Goal: Task Accomplishment & Management: Use online tool/utility

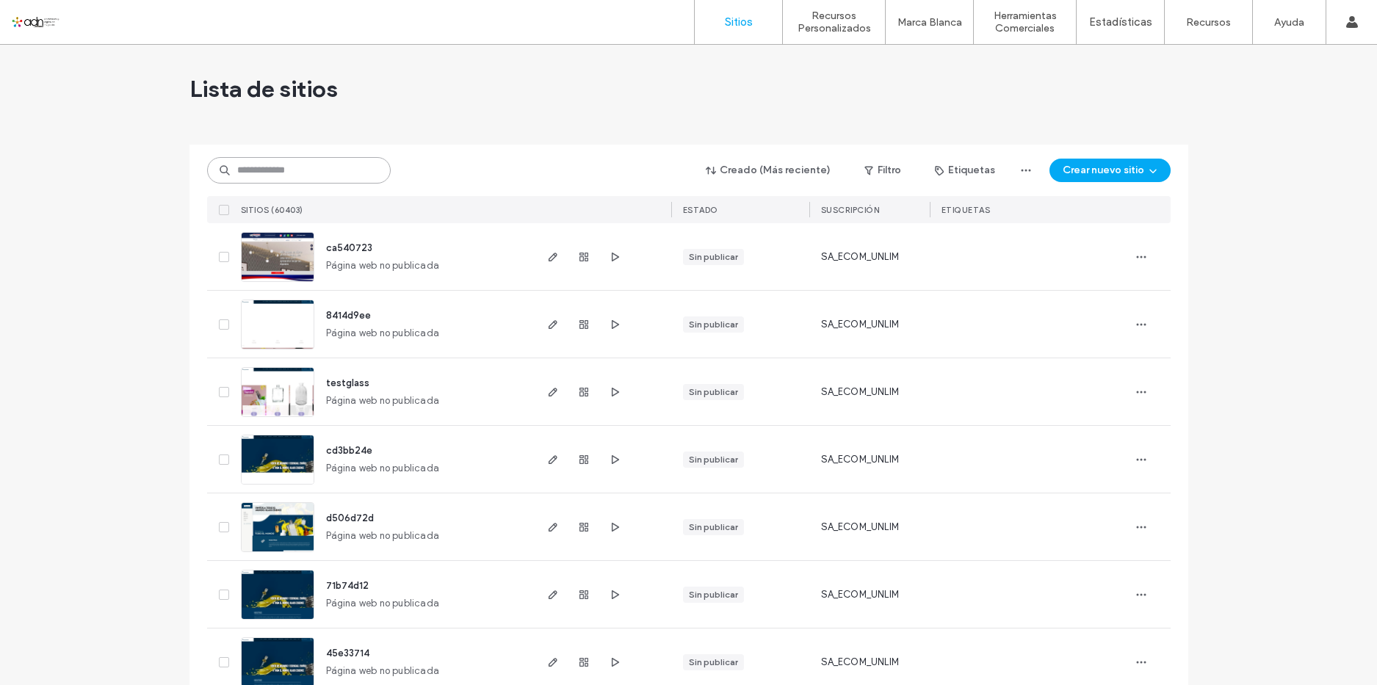
click at [337, 173] on input at bounding box center [299, 170] width 184 height 26
paste input "*********"
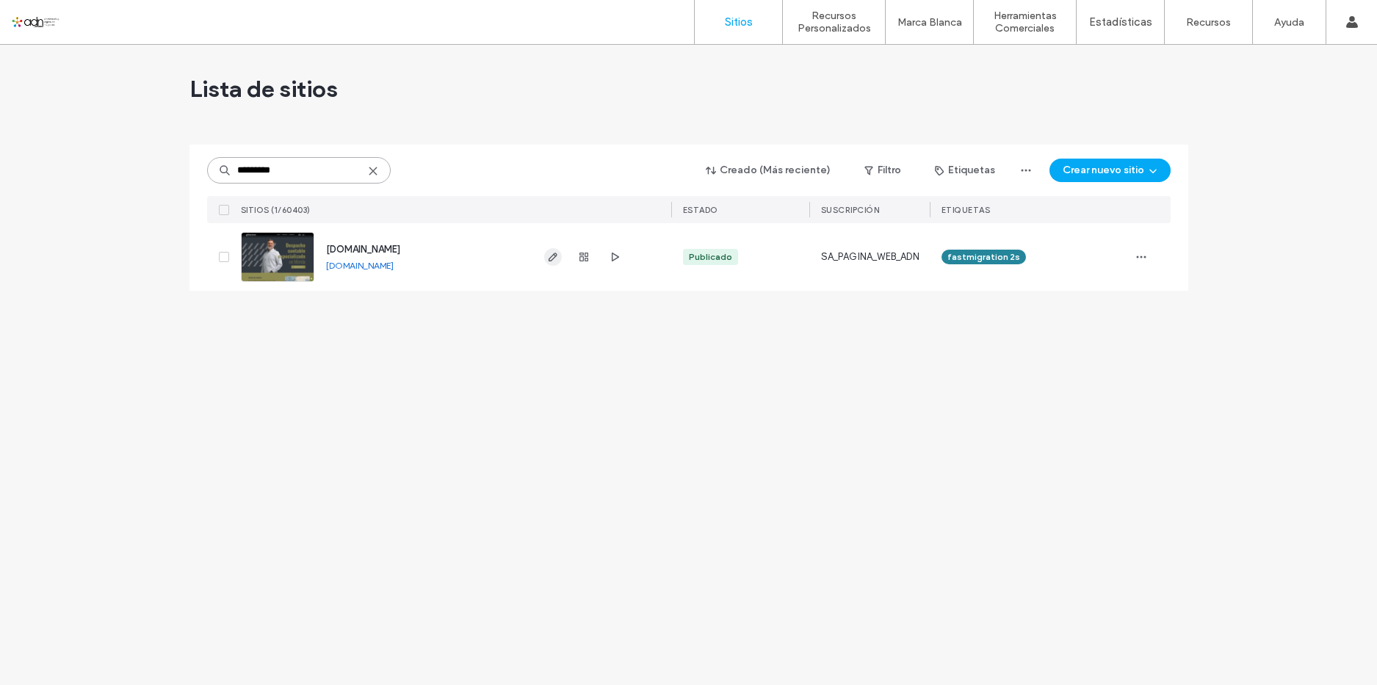
type input "*********"
click at [554, 250] on span "button" at bounding box center [553, 257] width 18 height 18
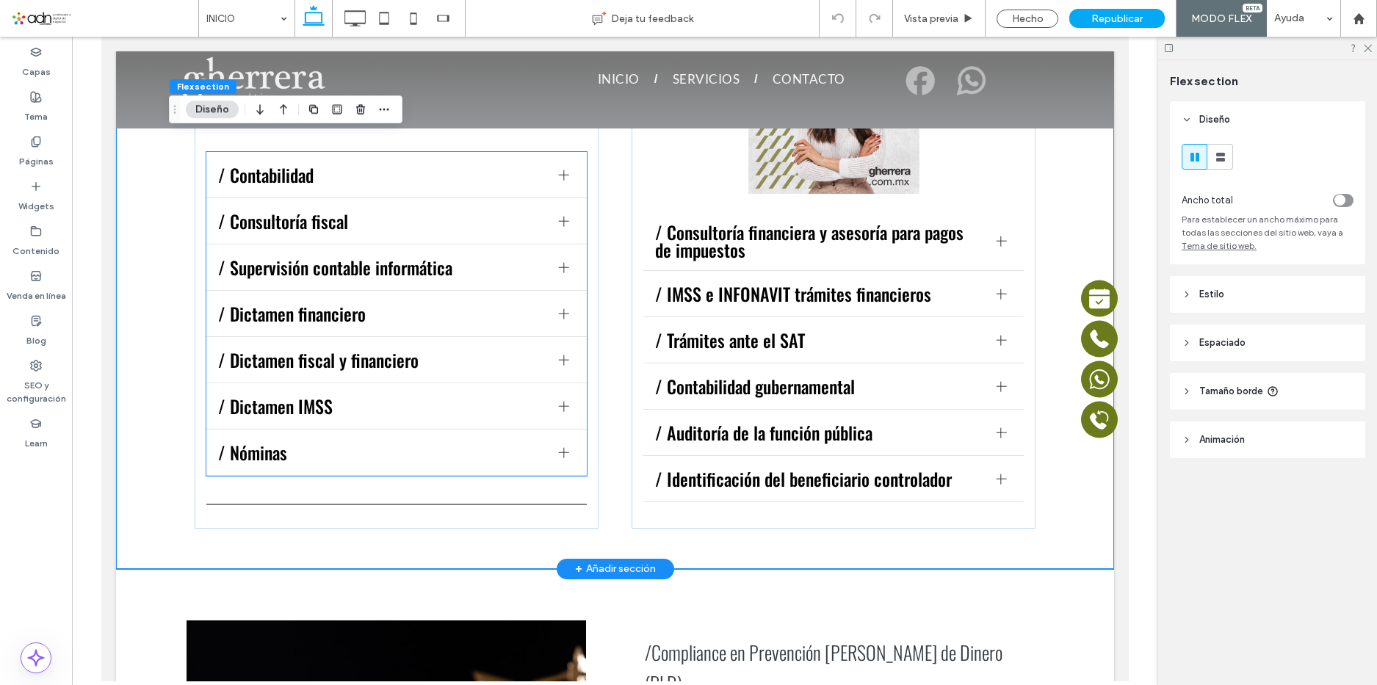
scroll to position [1449, 0]
click at [436, 338] on div "/ Dictamen fiscal y financiero" at bounding box center [396, 361] width 380 height 46
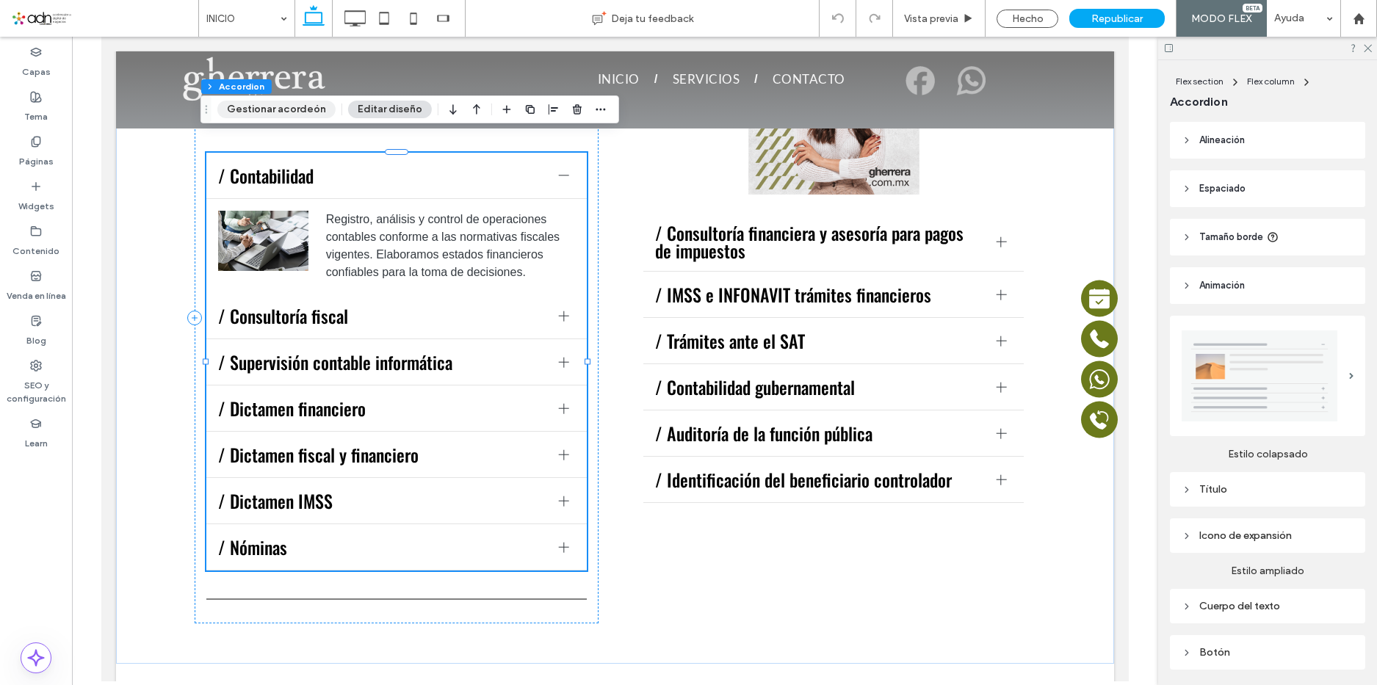
click at [301, 102] on button "Gestionar acordeón" at bounding box center [276, 110] width 118 height 18
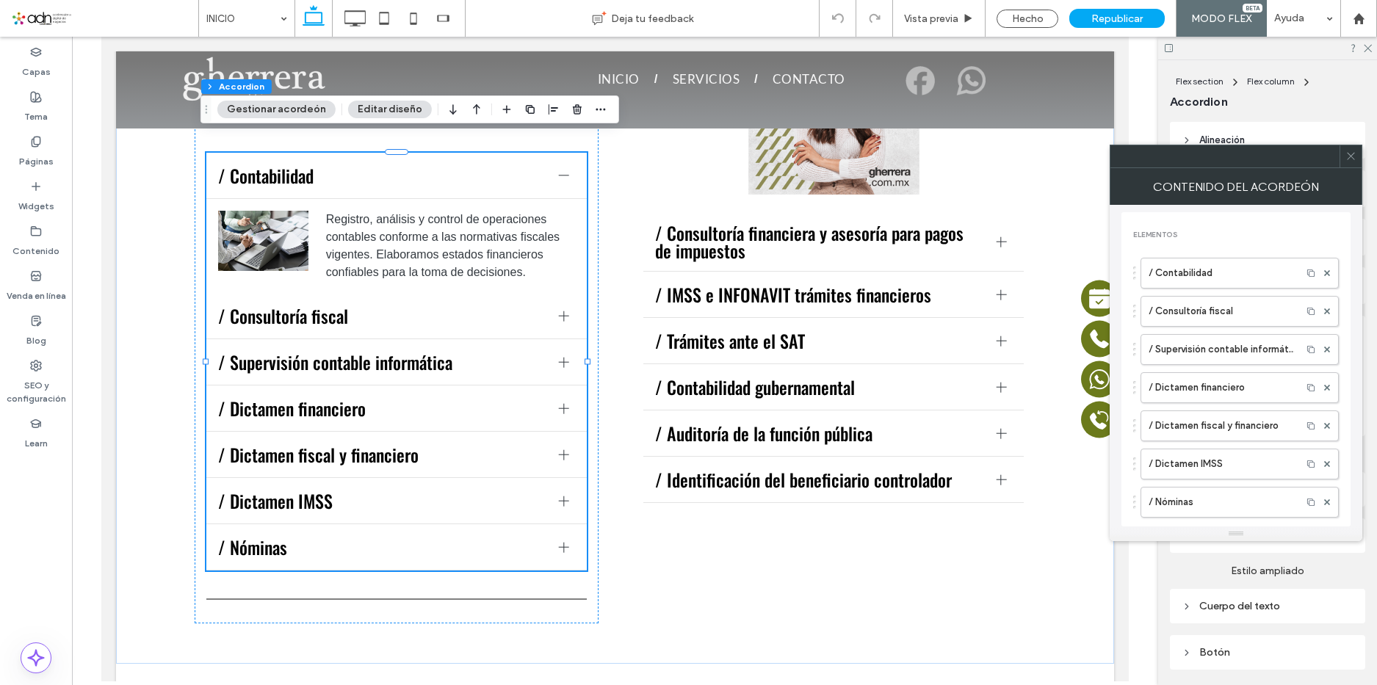
click at [1355, 153] on icon at bounding box center [1350, 156] width 11 height 11
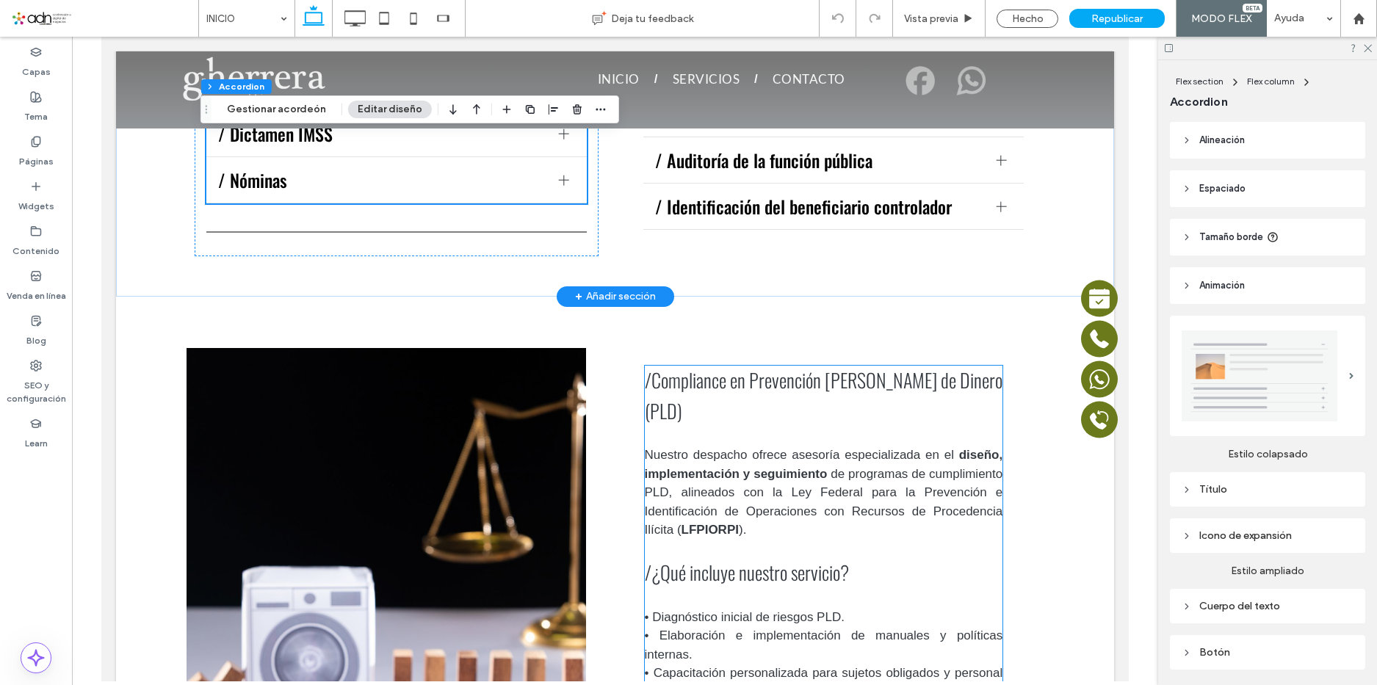
scroll to position [1743, 0]
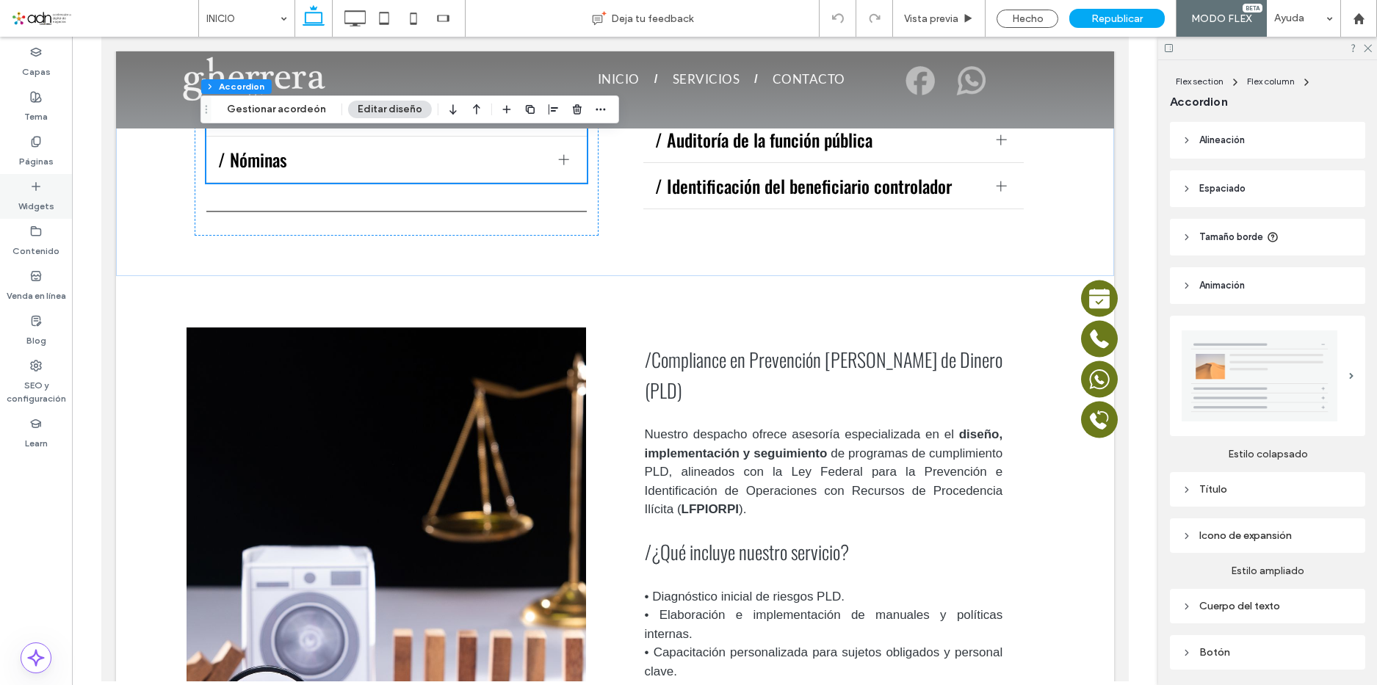
click at [34, 209] on label "Widgets" at bounding box center [36, 202] width 36 height 21
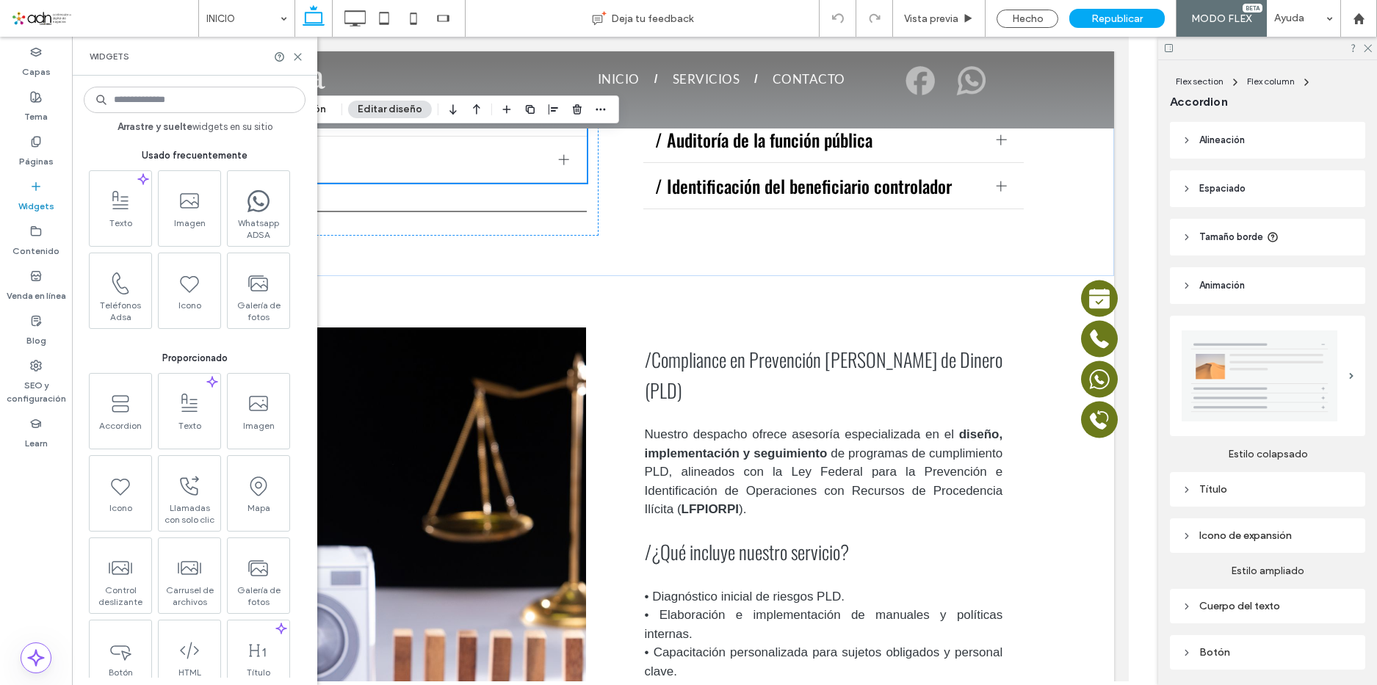
click at [162, 95] on input at bounding box center [195, 100] width 222 height 26
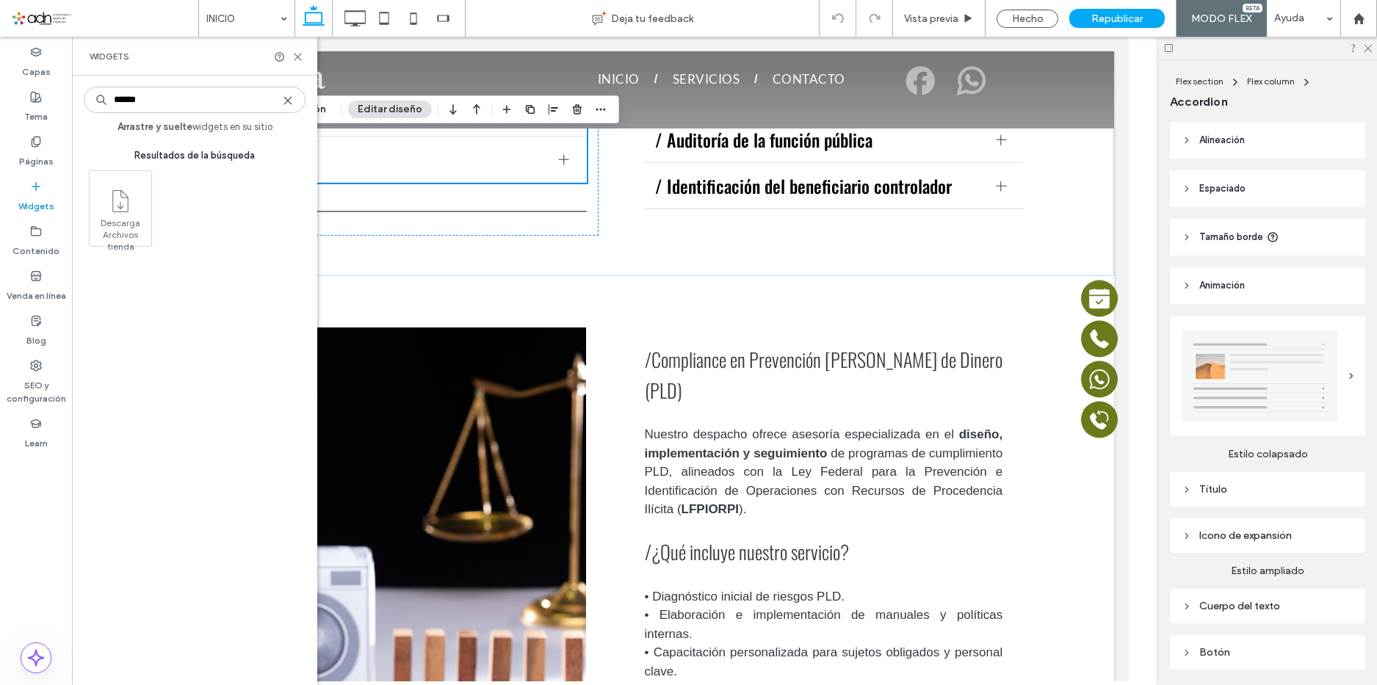
type input "******"
drag, startPoint x: 296, startPoint y: 55, endPoint x: 192, endPoint y: 18, distance: 110.8
click at [296, 55] on use at bounding box center [298, 57] width 7 height 7
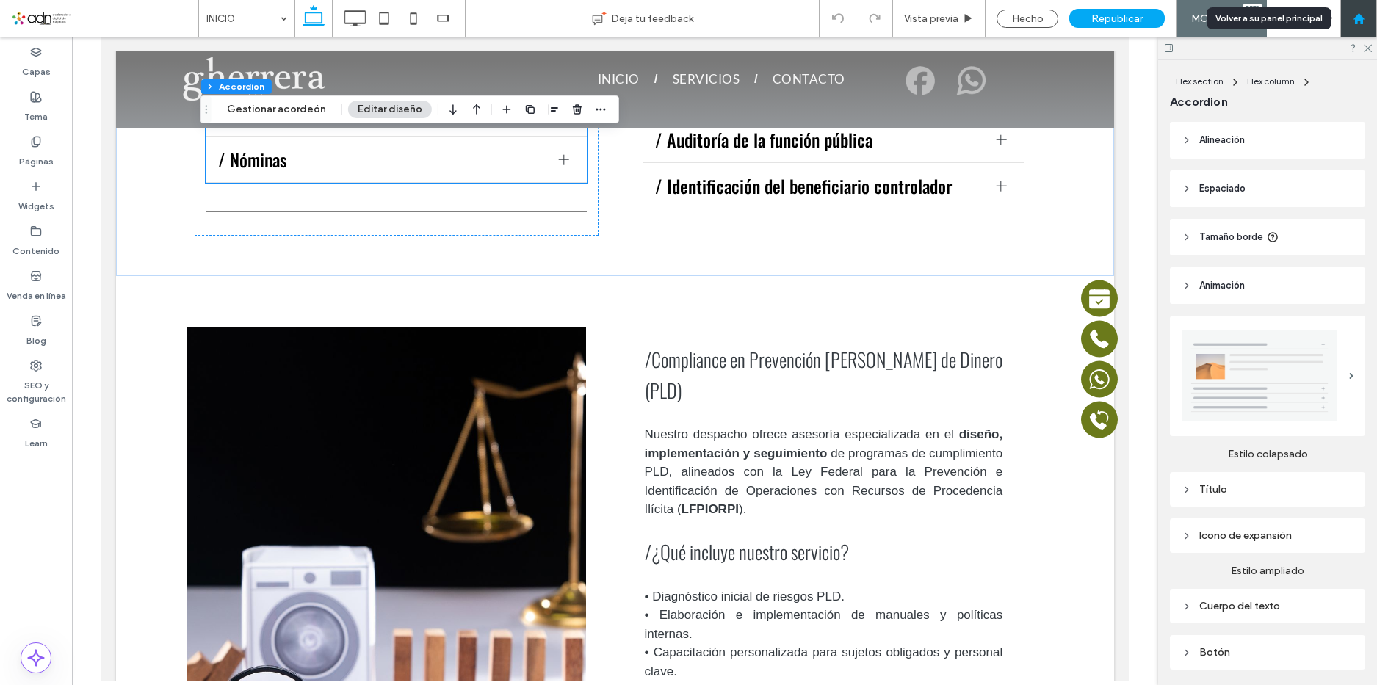
click at [1353, 19] on icon at bounding box center [1359, 18] width 12 height 12
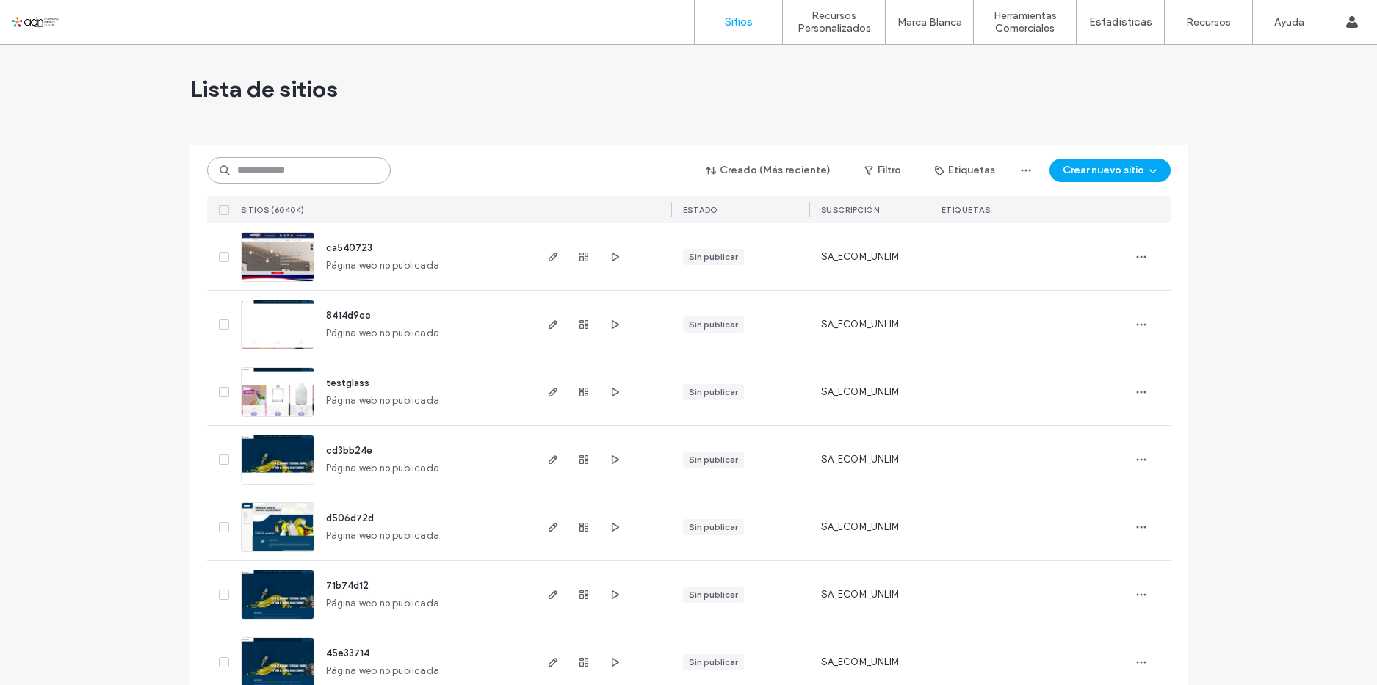
click at [311, 180] on input at bounding box center [299, 170] width 184 height 26
paste input "*********"
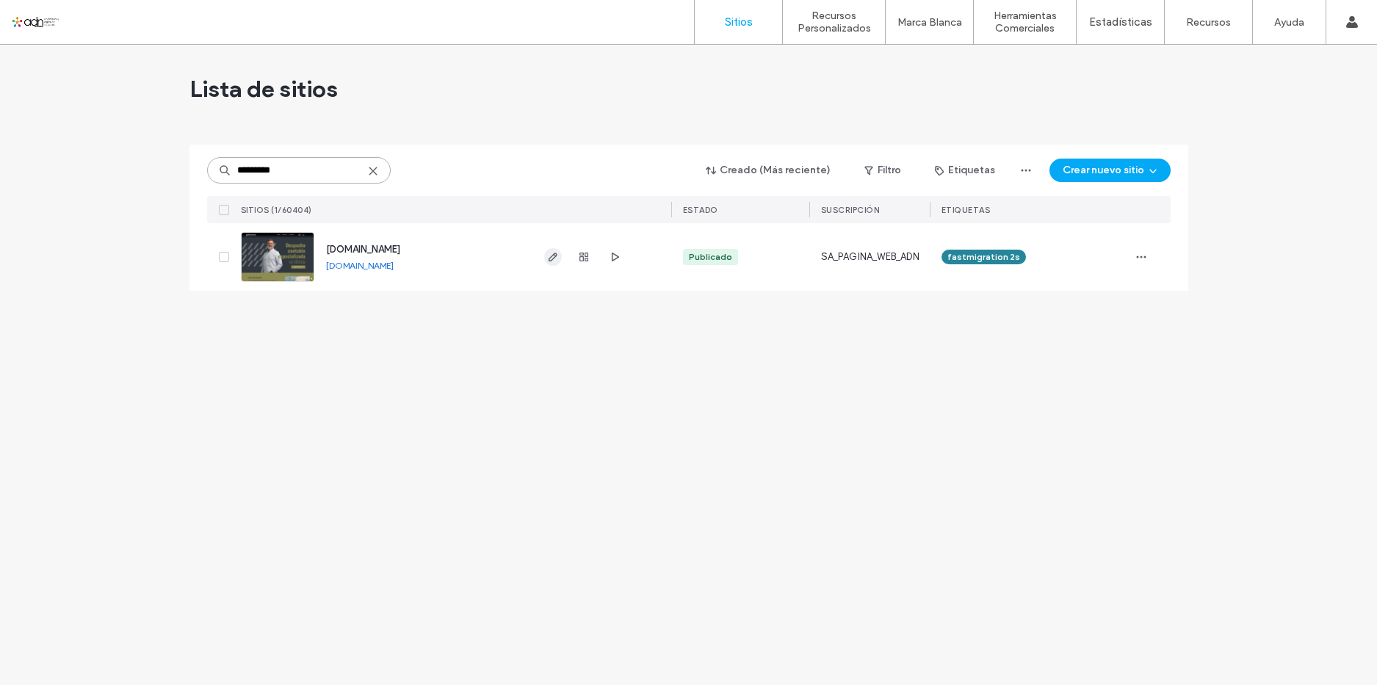
type input "*********"
click at [552, 256] on use "button" at bounding box center [552, 257] width 9 height 9
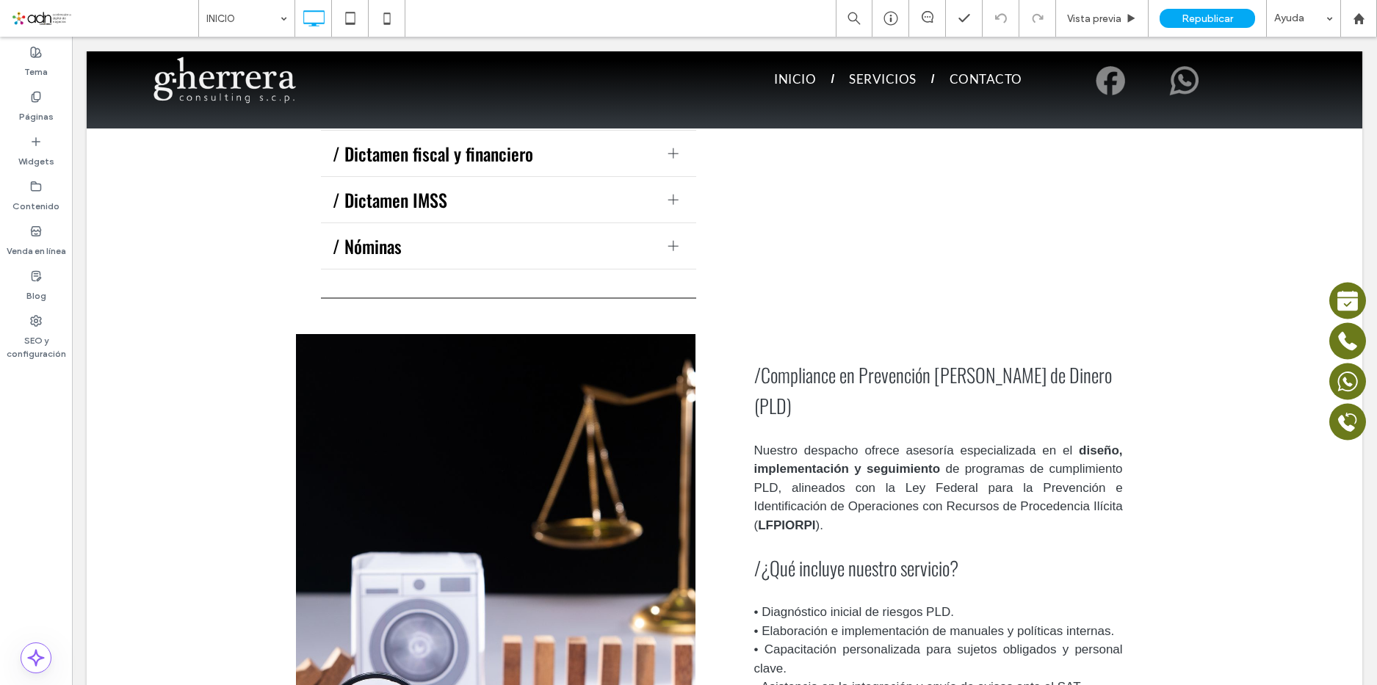
scroll to position [2203, 0]
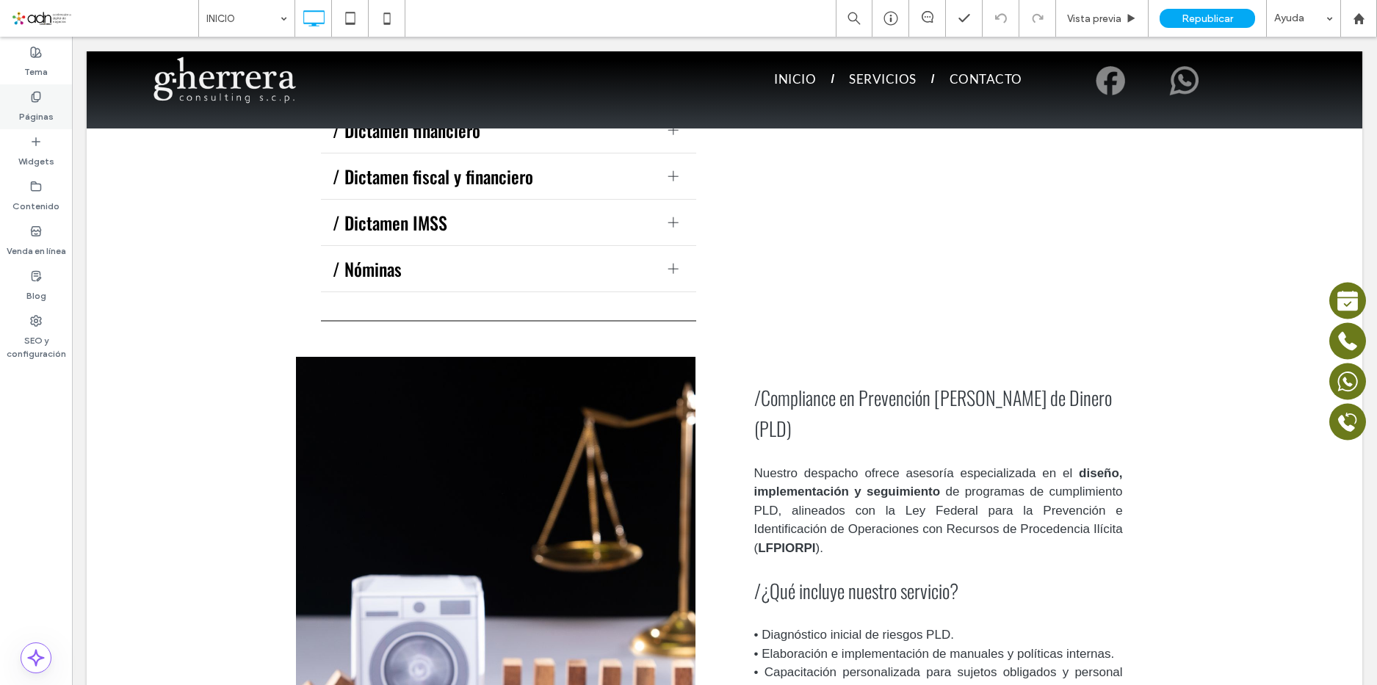
drag, startPoint x: 48, startPoint y: 103, endPoint x: 73, endPoint y: 165, distance: 66.3
click at [48, 103] on label "Páginas" at bounding box center [36, 113] width 35 height 21
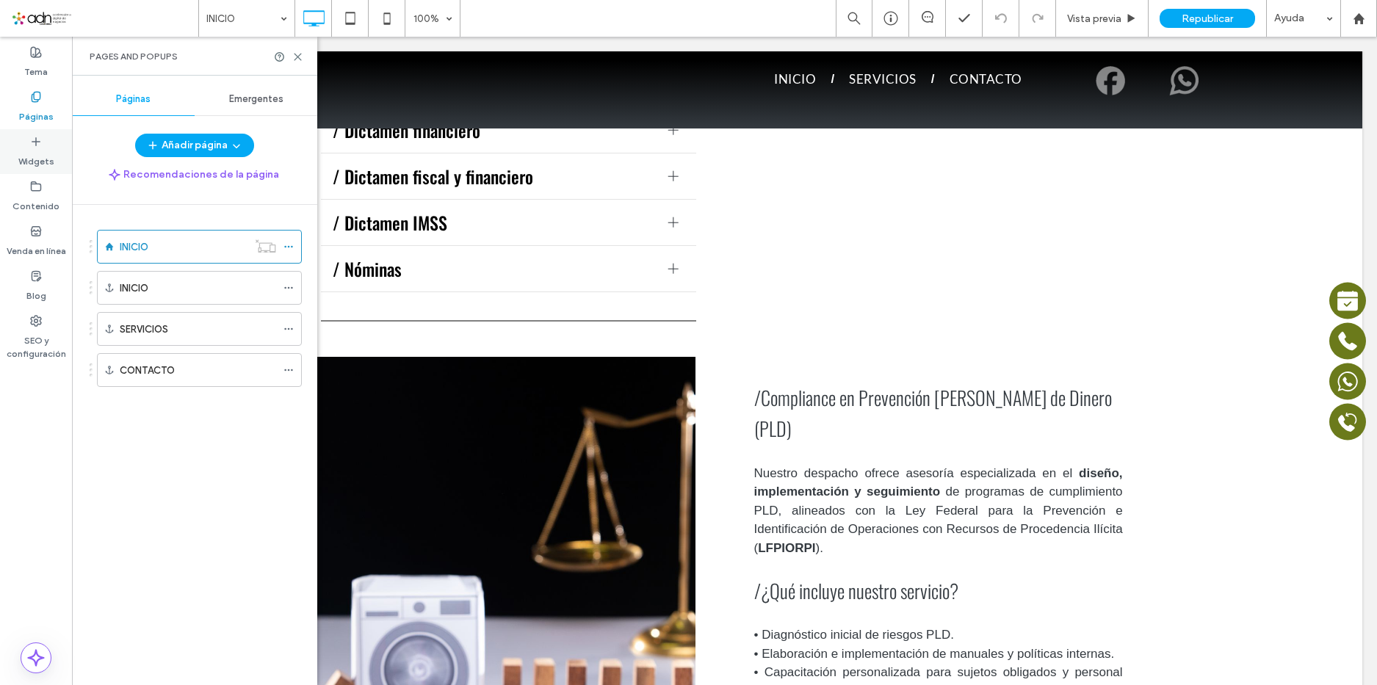
click at [42, 154] on label "Widgets" at bounding box center [36, 158] width 36 height 21
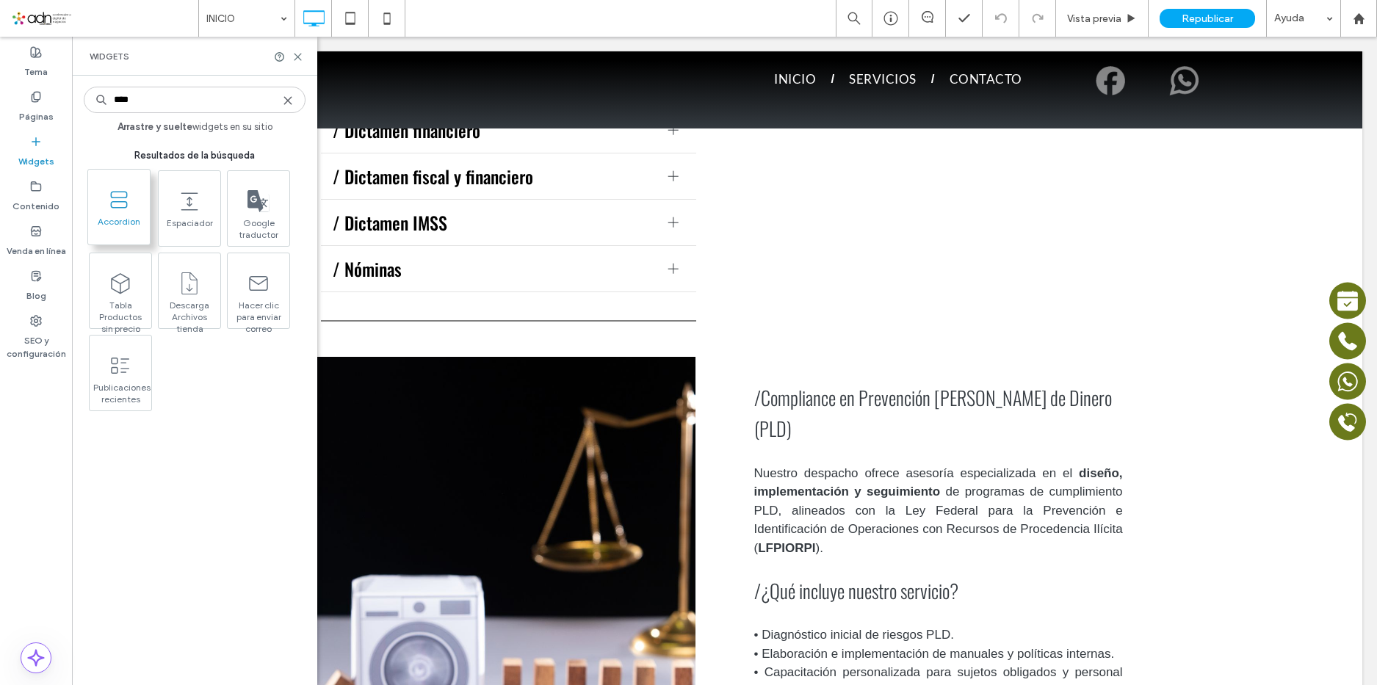
type input "****"
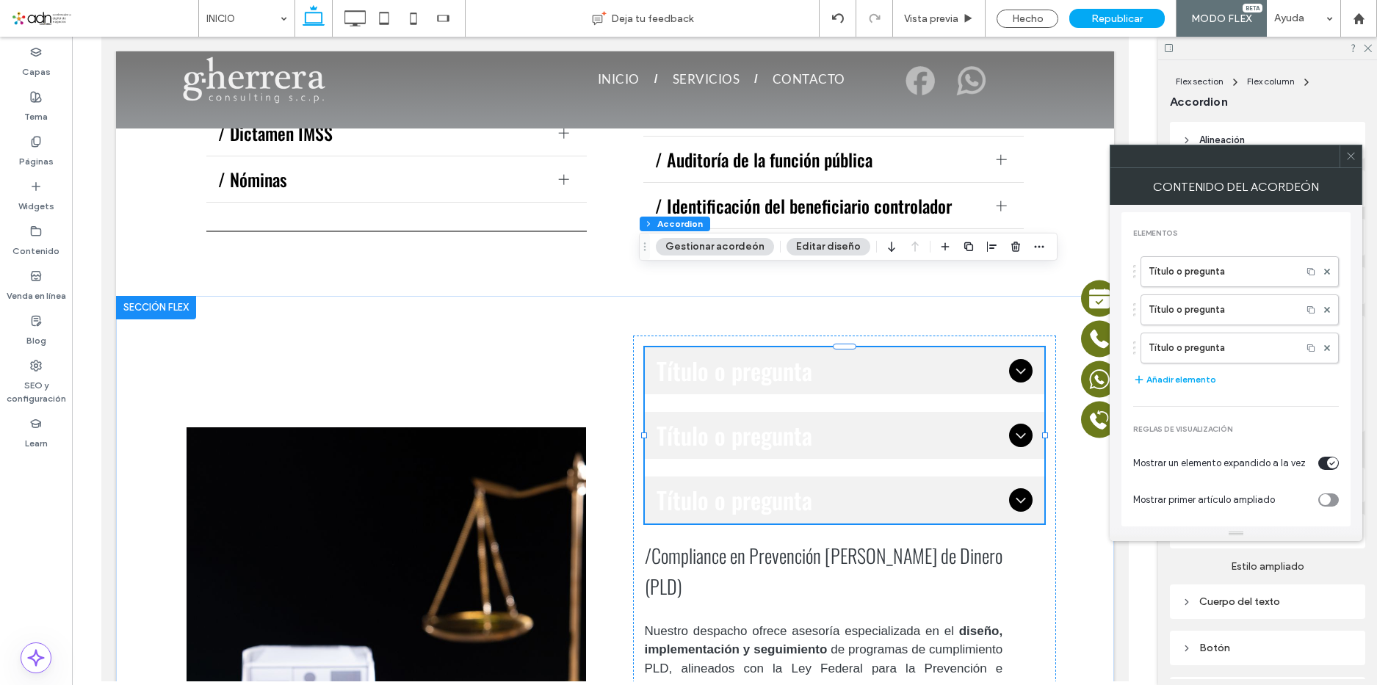
scroll to position [0, 0]
click at [1324, 348] on icon at bounding box center [1327, 350] width 6 height 6
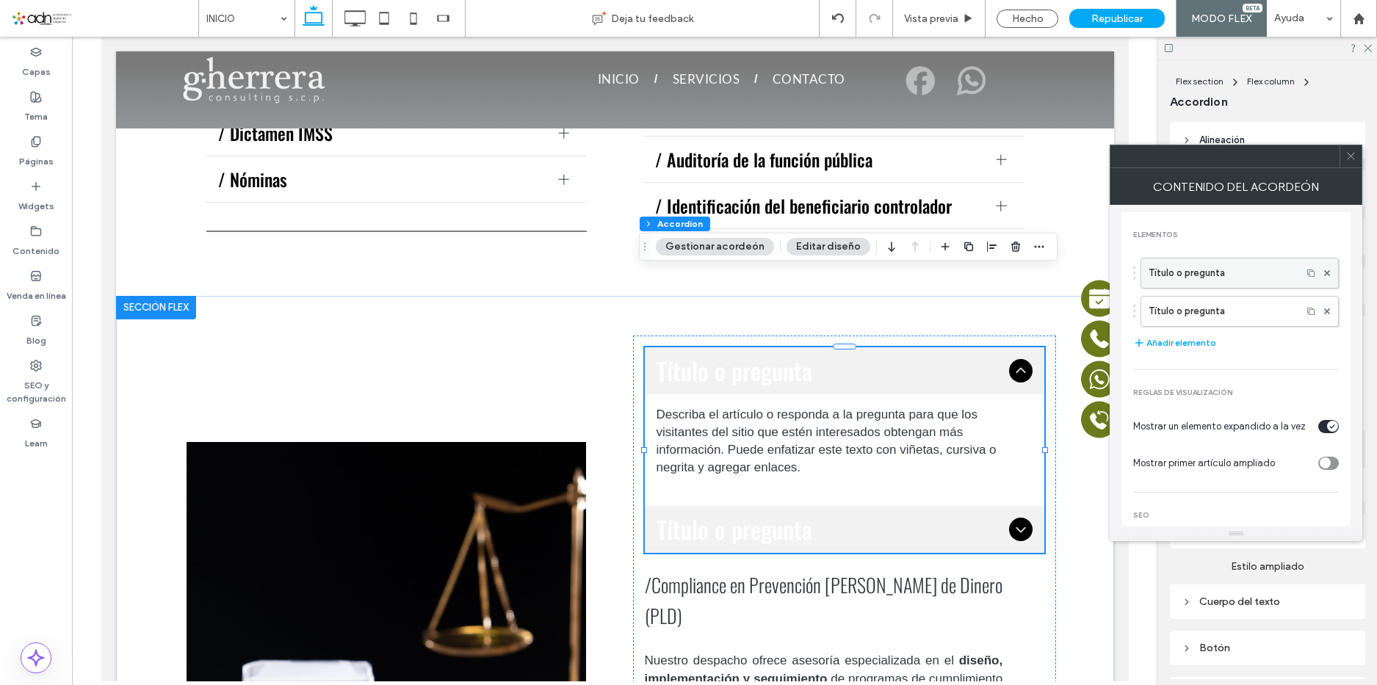
click at [1200, 273] on label "Título o pregunta" at bounding box center [1221, 273] width 145 height 29
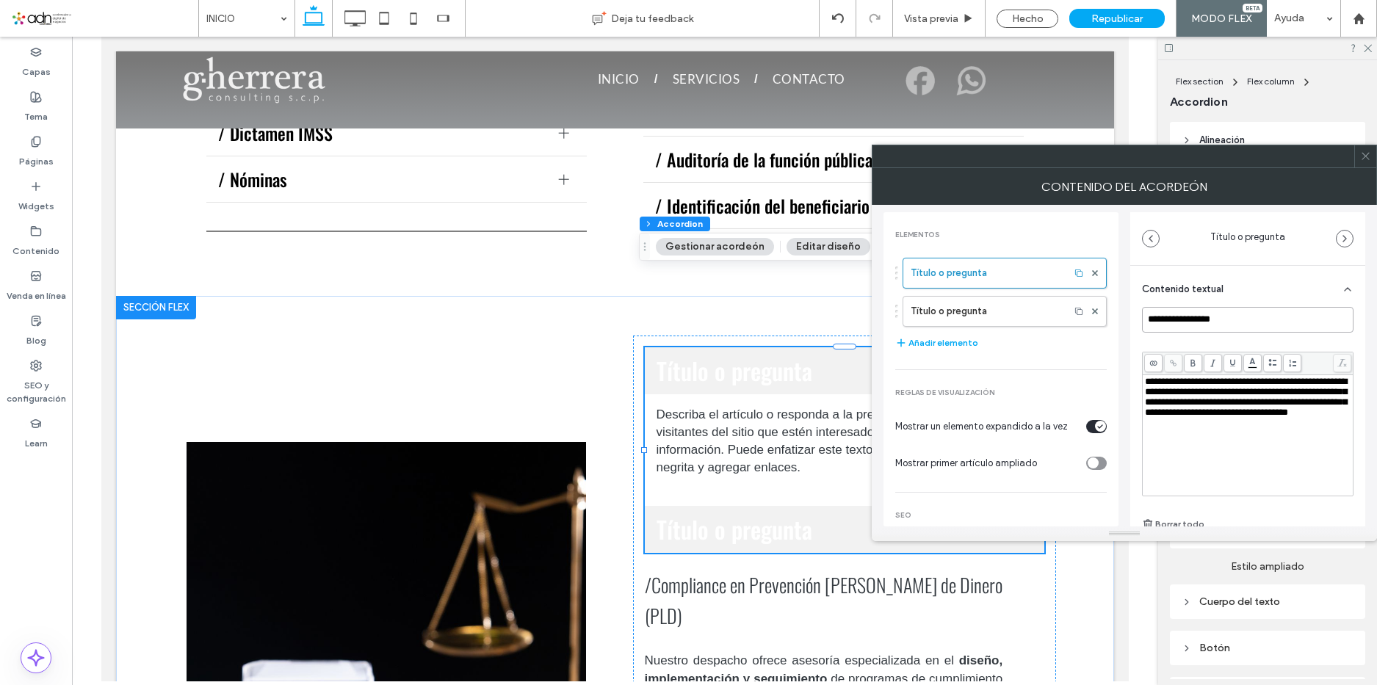
click at [1204, 324] on input "**********" at bounding box center [1248, 320] width 212 height 26
paste input "**********"
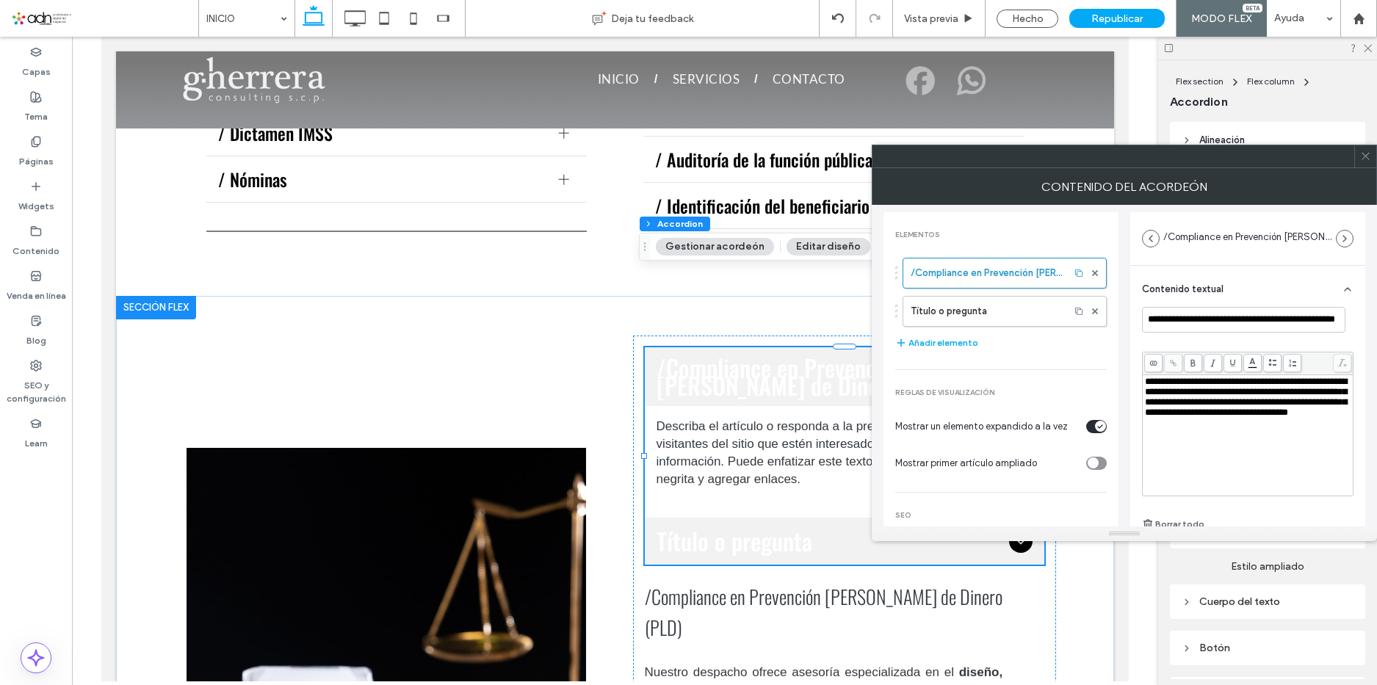
click at [1223, 452] on div "**********" at bounding box center [1248, 436] width 206 height 118
drag, startPoint x: 1206, startPoint y: 451, endPoint x: 1132, endPoint y: 381, distance: 101.3
click at [1132, 381] on div "**********" at bounding box center [1247, 448] width 235 height 364
click at [972, 314] on label "Título o pregunta" at bounding box center [986, 311] width 151 height 29
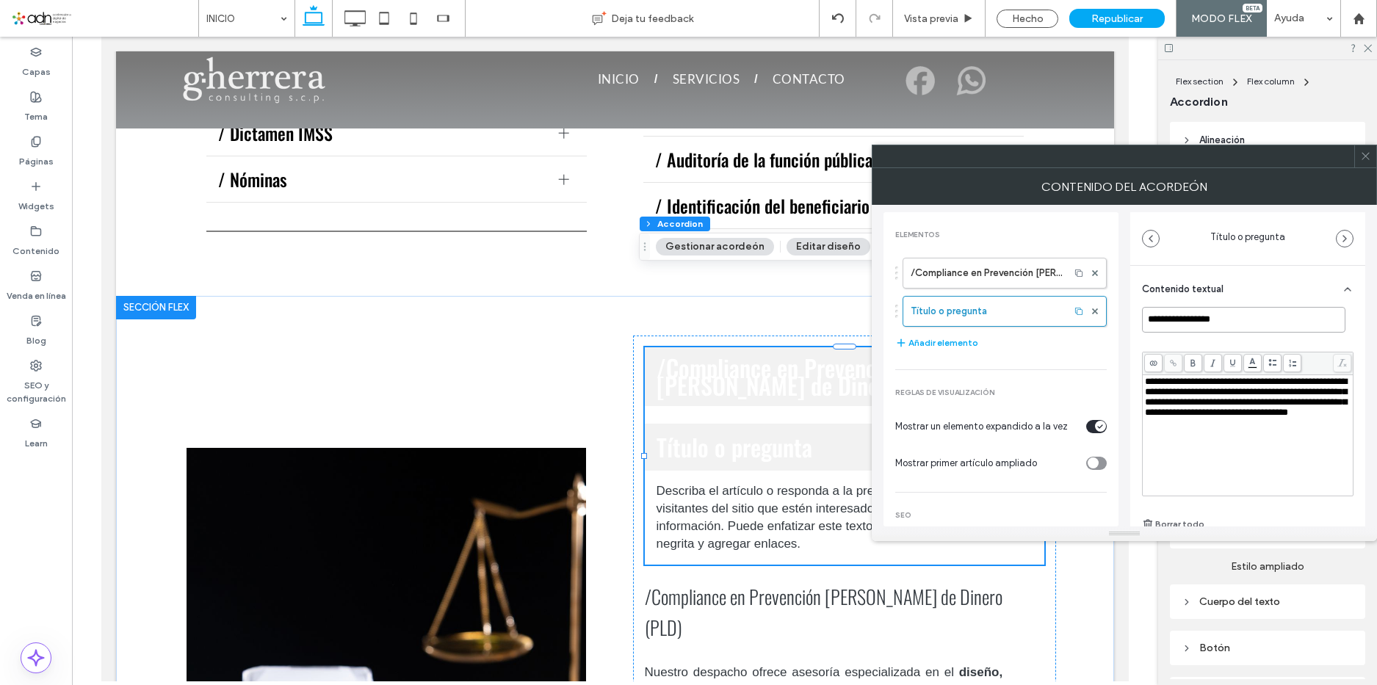
click at [1235, 314] on input "**********" at bounding box center [1243, 320] width 203 height 26
click at [1242, 323] on input "**********" at bounding box center [1243, 320] width 203 height 26
paste input "**********"
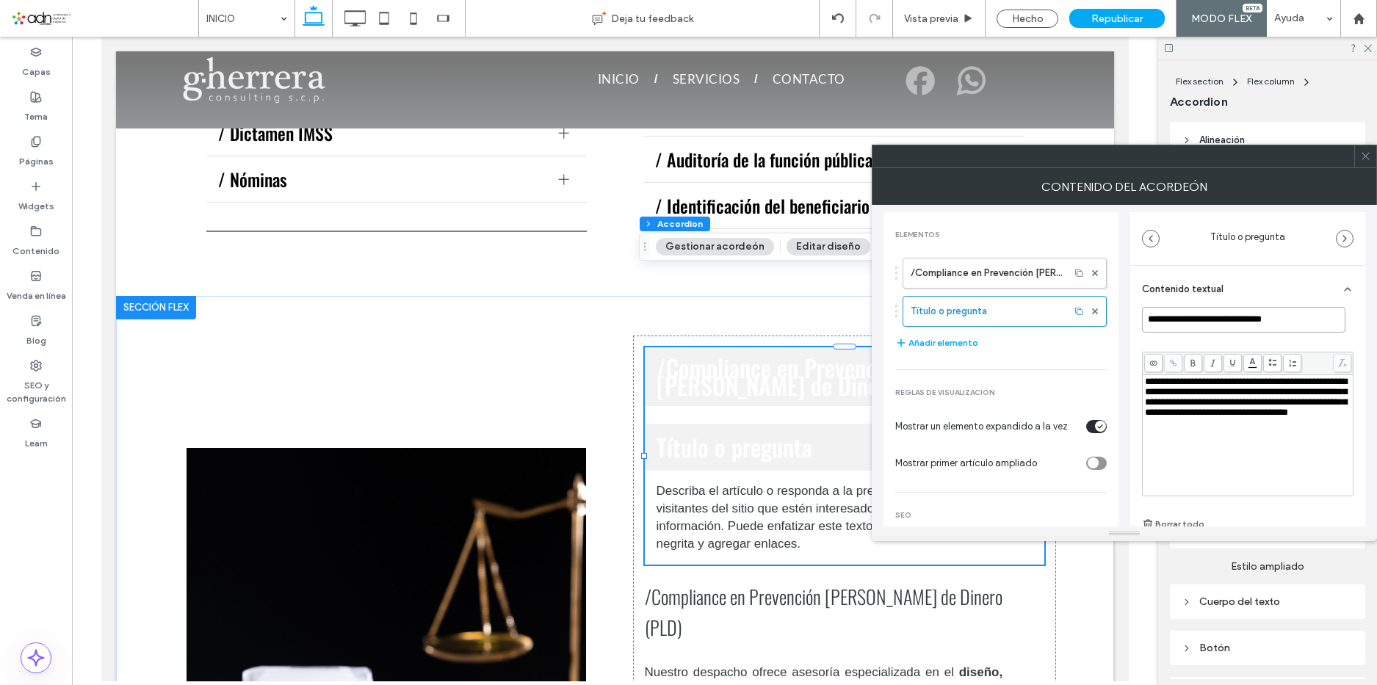
type input "**********"
click at [1201, 417] on span "**********" at bounding box center [1246, 397] width 202 height 40
click at [1200, 453] on div "**********" at bounding box center [1248, 436] width 206 height 118
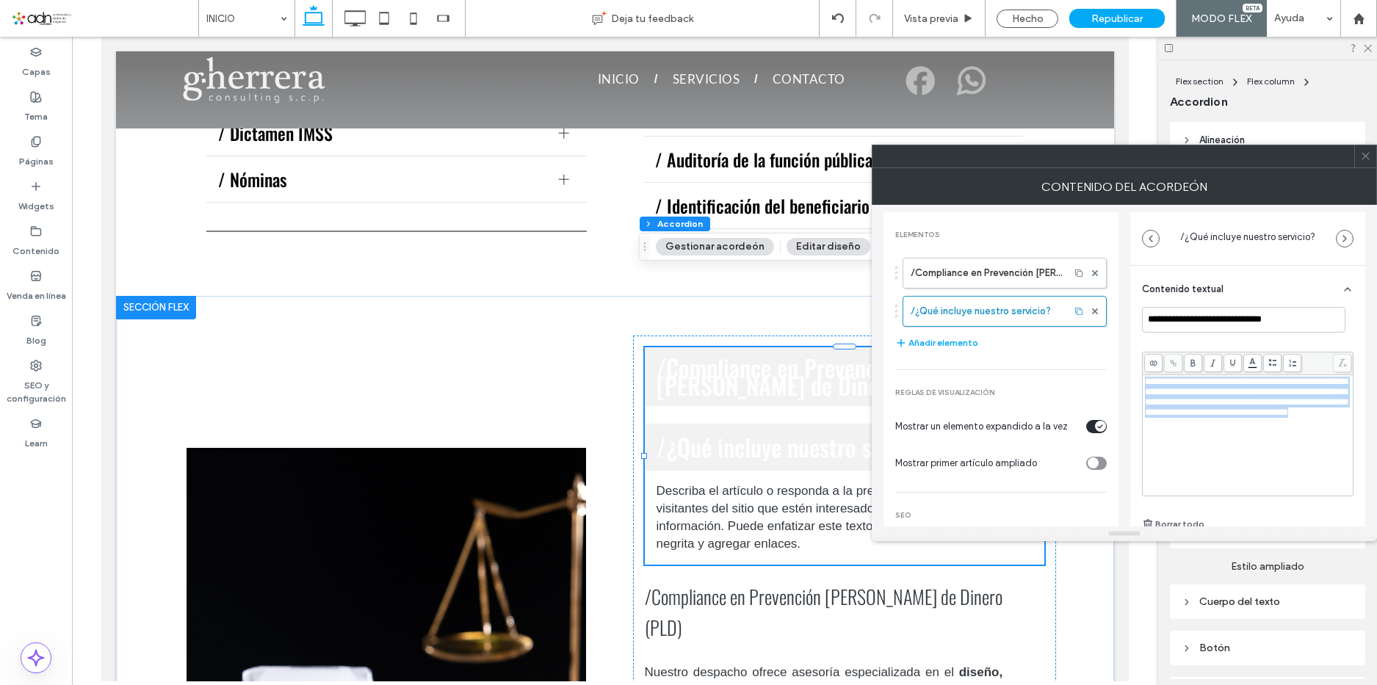
drag, startPoint x: 1202, startPoint y: 450, endPoint x: 1131, endPoint y: 374, distance: 103.9
click at [1127, 372] on div "**********" at bounding box center [1125, 366] width 482 height 322
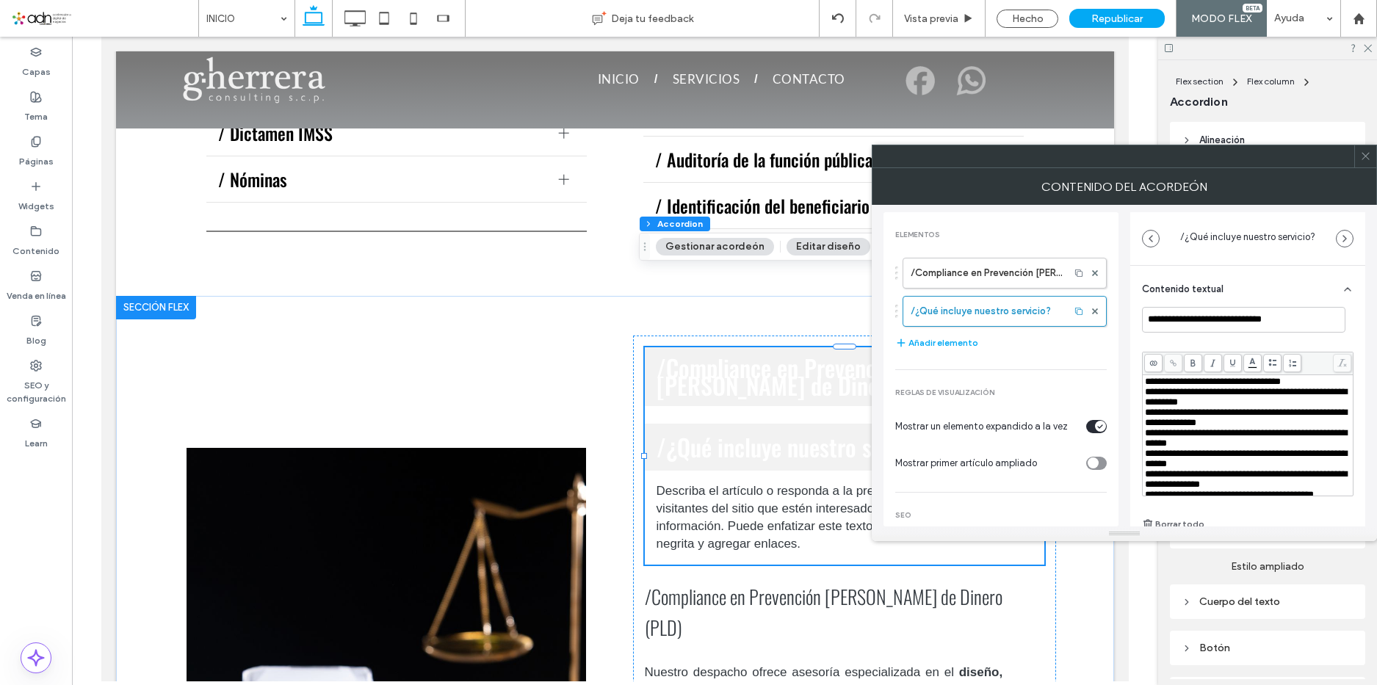
click at [1365, 152] on icon at bounding box center [1365, 156] width 11 height 11
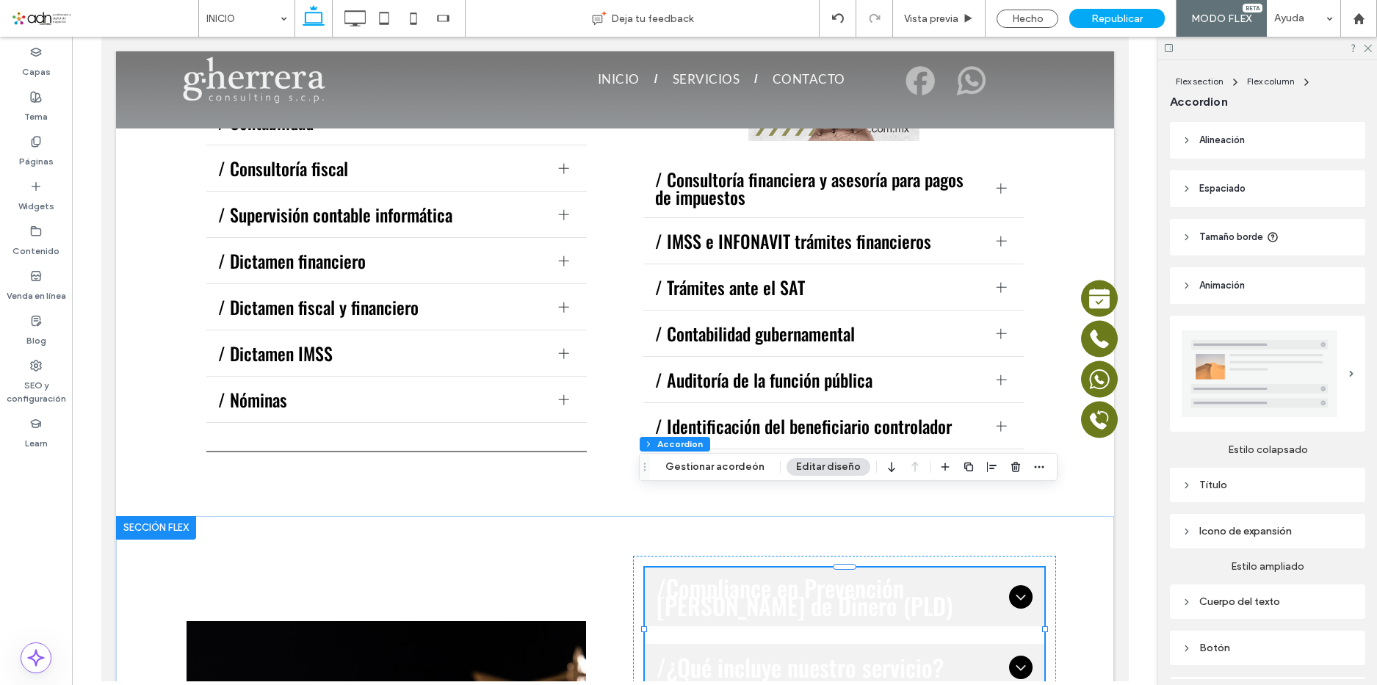
click at [1295, 372] on img at bounding box center [1260, 373] width 156 height 87
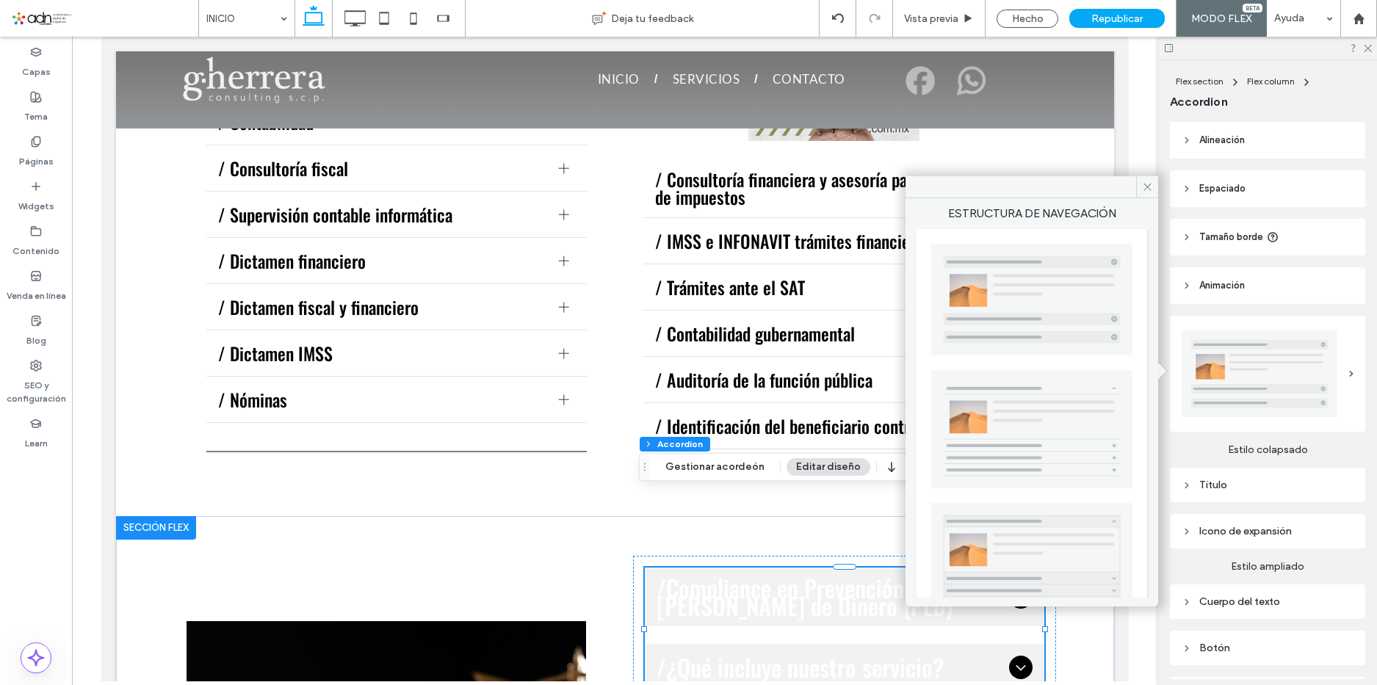
click at [1056, 446] on img at bounding box center [1031, 429] width 201 height 118
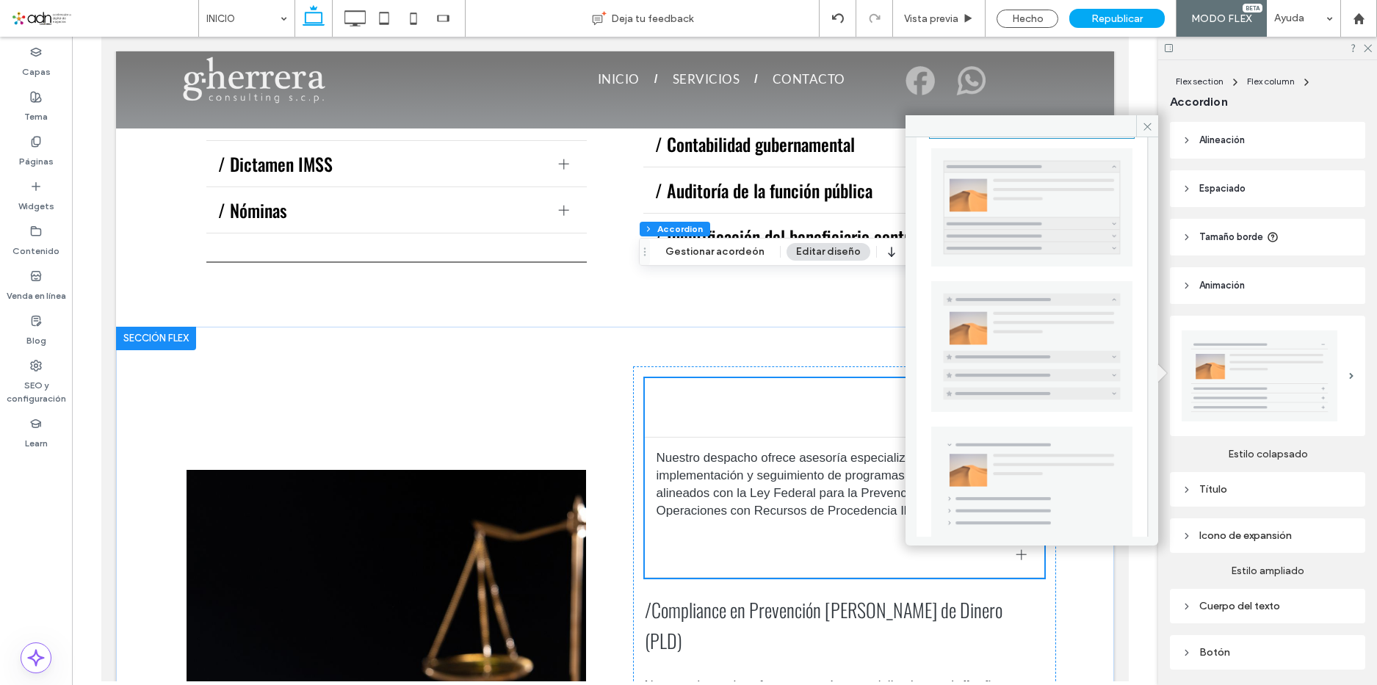
scroll to position [1723, 0]
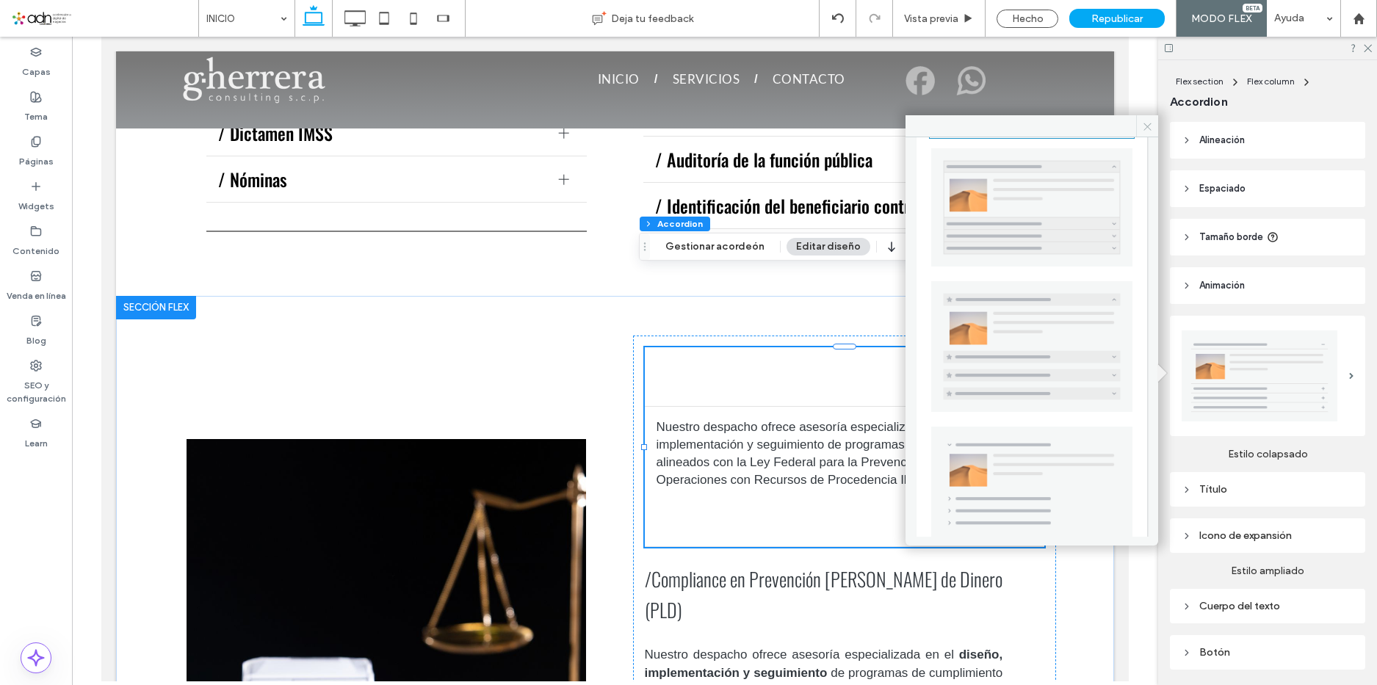
click at [1146, 127] on icon at bounding box center [1147, 126] width 11 height 11
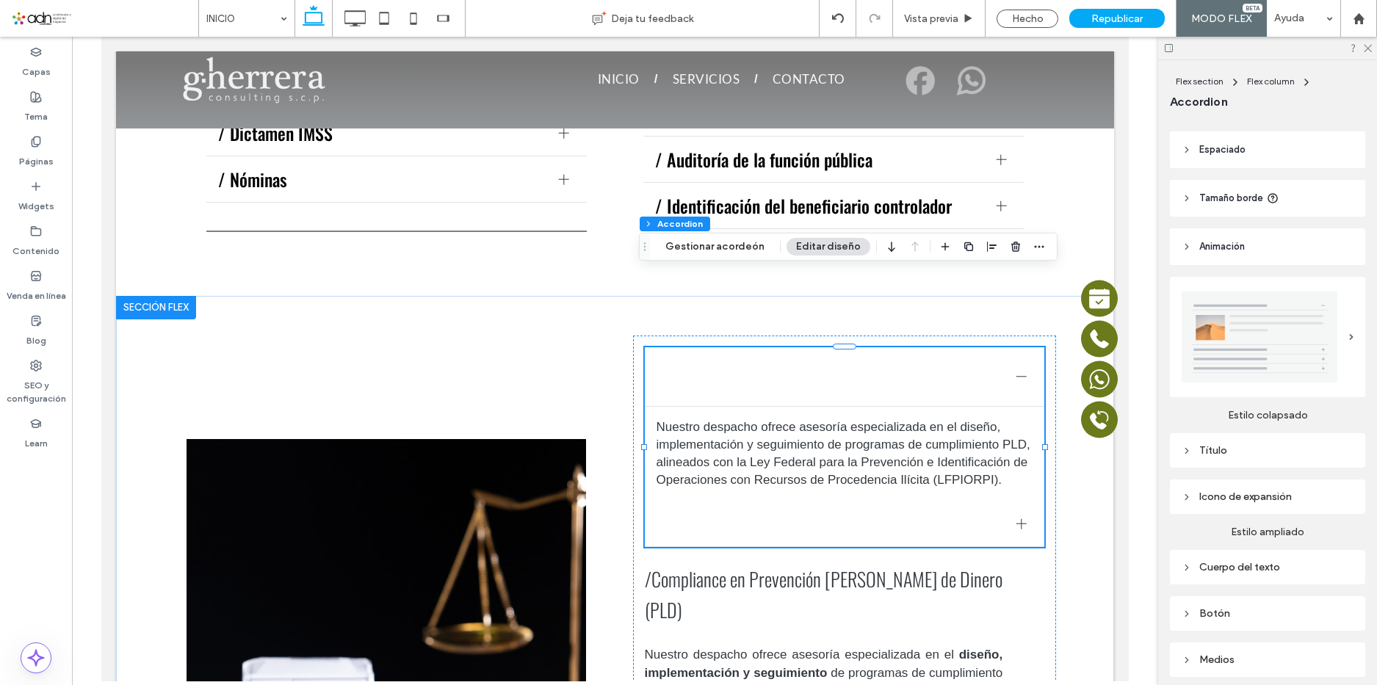
scroll to position [73, 0]
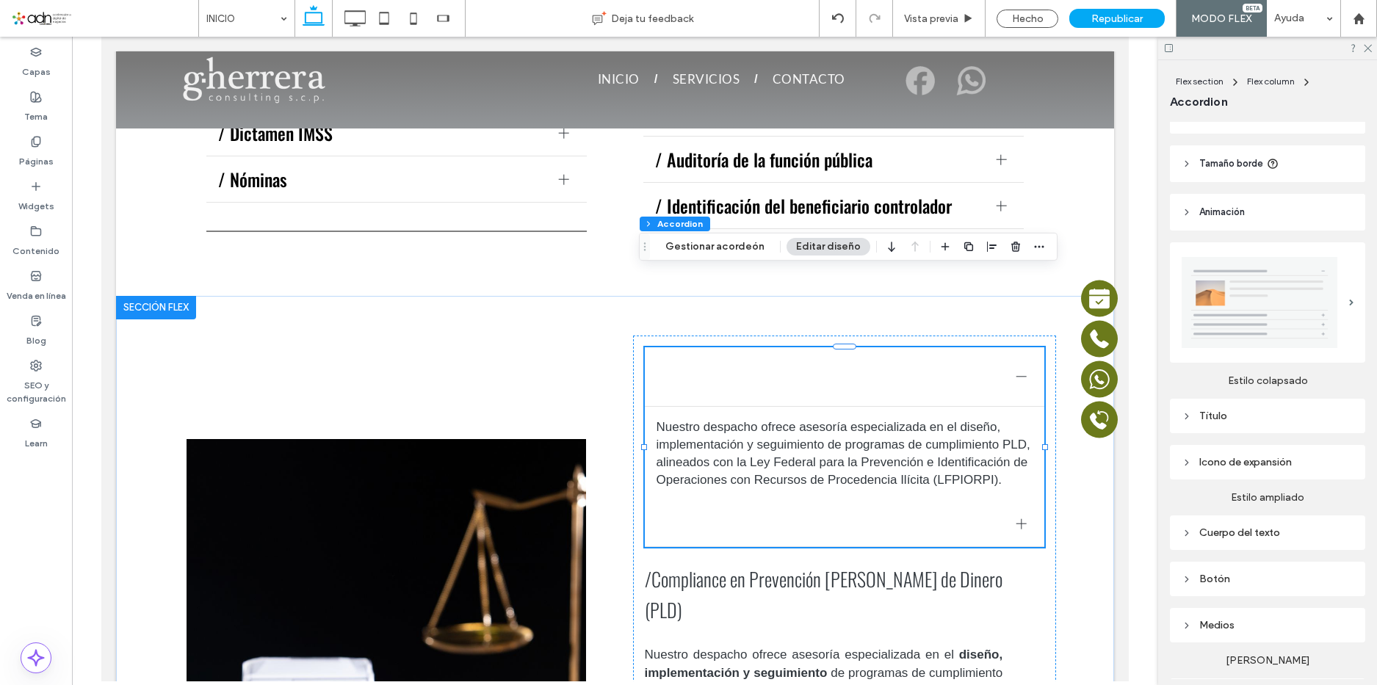
click at [1262, 417] on div "Título" at bounding box center [1268, 416] width 172 height 12
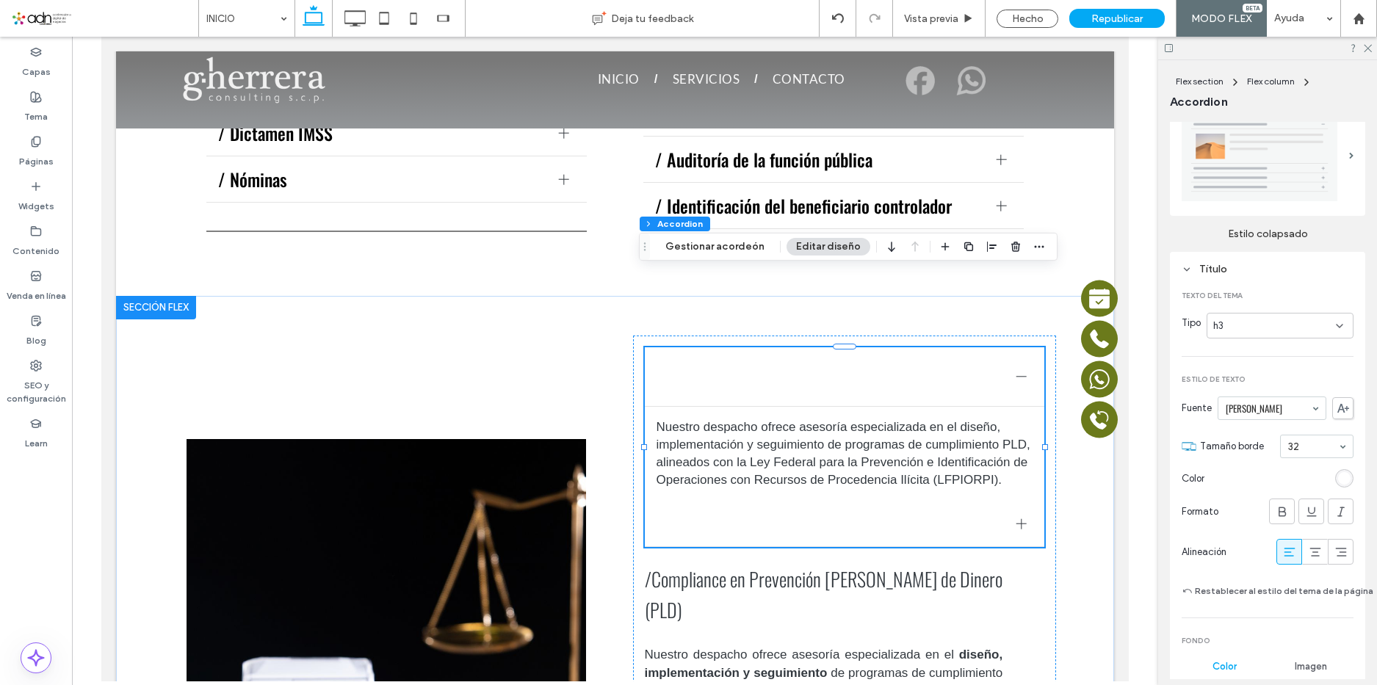
scroll to position [294, 0]
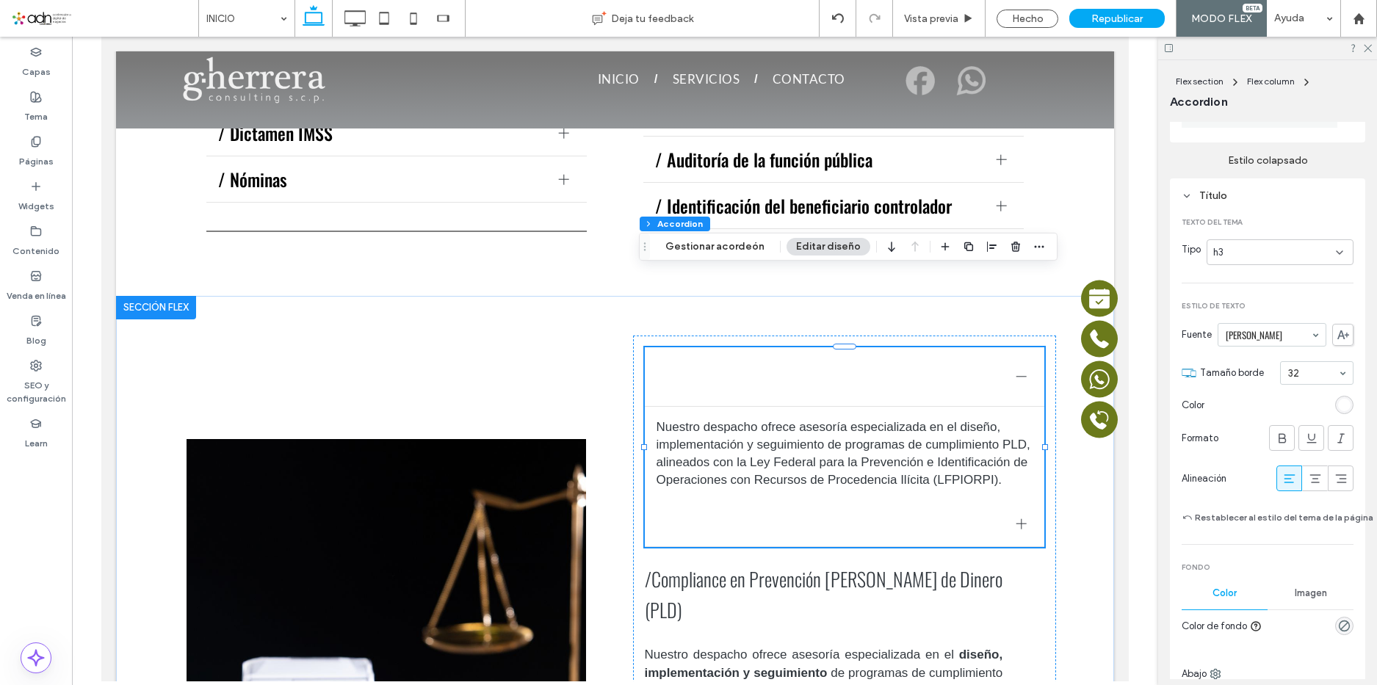
click at [1338, 400] on div "rgb(255, 255, 255)" at bounding box center [1344, 405] width 12 height 12
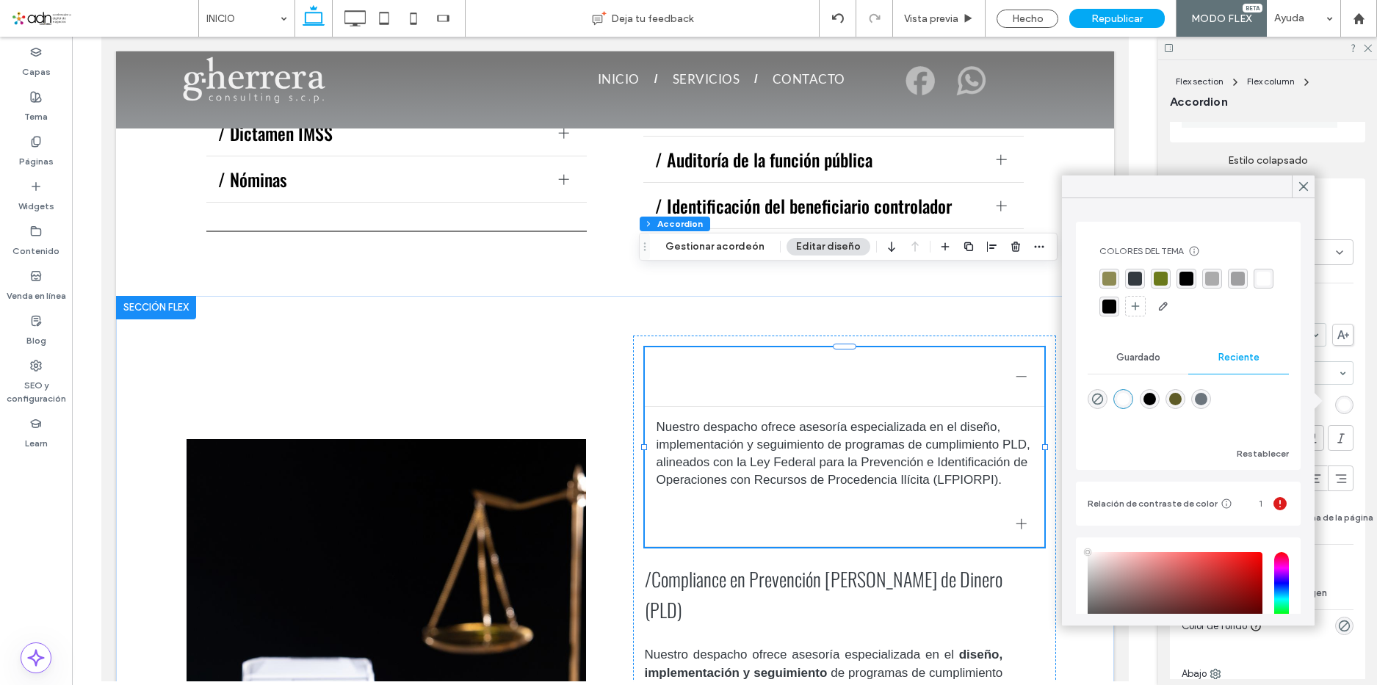
click at [1149, 402] on div "rgba(0, 0, 0, 1)" at bounding box center [1150, 399] width 12 height 12
type input "*******"
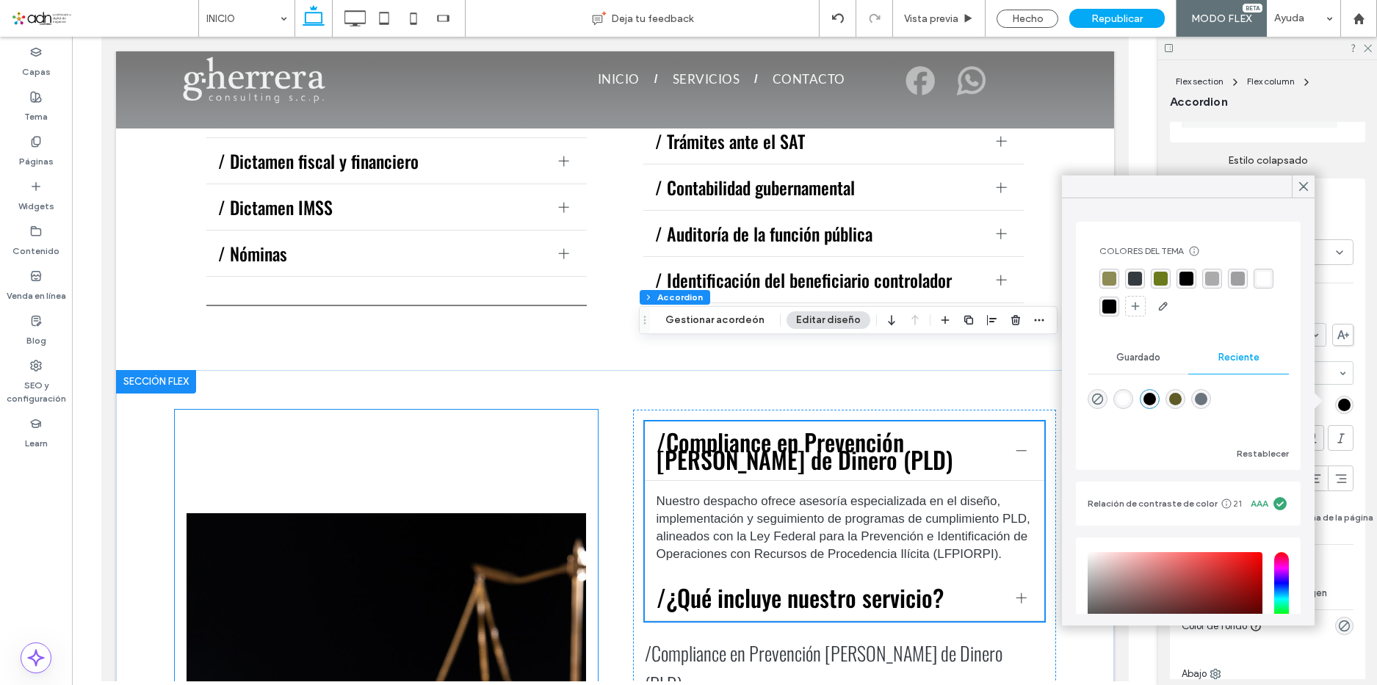
scroll to position [1650, 0]
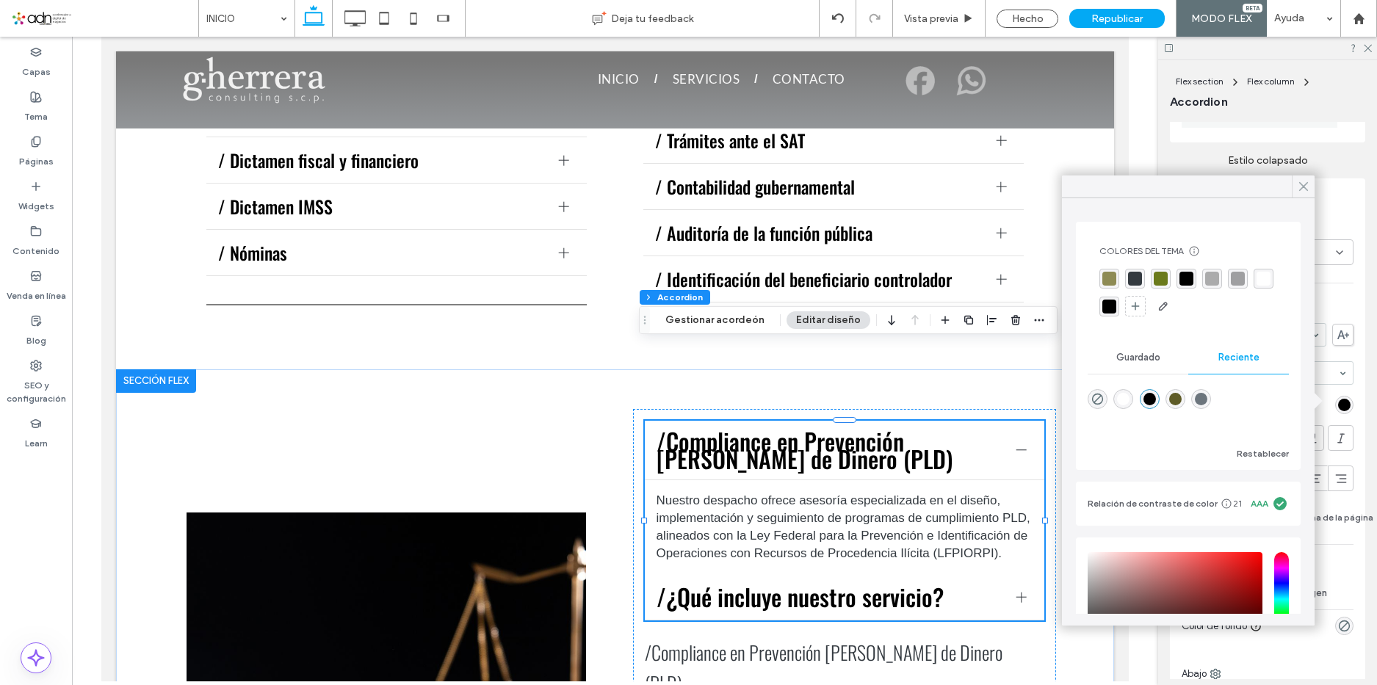
click at [1301, 185] on icon at bounding box center [1303, 186] width 13 height 13
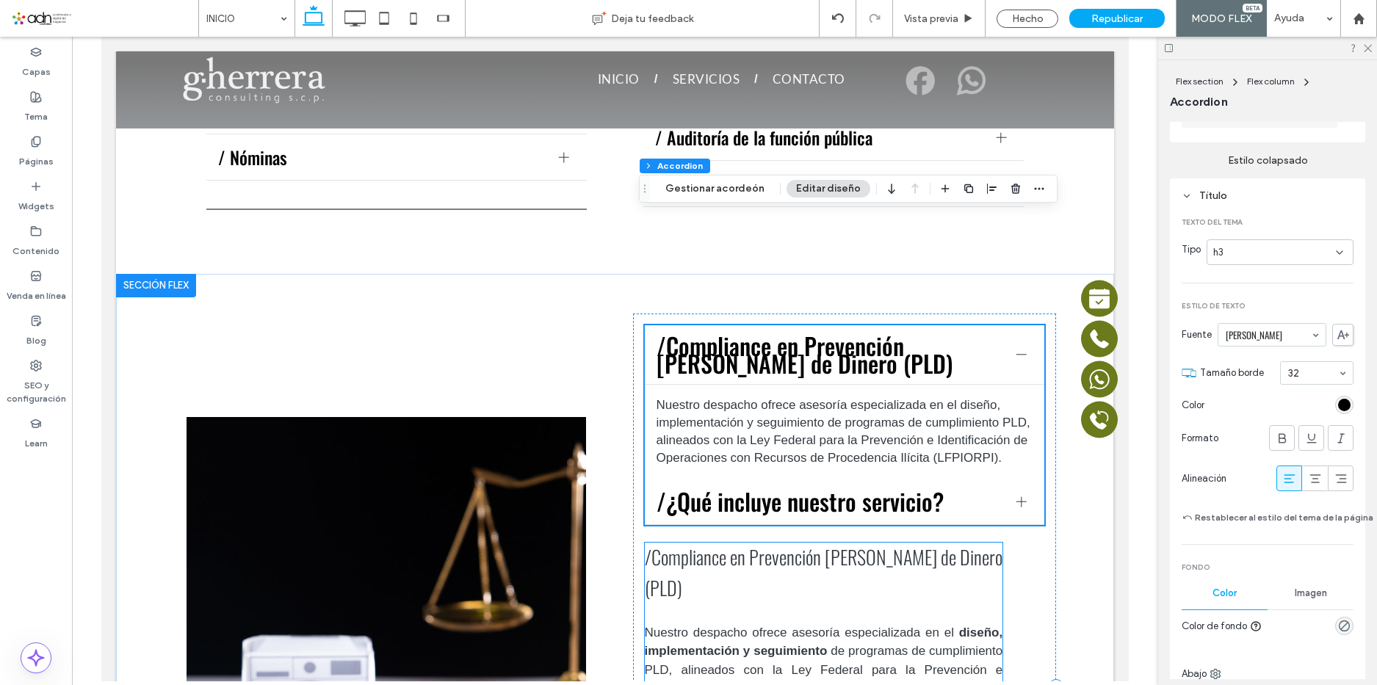
scroll to position [1723, 0]
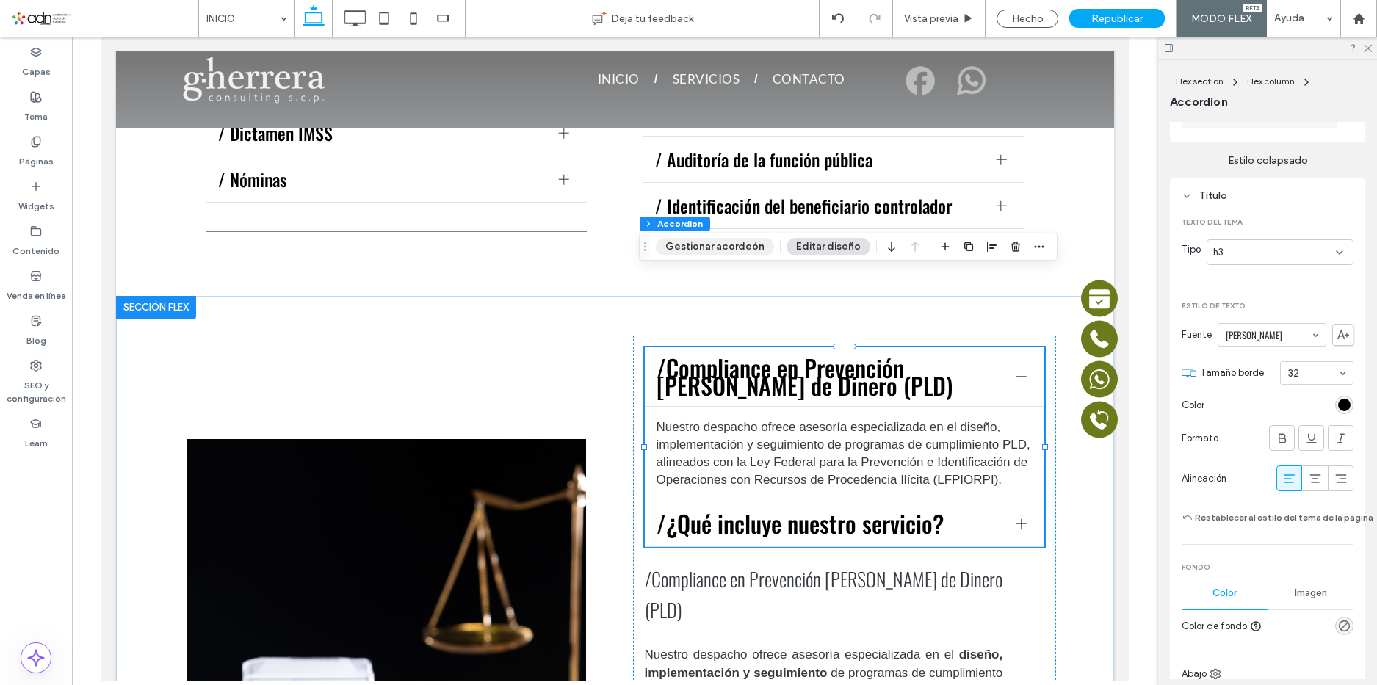
click at [740, 246] on button "Gestionar acordeón" at bounding box center [715, 247] width 118 height 18
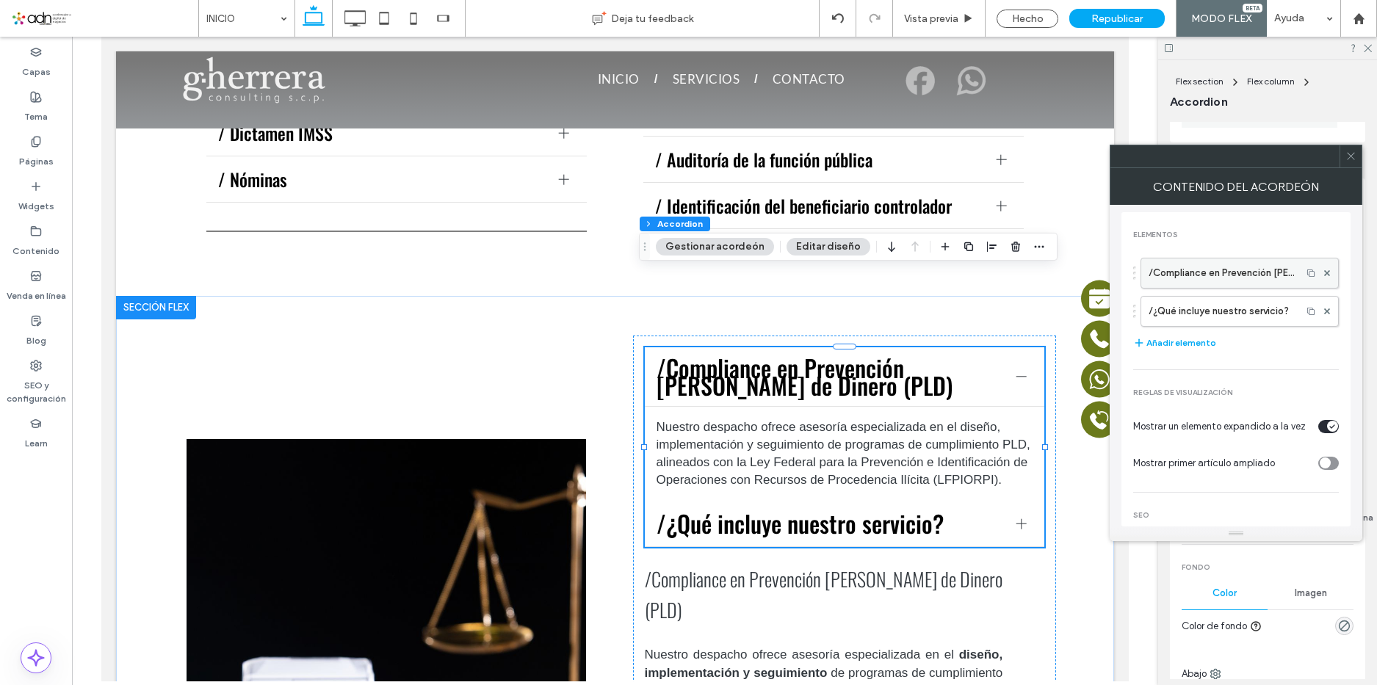
click at [1207, 271] on label "/Compliance en Prevención de Lavado de Dinero (PLD)" at bounding box center [1221, 273] width 145 height 29
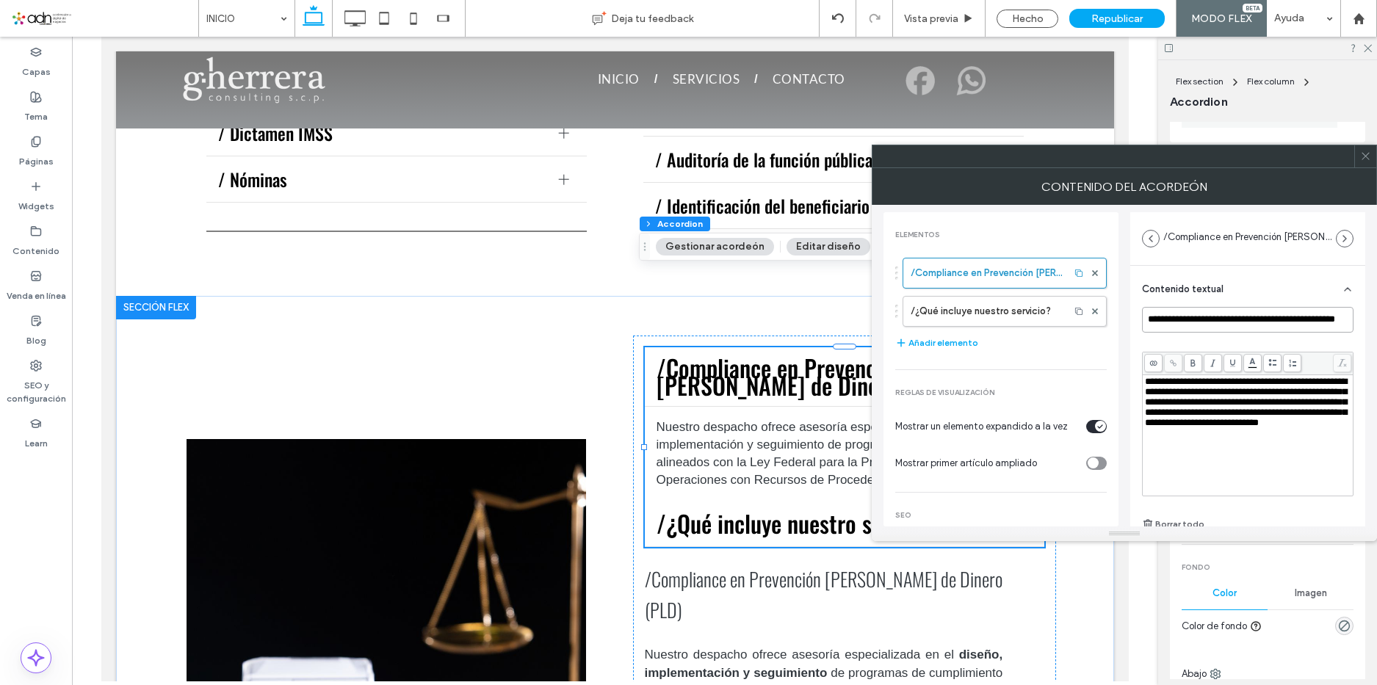
click at [1243, 320] on input "**********" at bounding box center [1248, 320] width 212 height 26
click at [1365, 156] on use at bounding box center [1365, 156] width 7 height 7
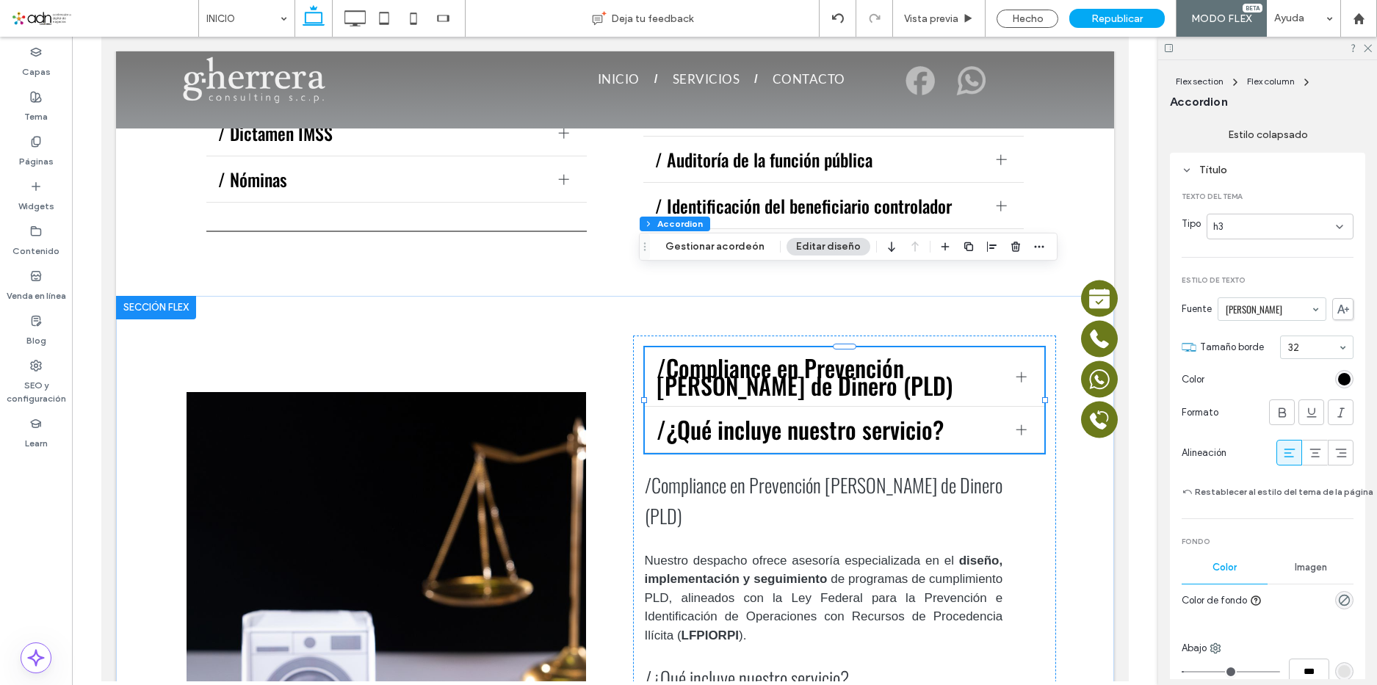
scroll to position [294, 0]
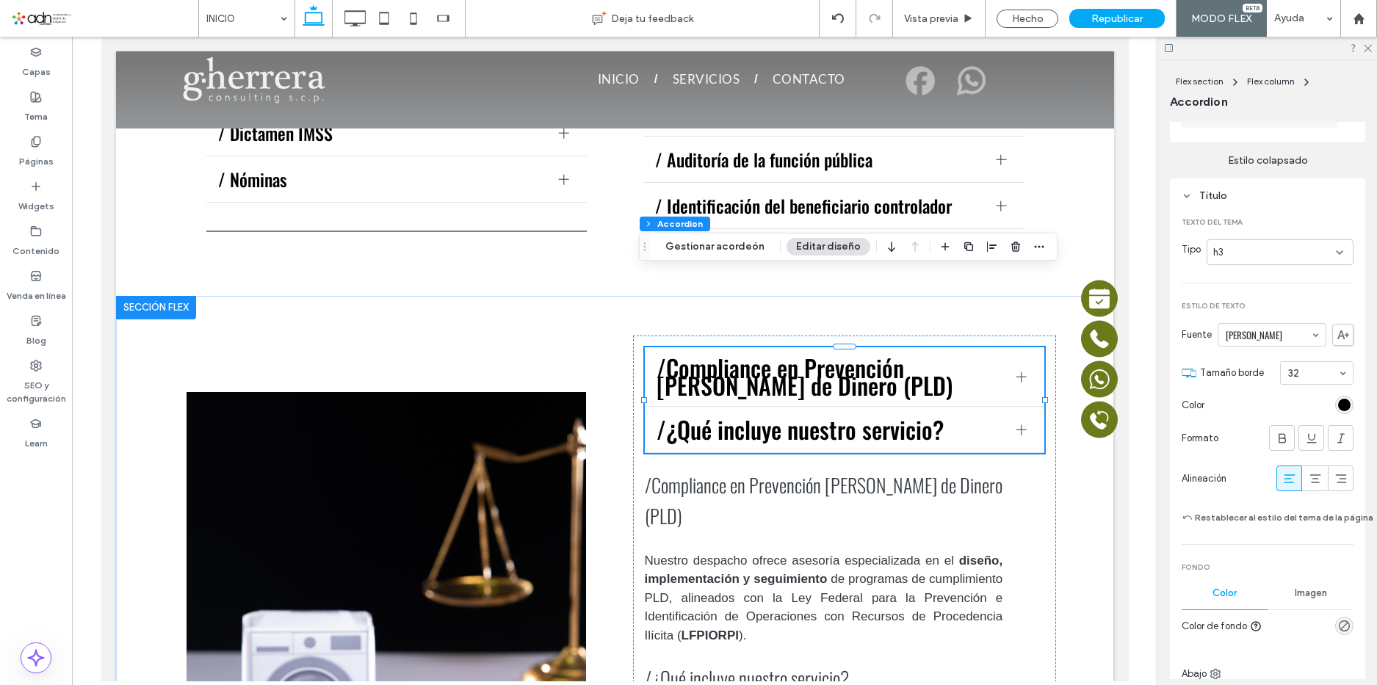
click at [1263, 254] on div "h3" at bounding box center [1274, 252] width 123 height 15
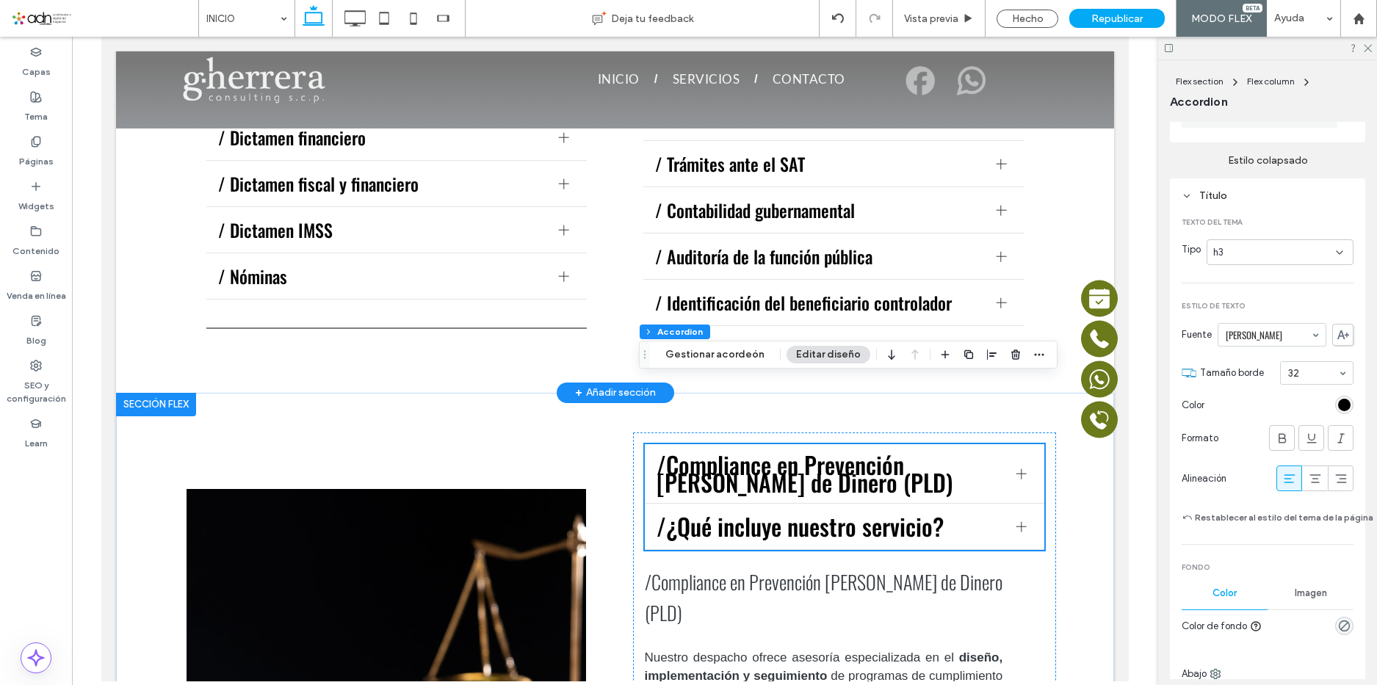
scroll to position [1650, 0]
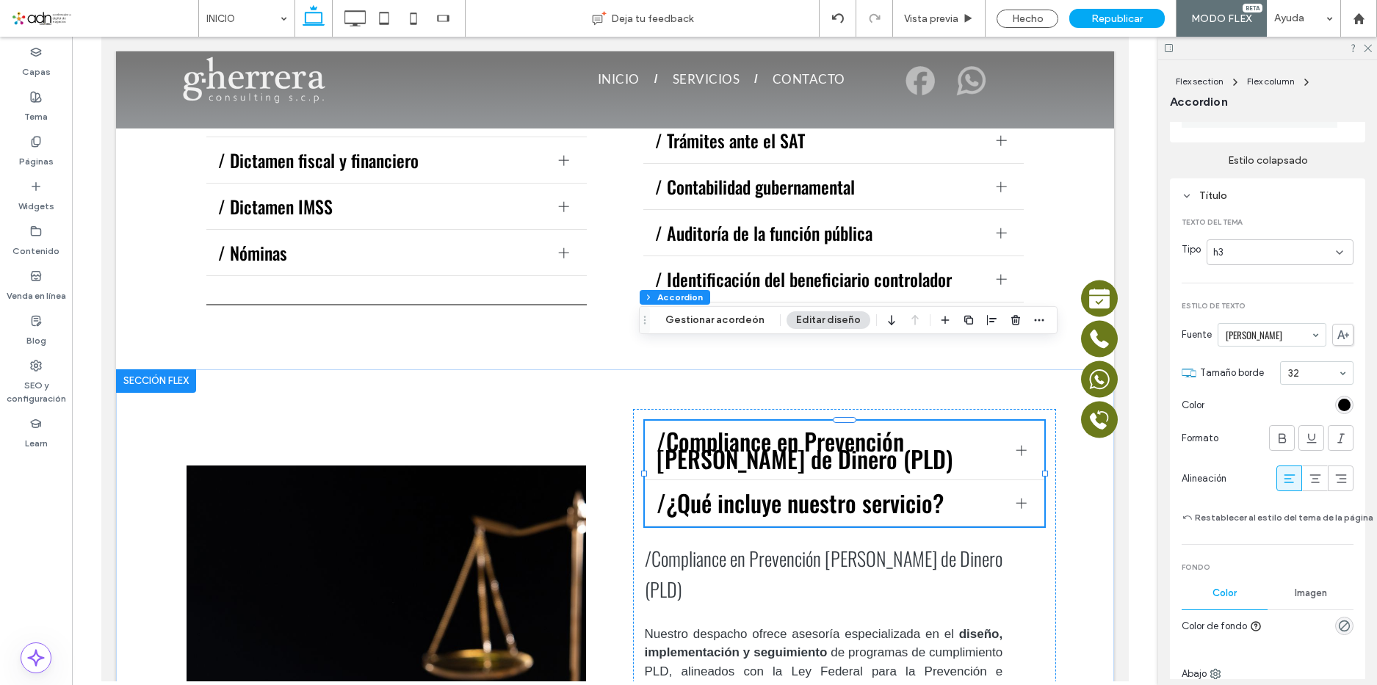
click at [1253, 249] on div "h3" at bounding box center [1274, 252] width 123 height 15
click at [1244, 353] on div "h4" at bounding box center [1274, 351] width 144 height 26
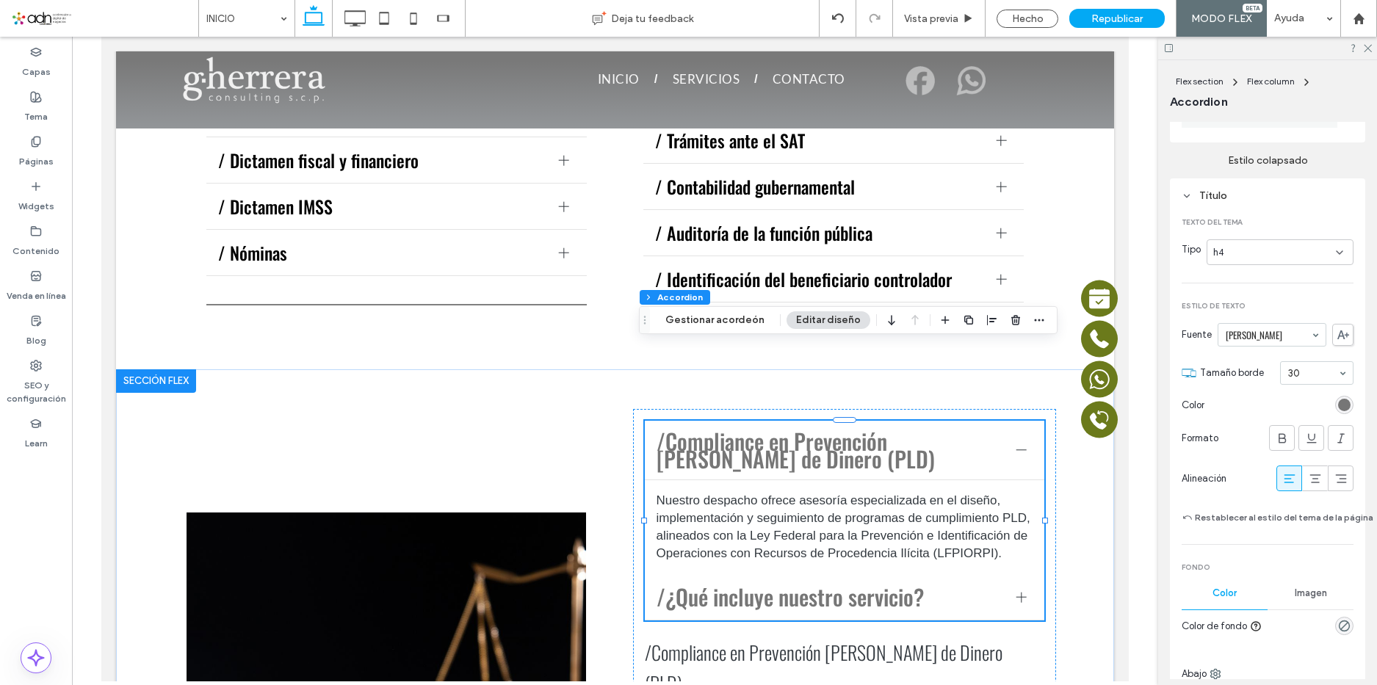
click at [1243, 245] on div "h4" at bounding box center [1274, 252] width 123 height 15
click at [1250, 374] on div "h5" at bounding box center [1274, 377] width 144 height 26
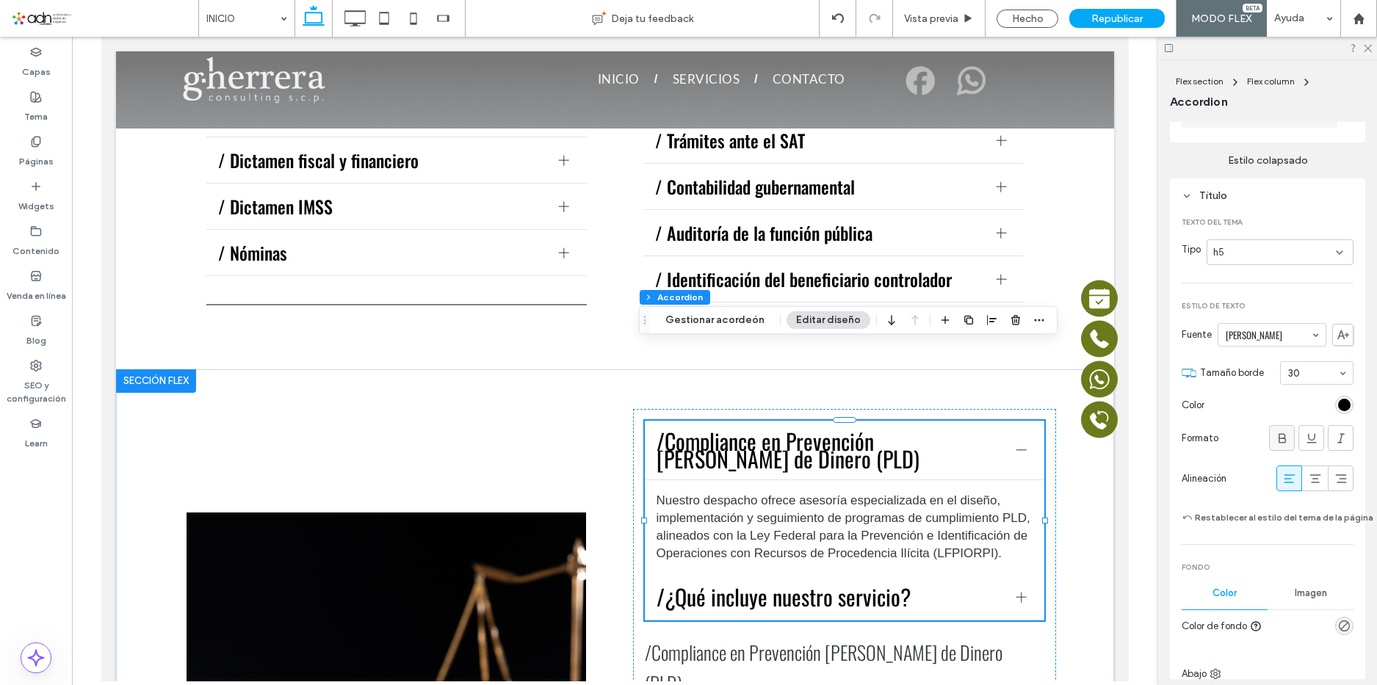
click at [1281, 431] on icon at bounding box center [1282, 438] width 15 height 15
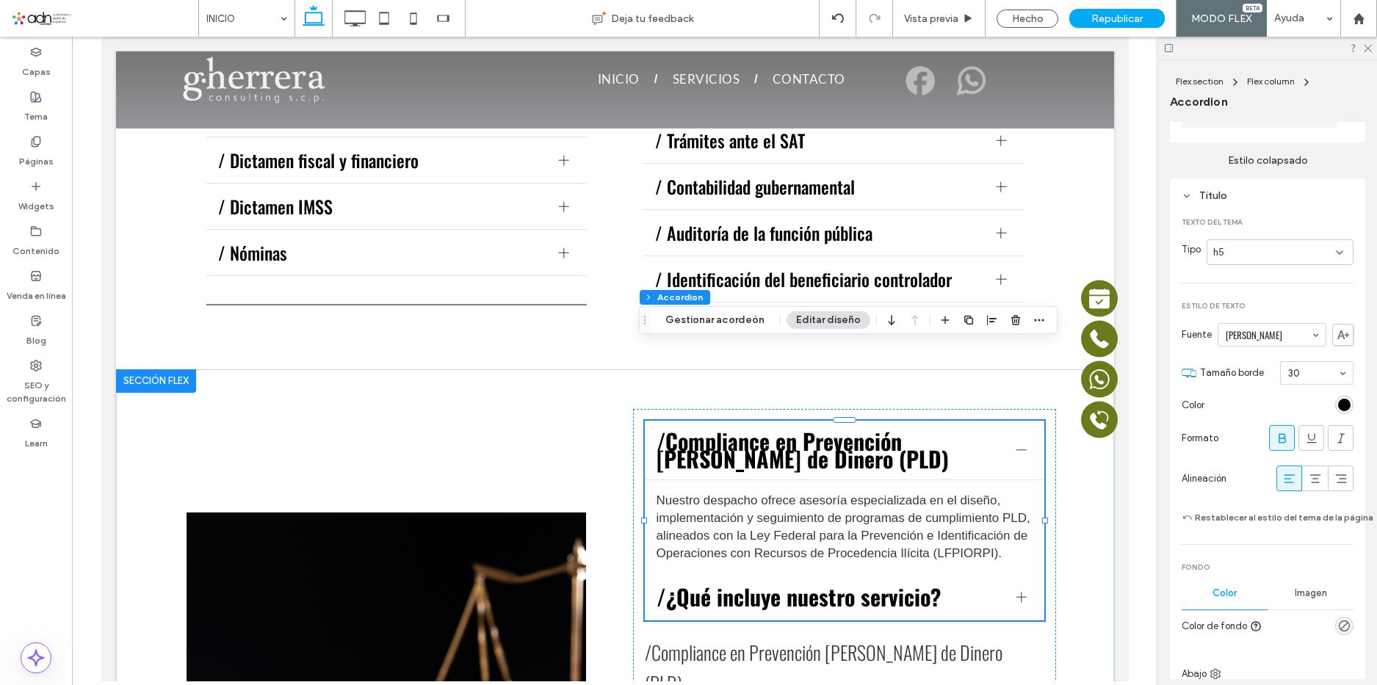
click at [1285, 433] on div at bounding box center [1282, 438] width 24 height 24
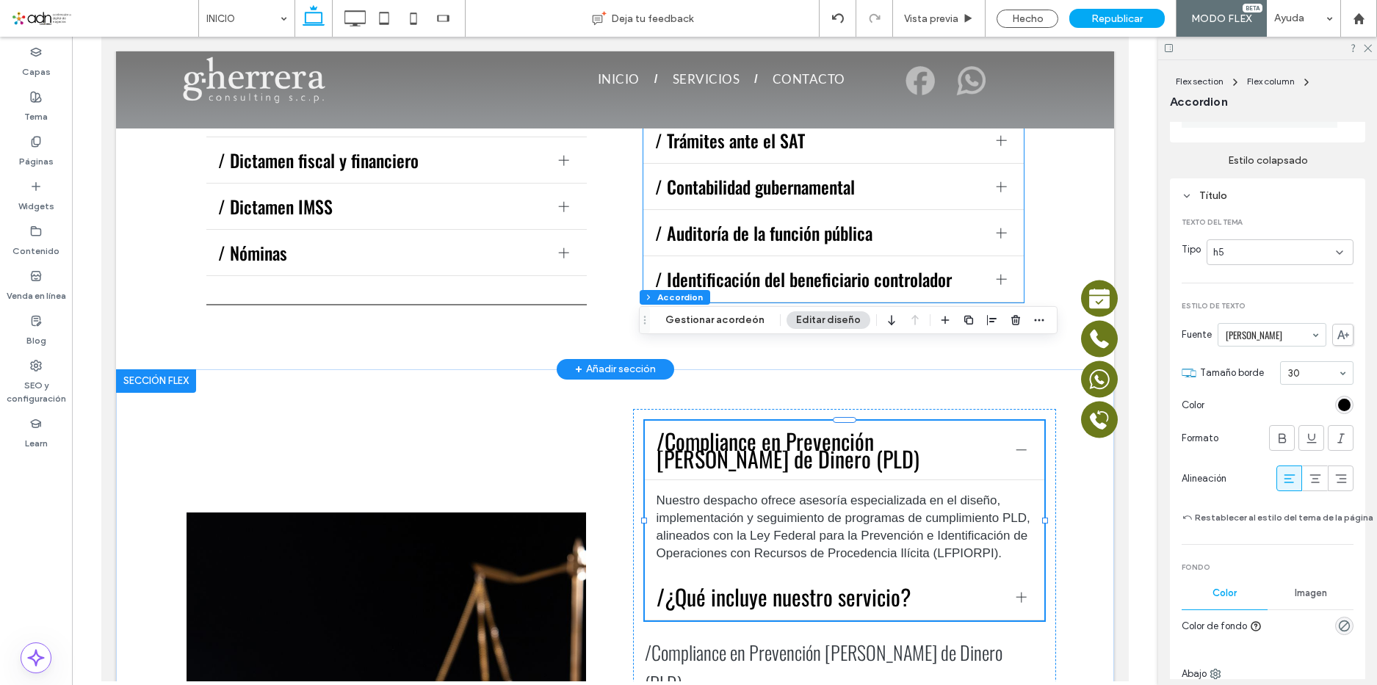
click at [809, 270] on span "/ Identificación del beneficiario controlador" at bounding box center [819, 279] width 329 height 18
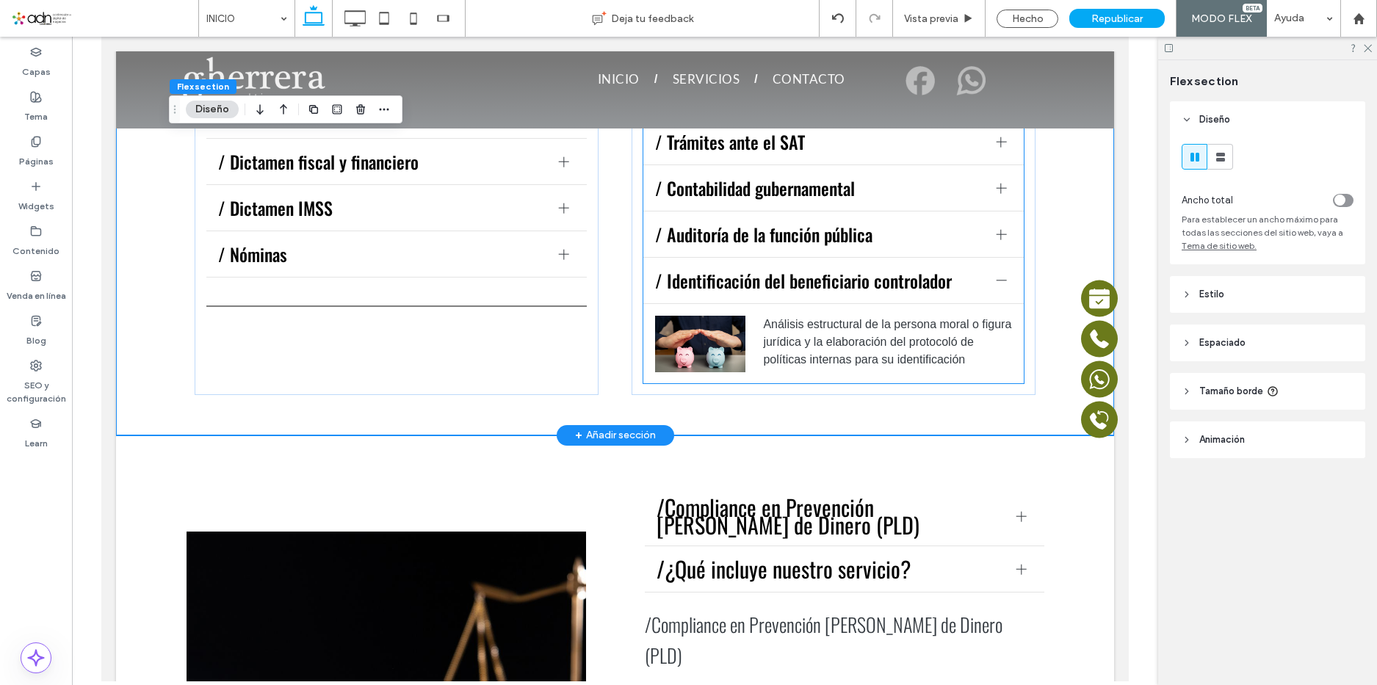
scroll to position [1309, 0]
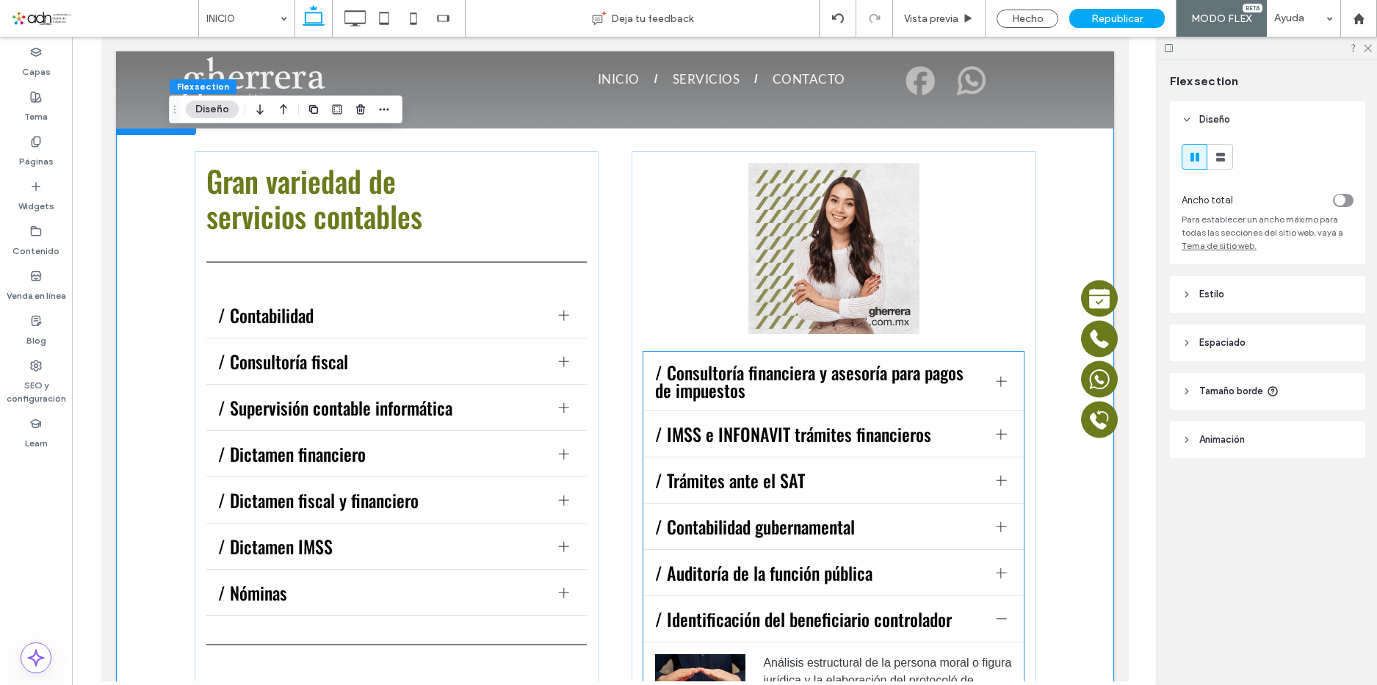
click at [851, 425] on span "/ IMSS e INFONAVIT trámites financieros" at bounding box center [819, 434] width 329 height 18
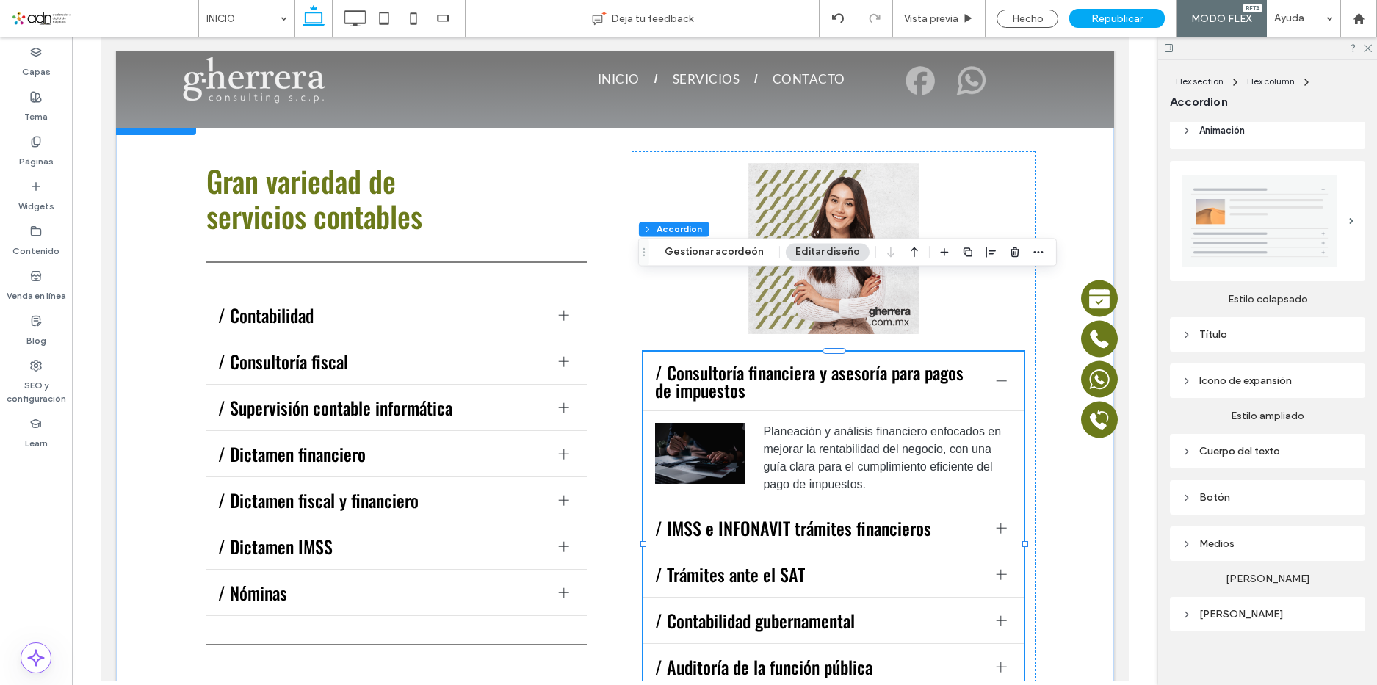
scroll to position [162, 0]
click at [1277, 318] on div "Título" at bounding box center [1268, 328] width 172 height 20
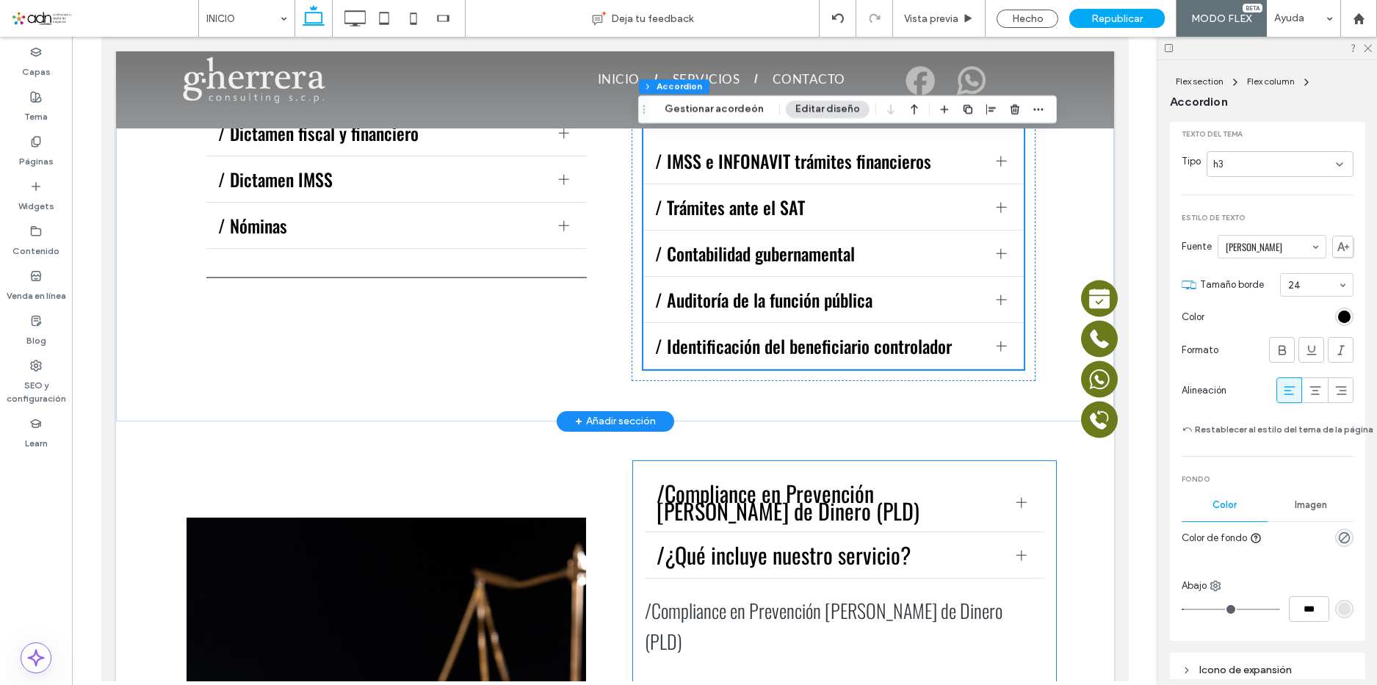
scroll to position [1824, 0]
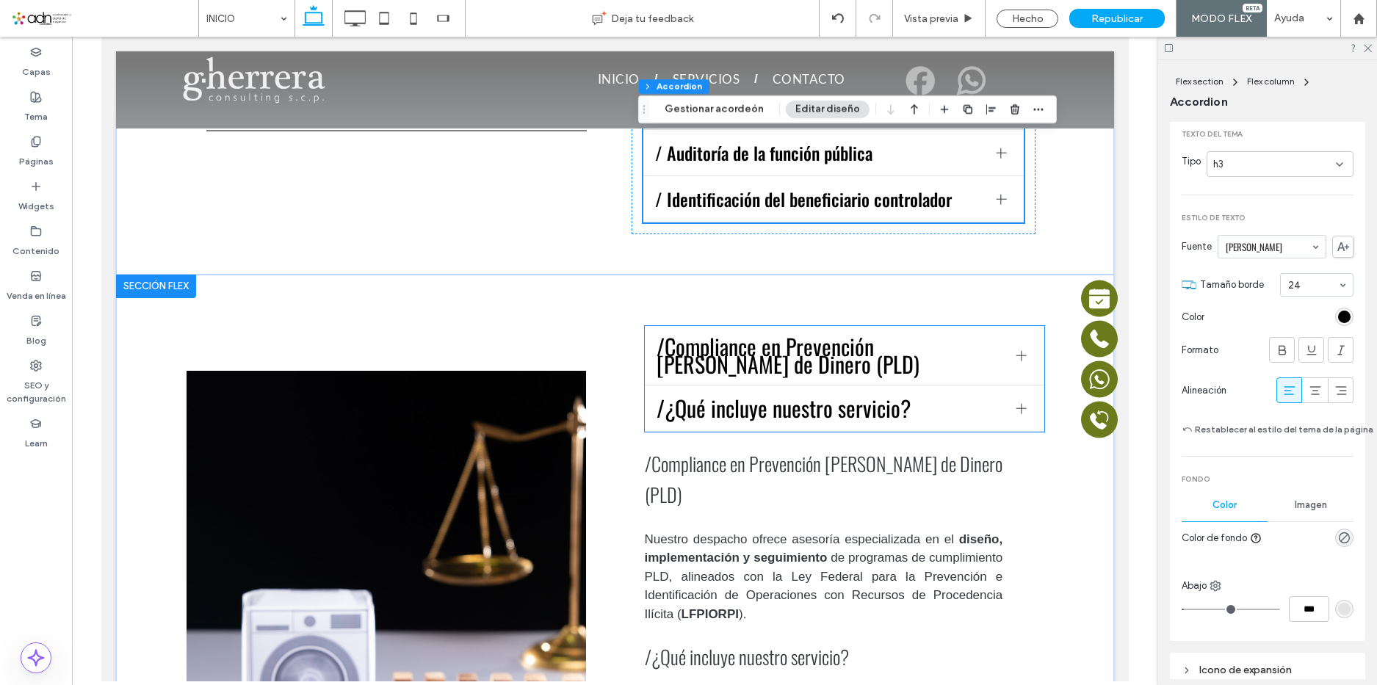
click at [864, 338] on span "/Compliance en Prevención de Lavado de Dinero (PLD)" at bounding box center [831, 355] width 348 height 35
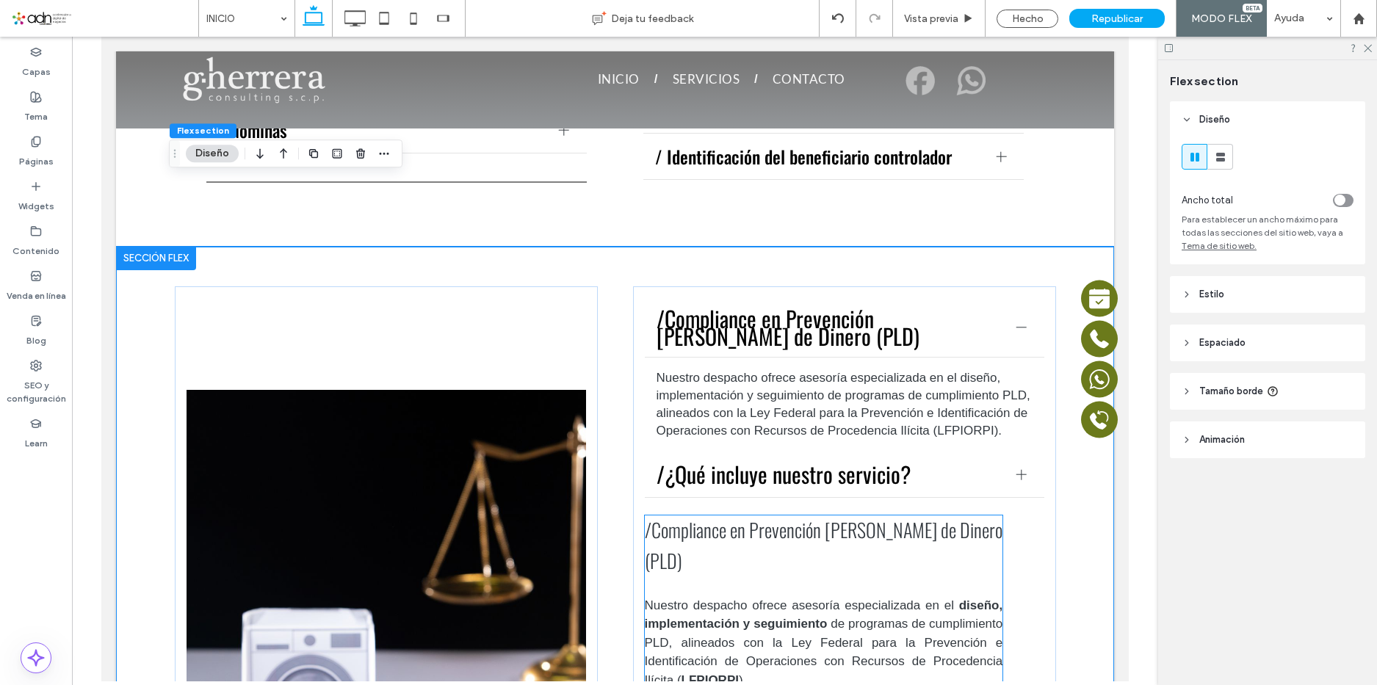
scroll to position [1765, 0]
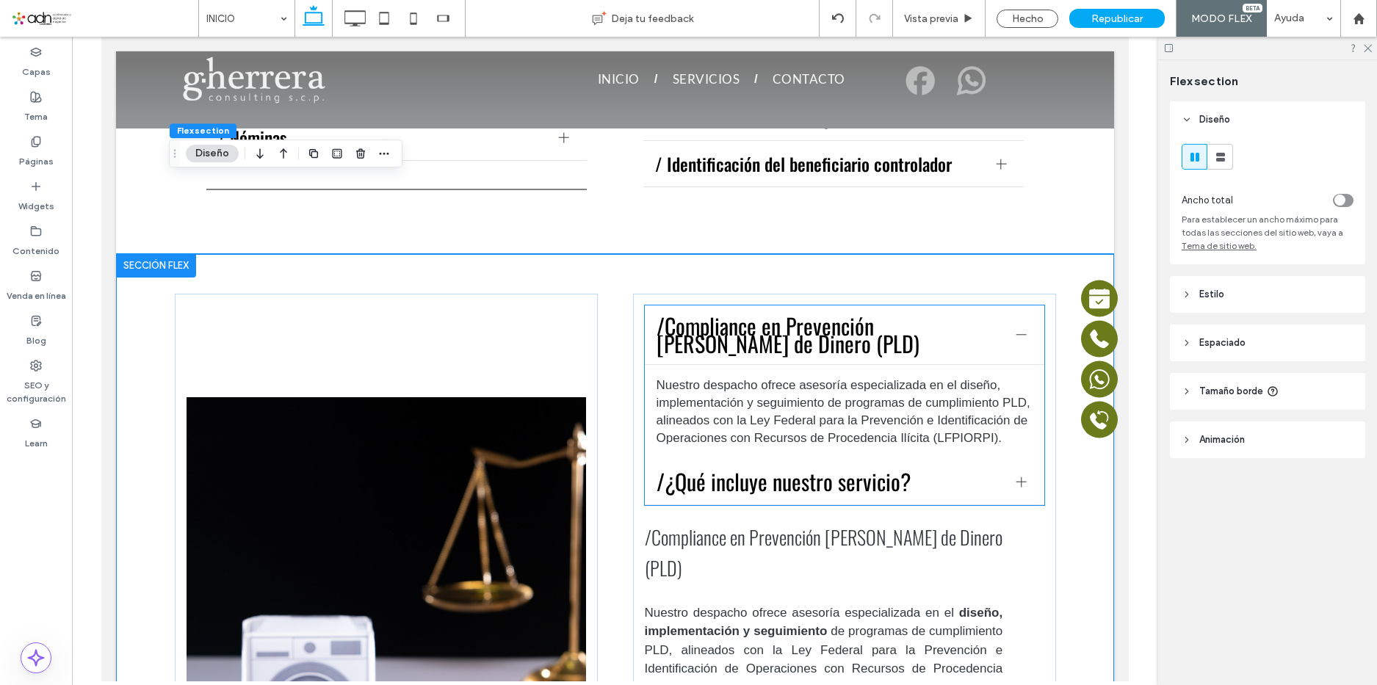
click at [970, 377] on p "Nuestro despacho ofrece asesoría especializada en el diseño, implementación y s…" at bounding box center [845, 412] width 376 height 71
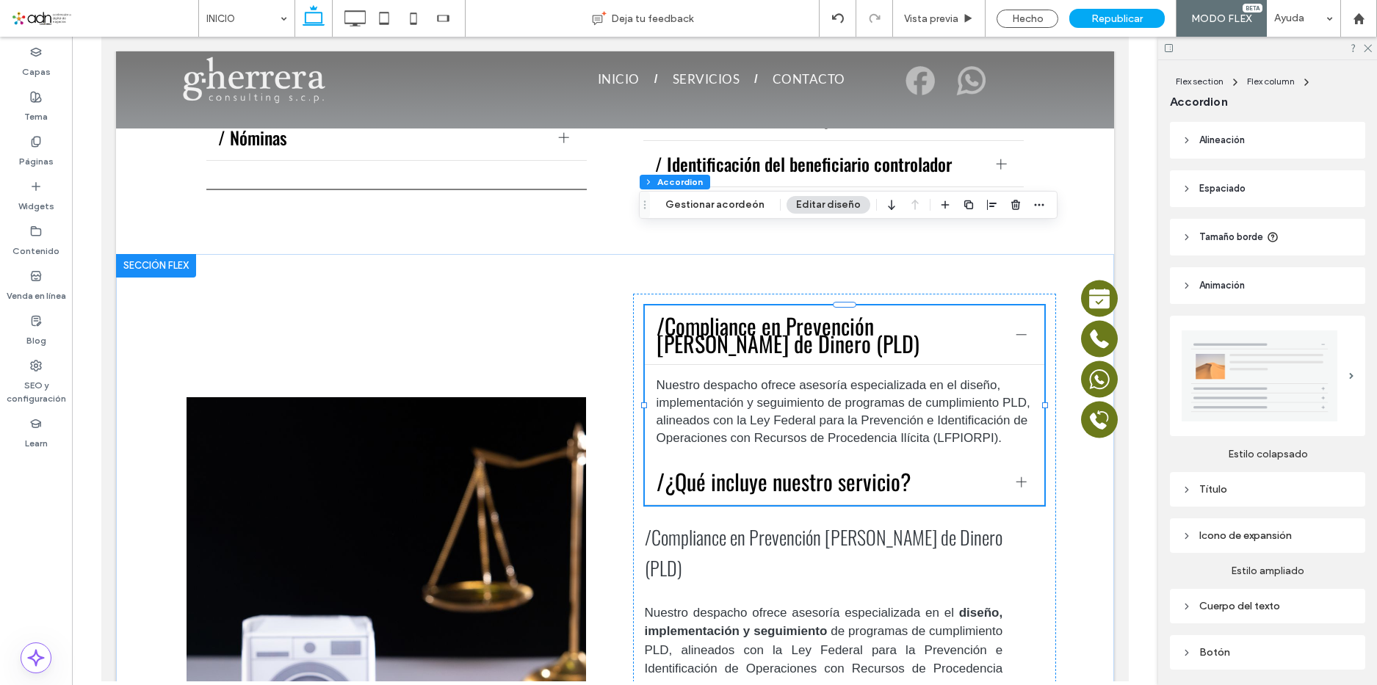
click at [1265, 497] on div "Título" at bounding box center [1267, 489] width 195 height 35
click at [1273, 483] on div "Título" at bounding box center [1268, 489] width 172 height 12
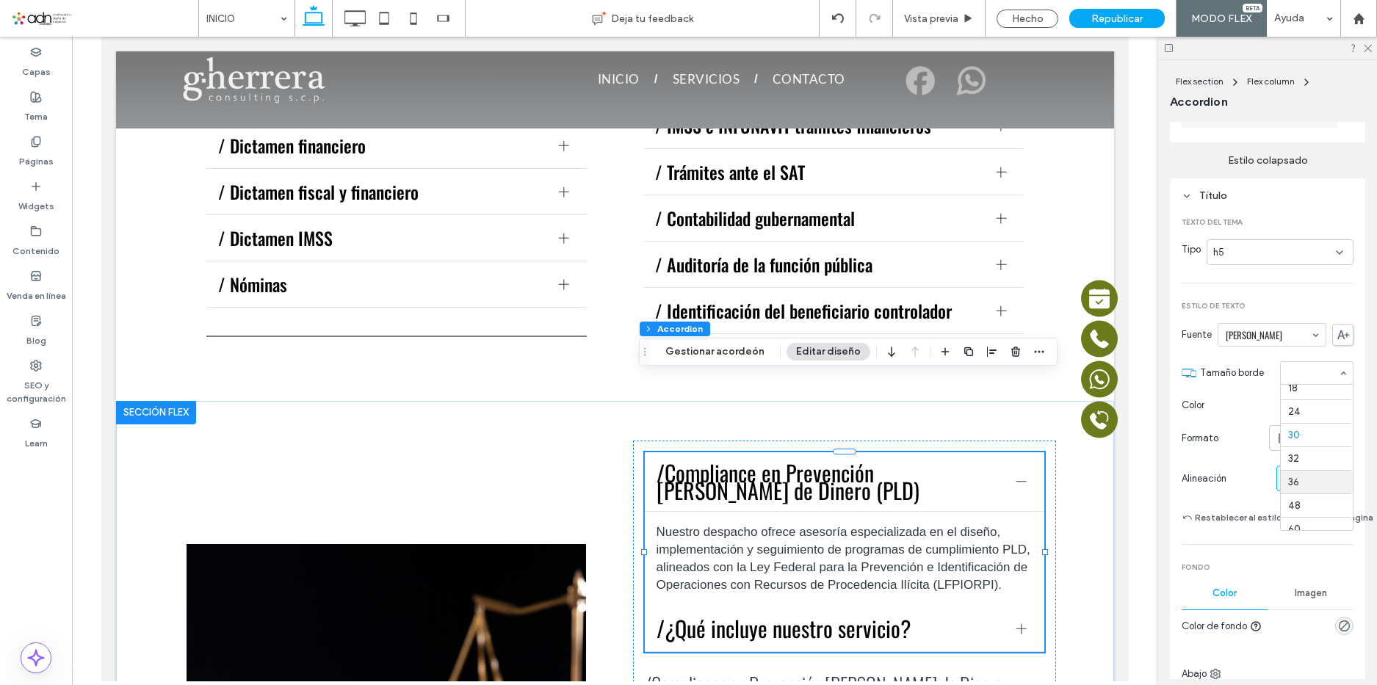
scroll to position [138, 0]
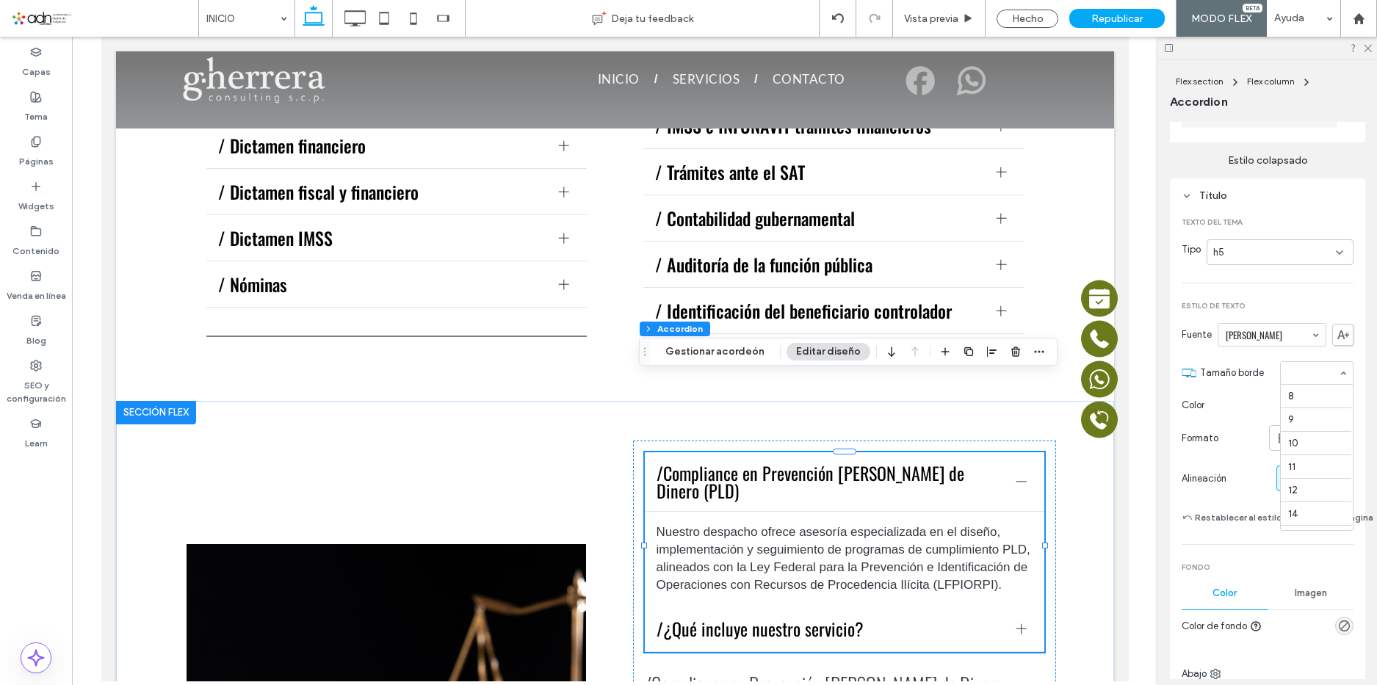
click at [1309, 376] on div at bounding box center [1317, 373] width 72 height 22
click at [1304, 372] on input at bounding box center [1313, 373] width 50 height 10
type input "**"
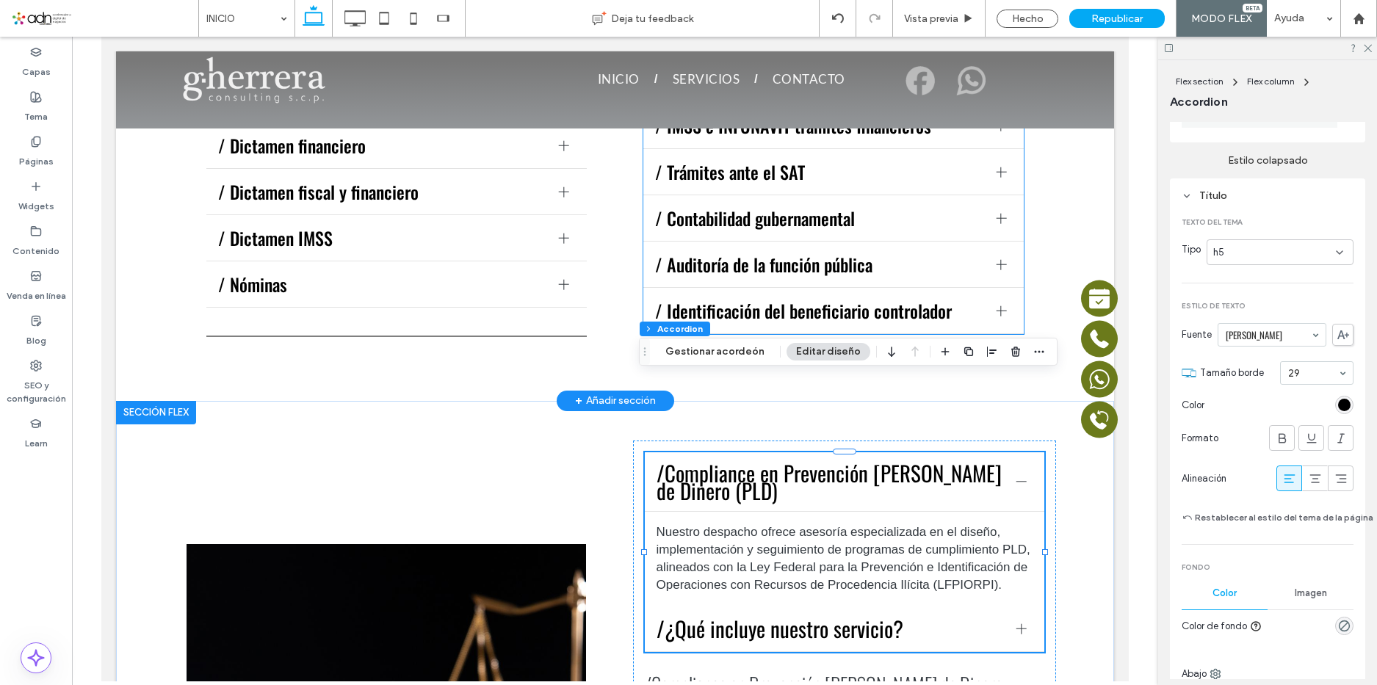
click at [772, 302] on span "/ Identificación del beneficiario controlador" at bounding box center [819, 311] width 329 height 18
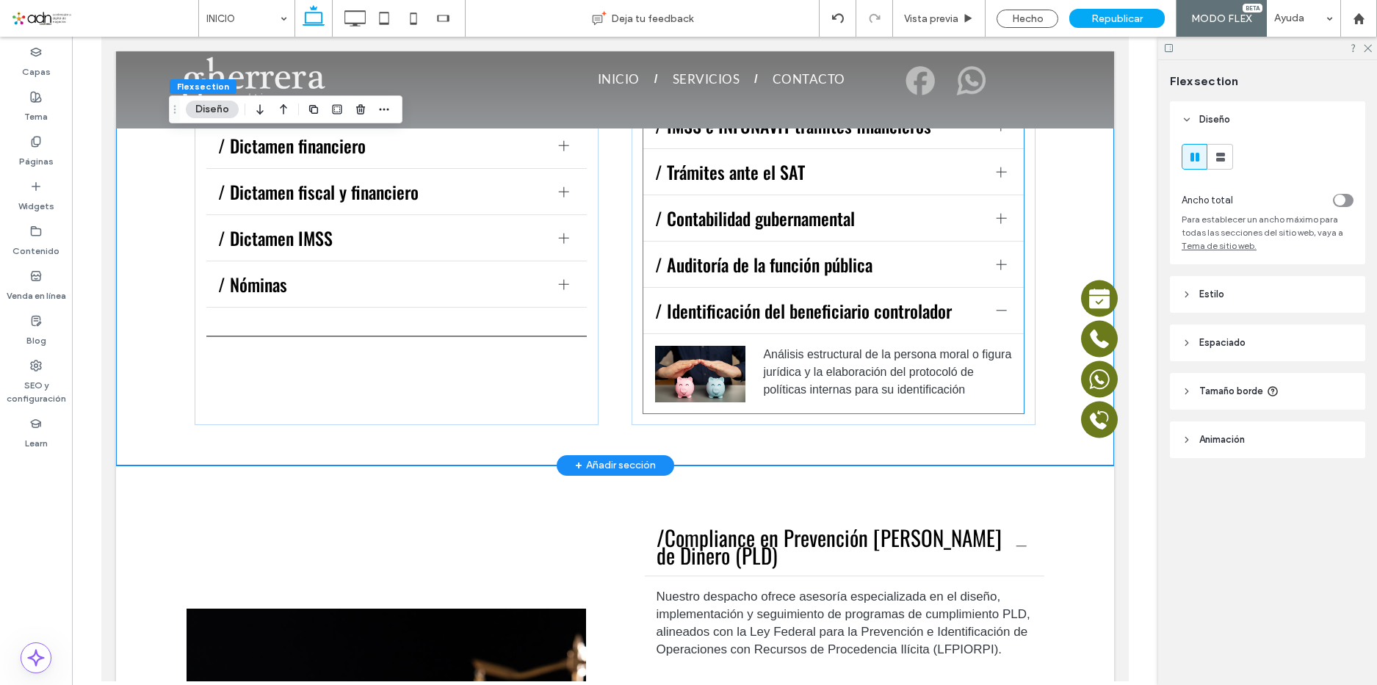
scroll to position [1309, 0]
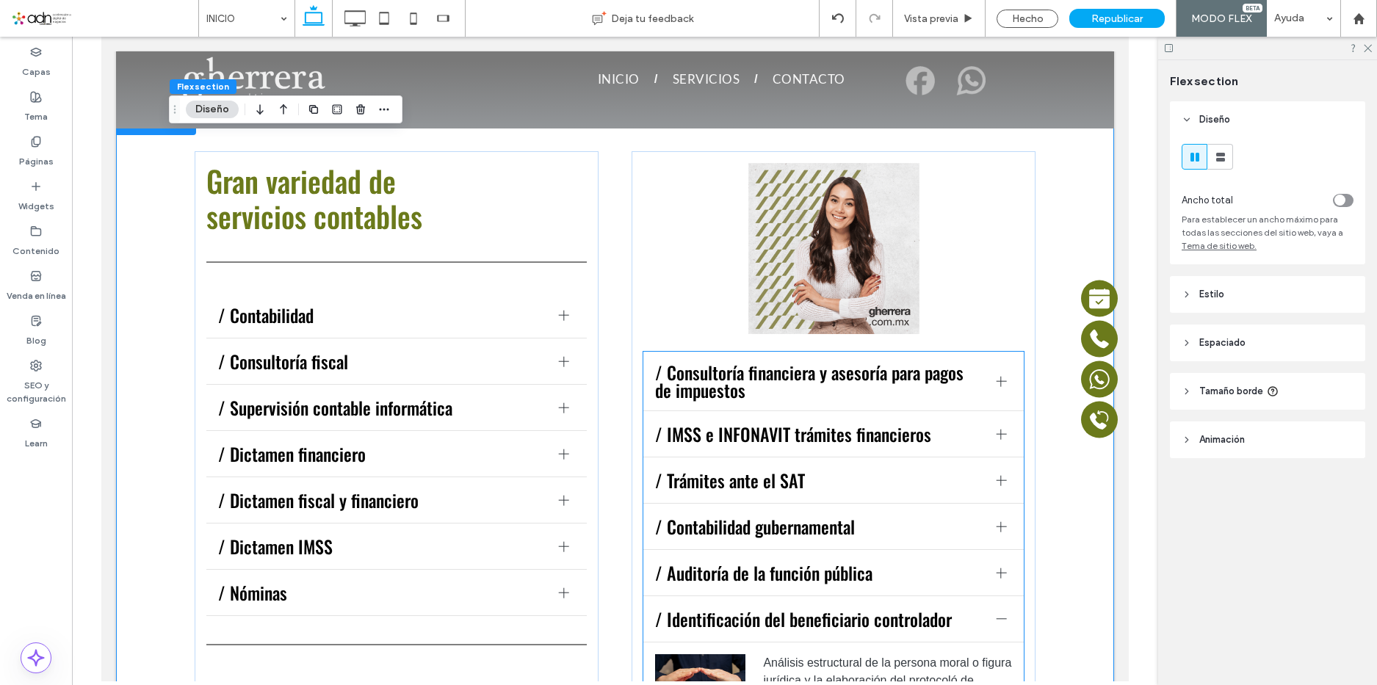
click at [864, 472] on span "/ Trámites ante el SAT" at bounding box center [819, 481] width 329 height 18
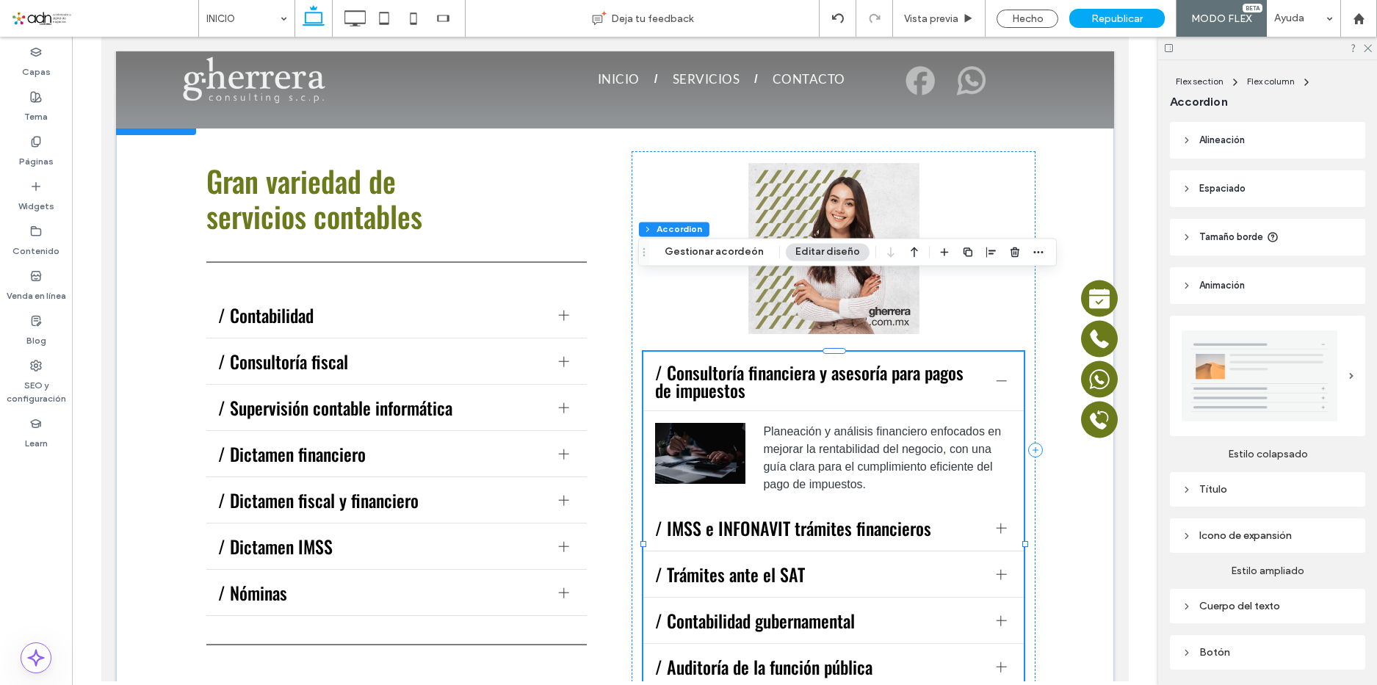
scroll to position [73, 0]
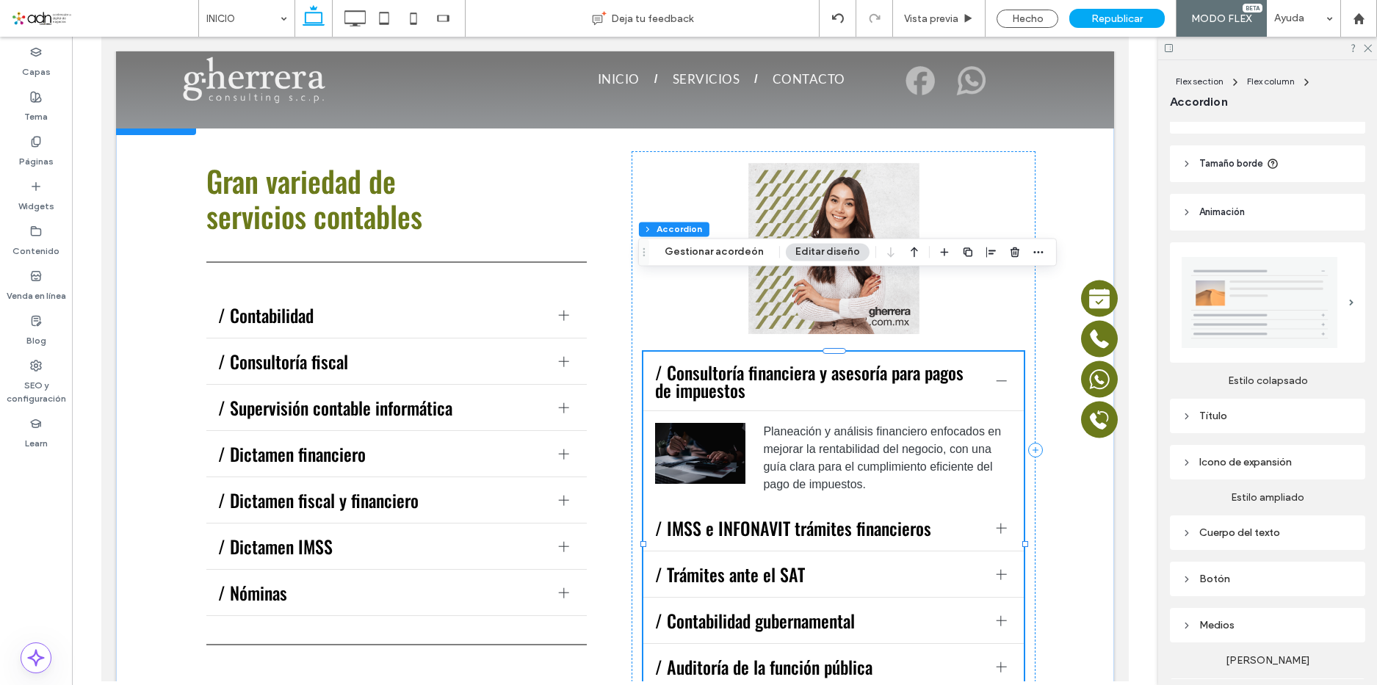
click at [1285, 415] on div "Título" at bounding box center [1268, 416] width 172 height 12
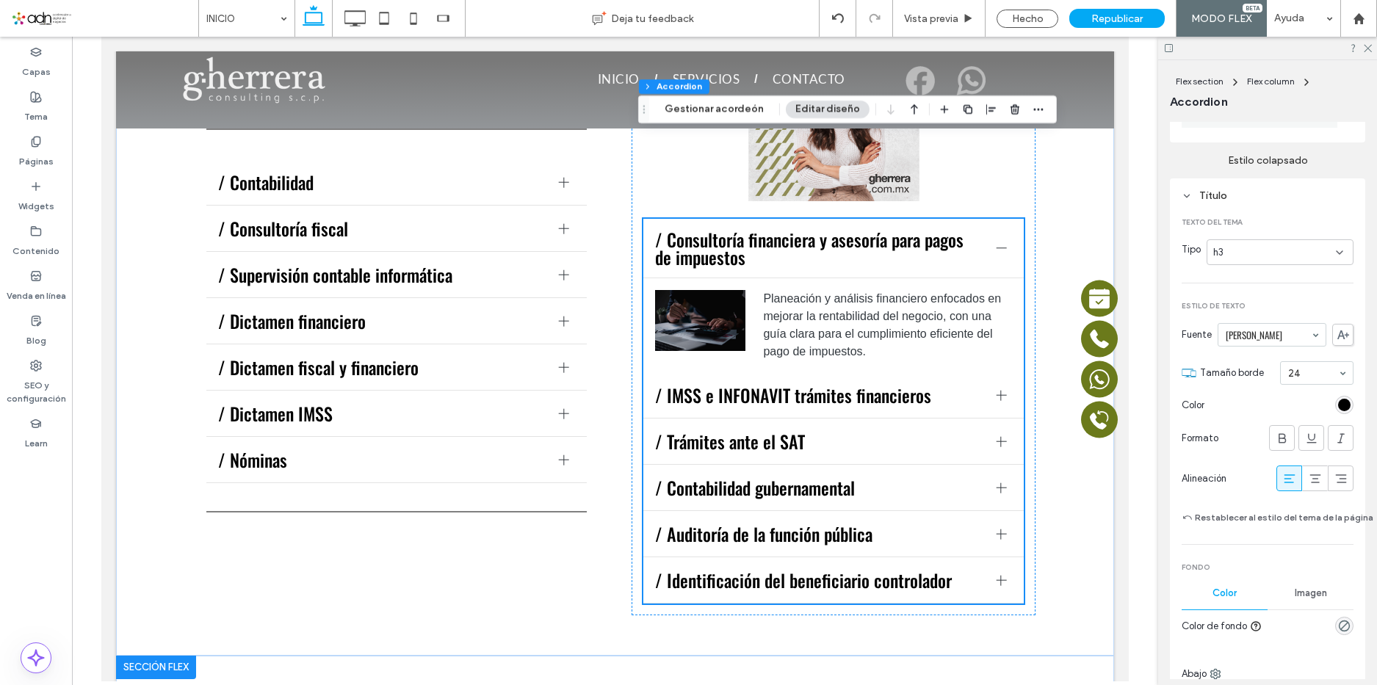
scroll to position [1677, 0]
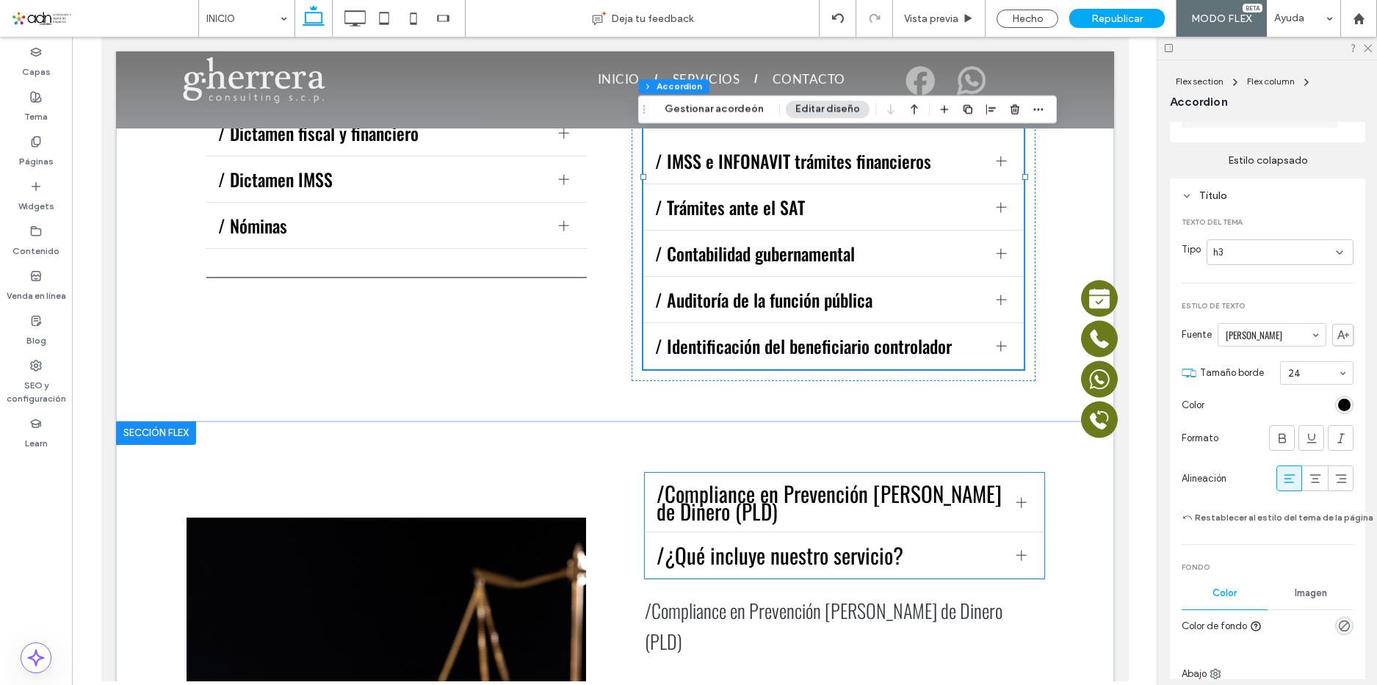
click at [895, 532] on div "/¿Qué incluye nuestro servicio?" at bounding box center [845, 555] width 400 height 46
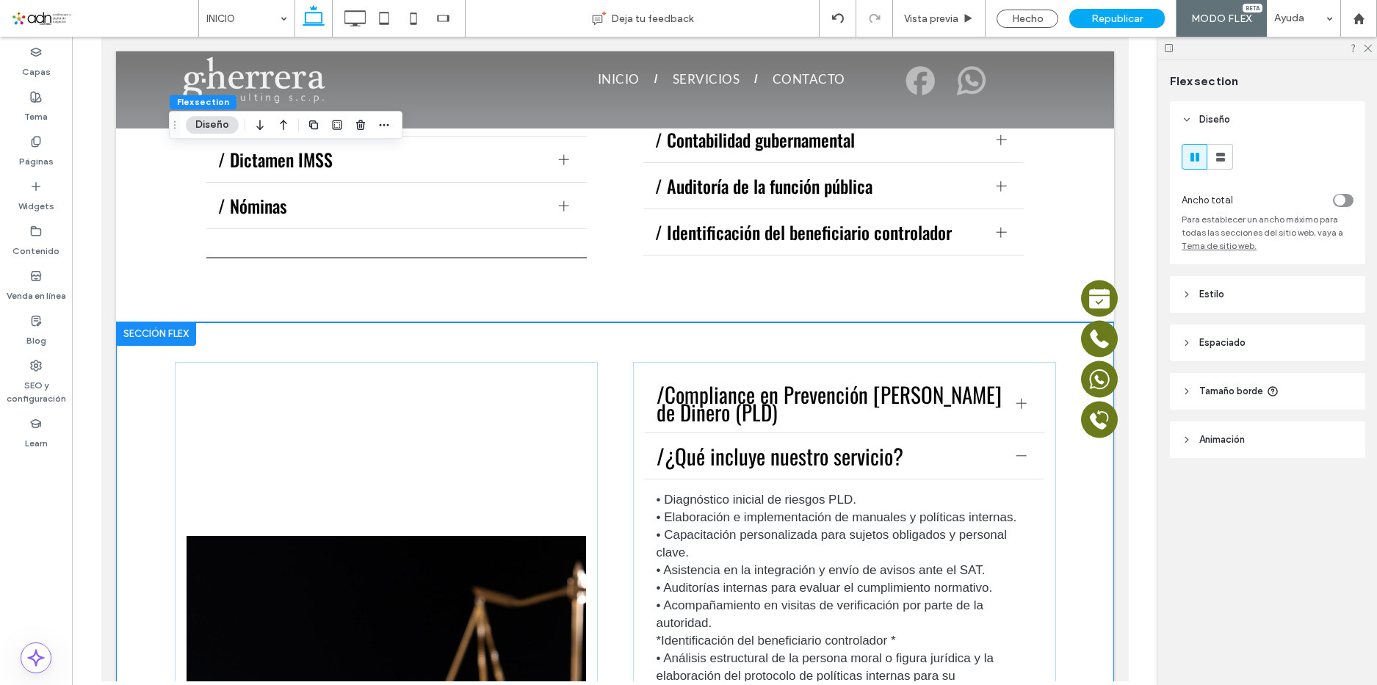
scroll to position [1691, 0]
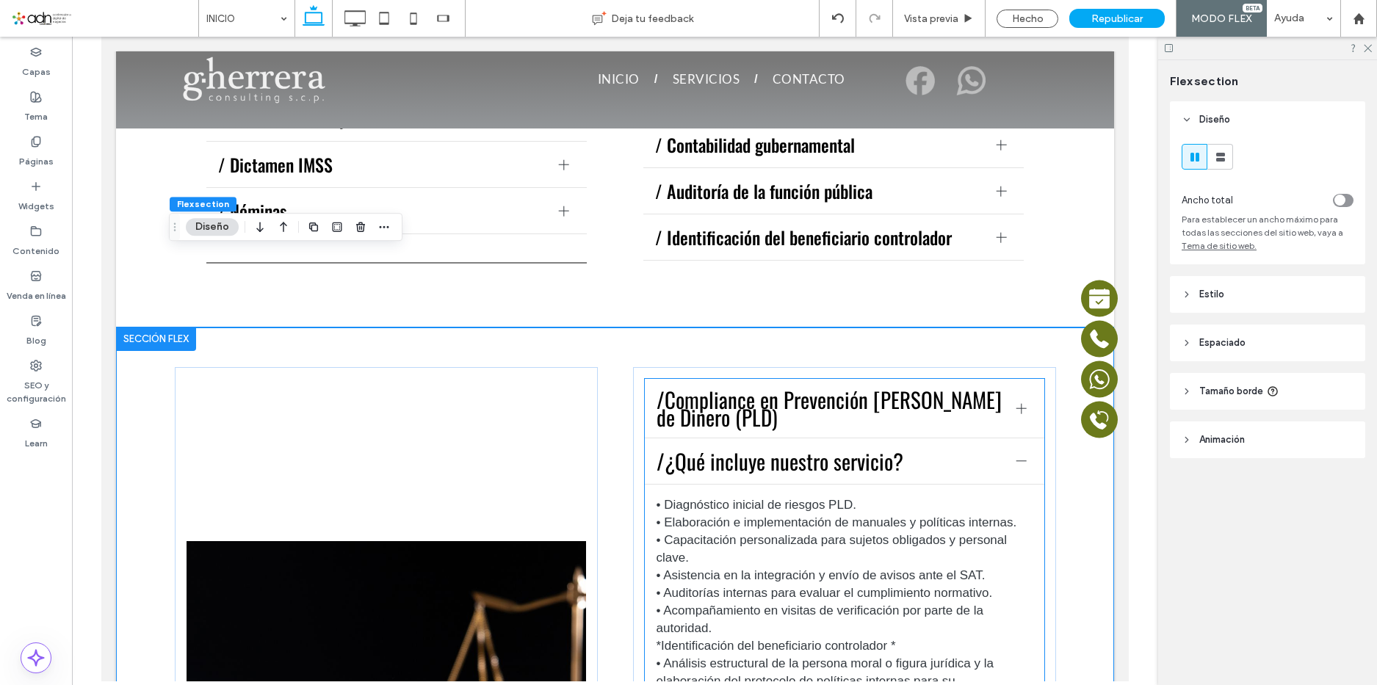
click at [868, 391] on span "/Compliance en Prevención de Lavado de Dinero (PLD)" at bounding box center [831, 408] width 348 height 35
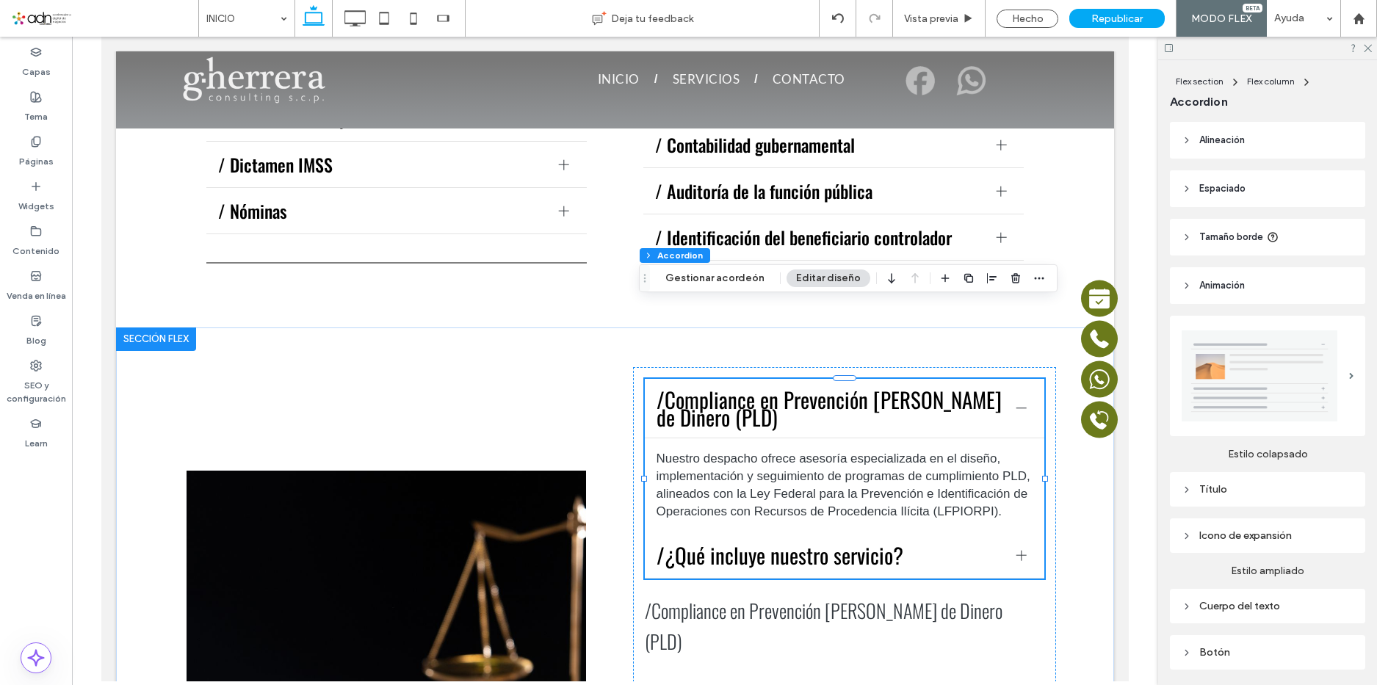
click at [1303, 485] on div "Título" at bounding box center [1268, 489] width 172 height 12
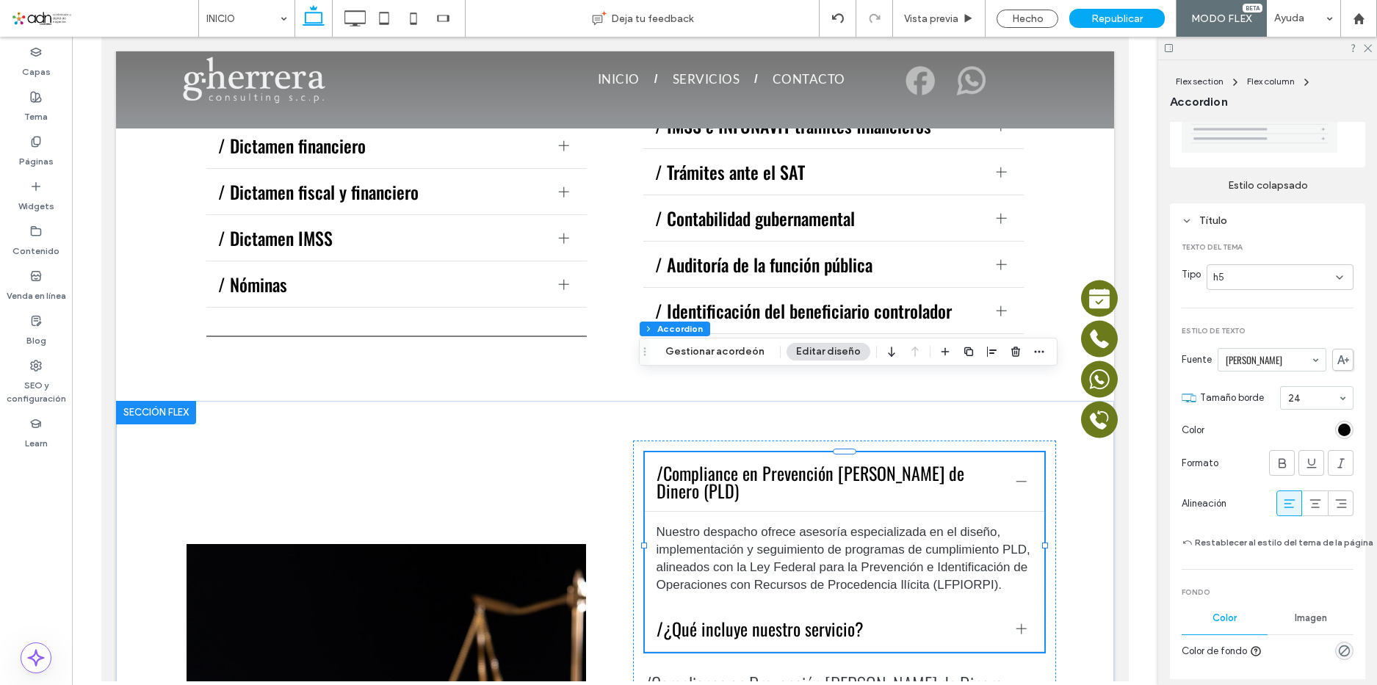
scroll to position [294, 0]
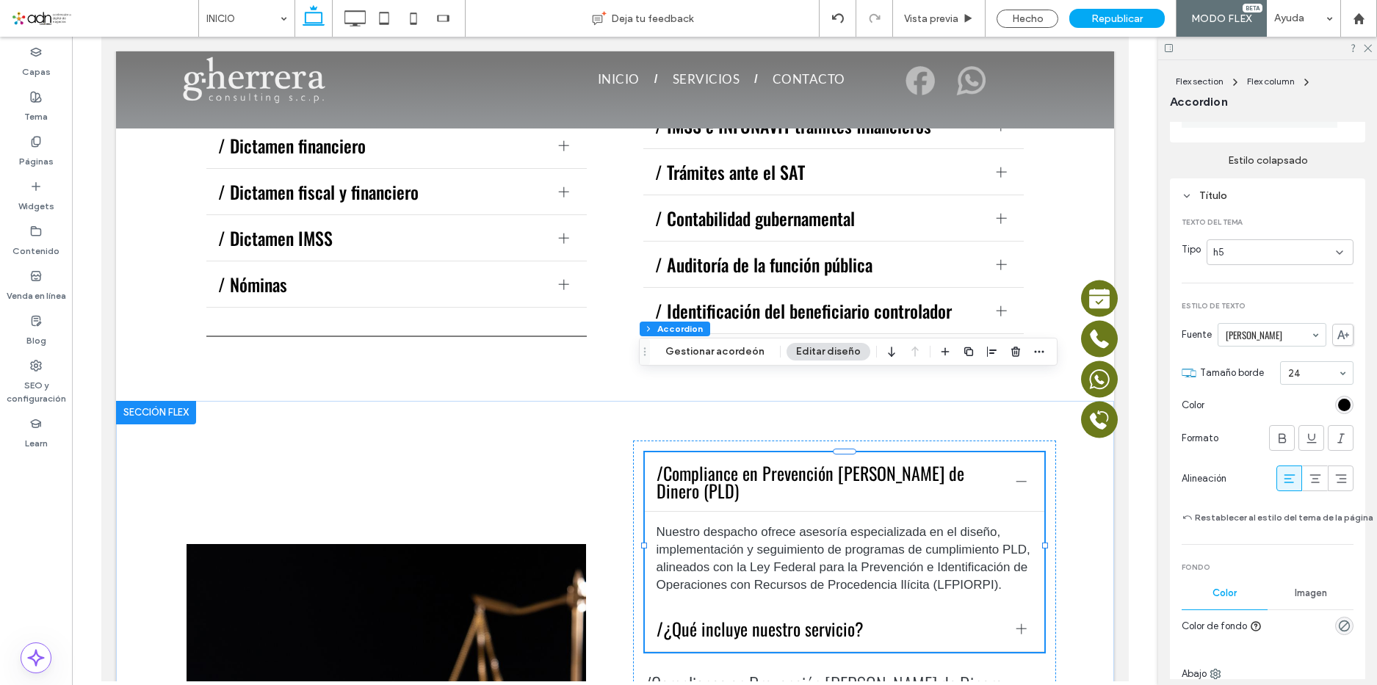
click at [1340, 405] on div "rgb(0, 0, 0)" at bounding box center [1344, 405] width 12 height 12
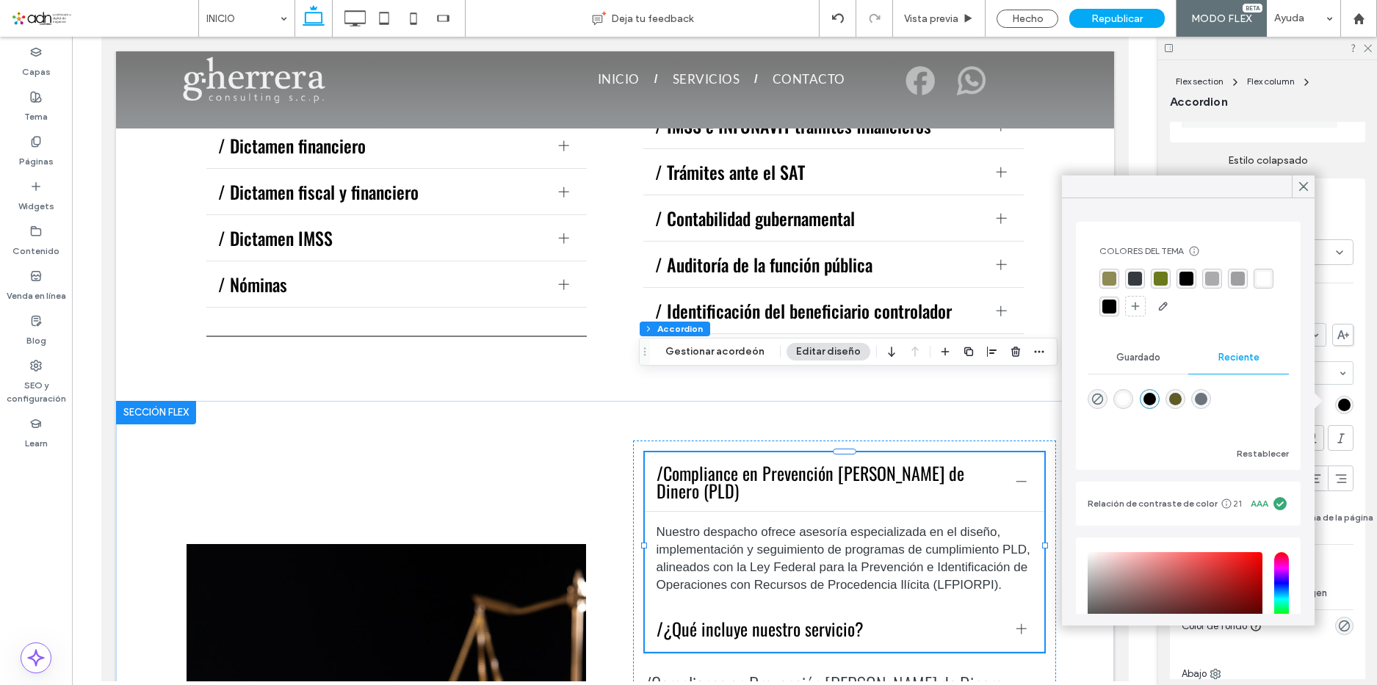
click at [1116, 306] on div "rgba(0, 0, 0, 1)" at bounding box center [1109, 307] width 14 height 14
click at [1311, 183] on div at bounding box center [1303, 187] width 23 height 22
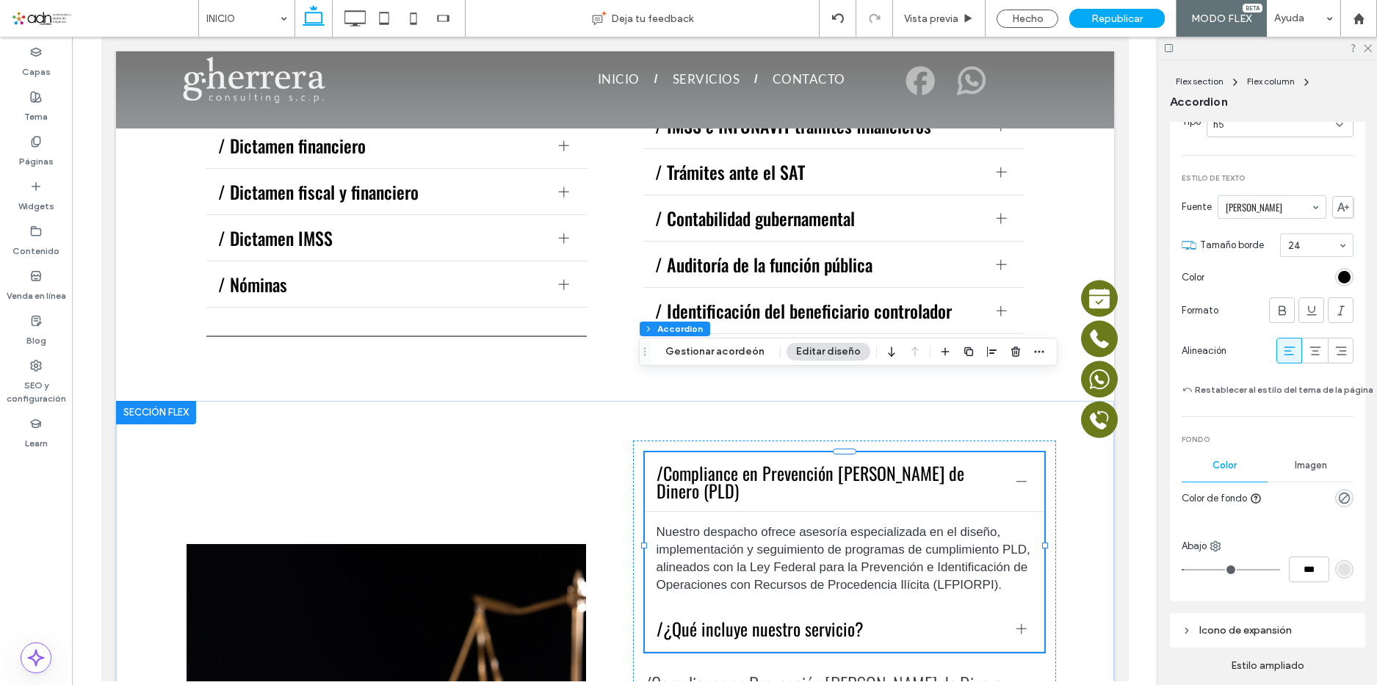
scroll to position [441, 0]
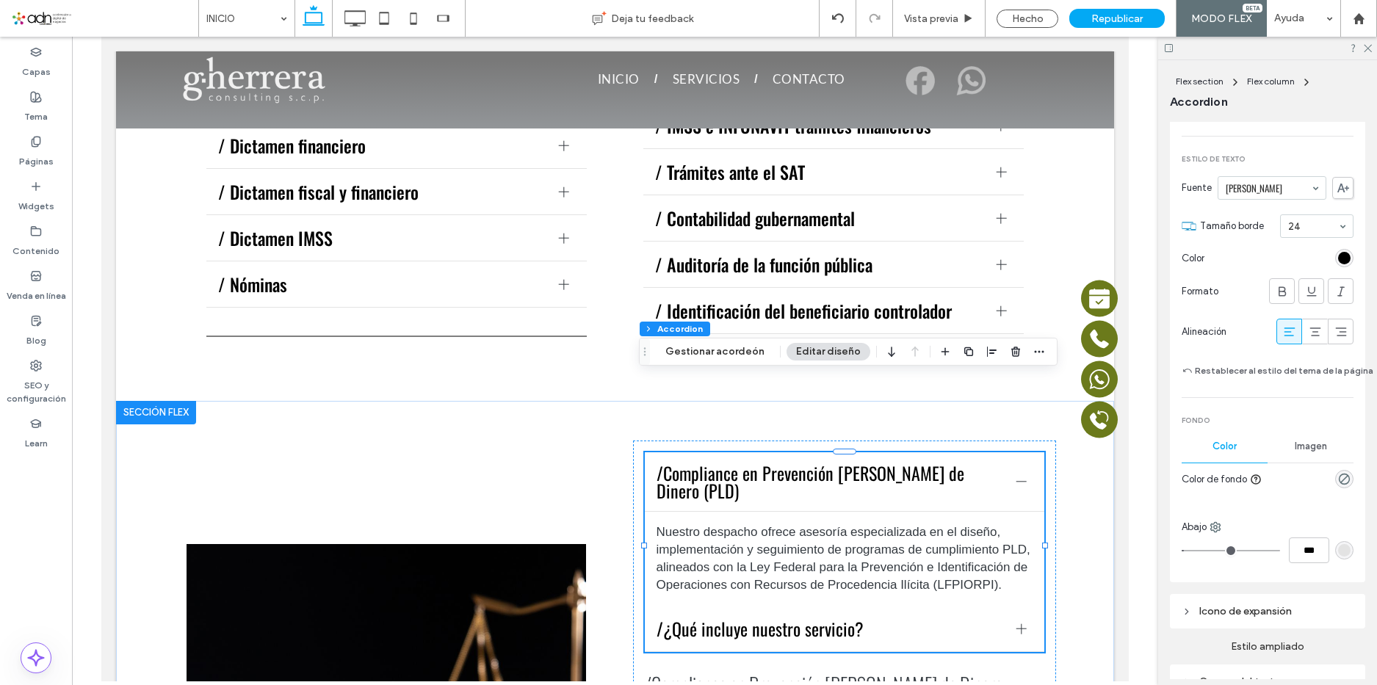
click at [1021, 471] on div at bounding box center [1022, 482] width 22 height 22
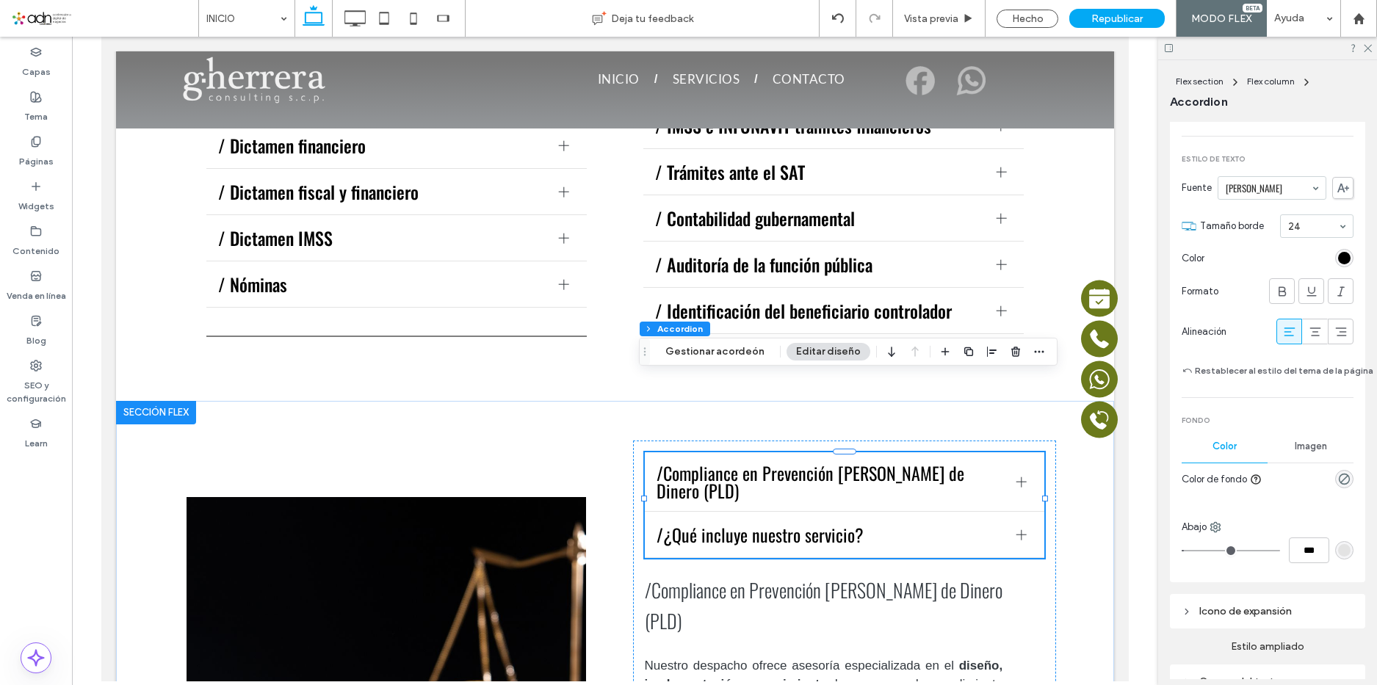
click at [959, 464] on span "/Compliance en Prevención de Lavado de Dinero (PLD)" at bounding box center [831, 481] width 348 height 35
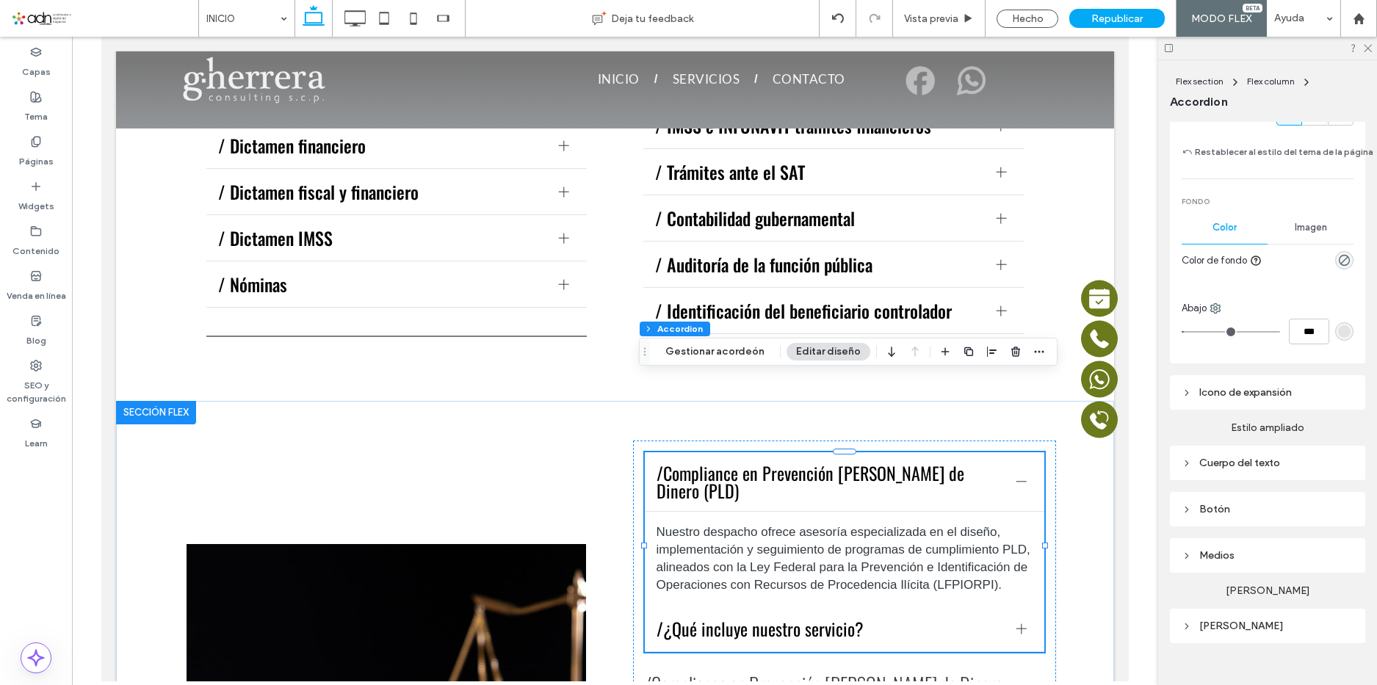
scroll to position [661, 0]
click at [942, 302] on span "/ Identificación del beneficiario controlador" at bounding box center [819, 311] width 329 height 18
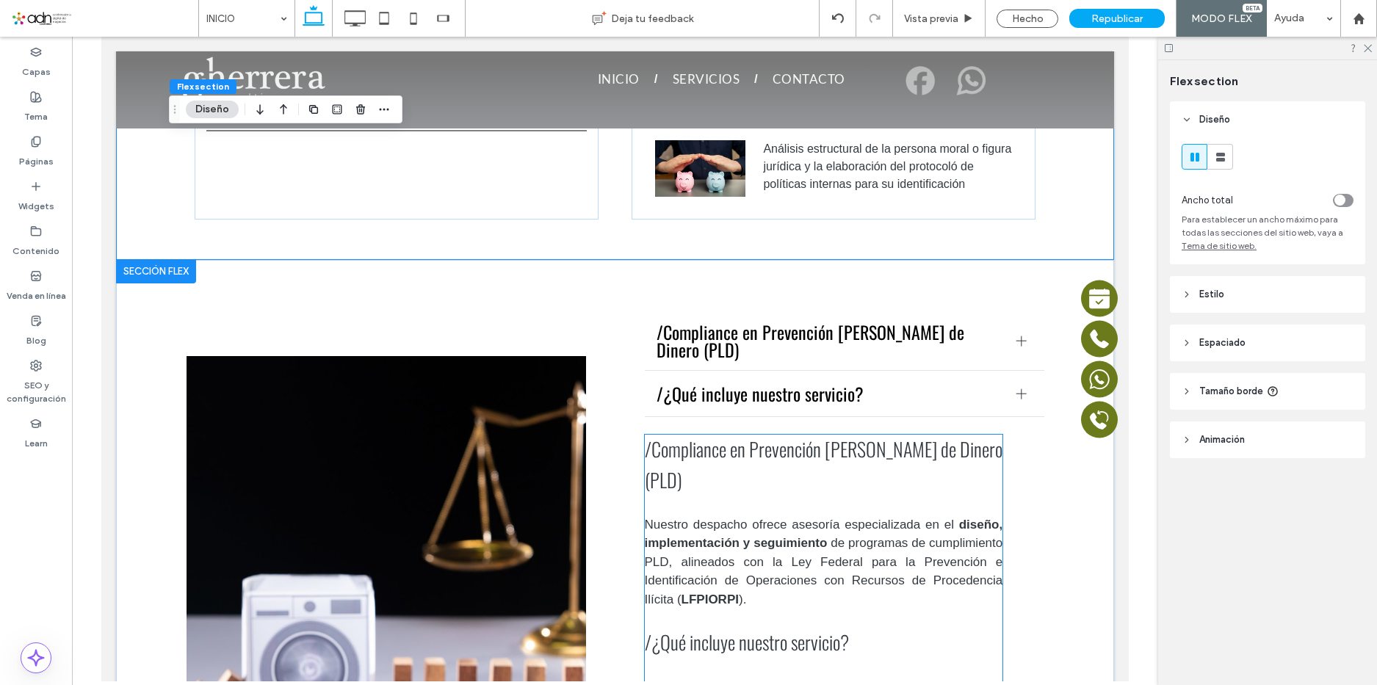
scroll to position [1750, 0]
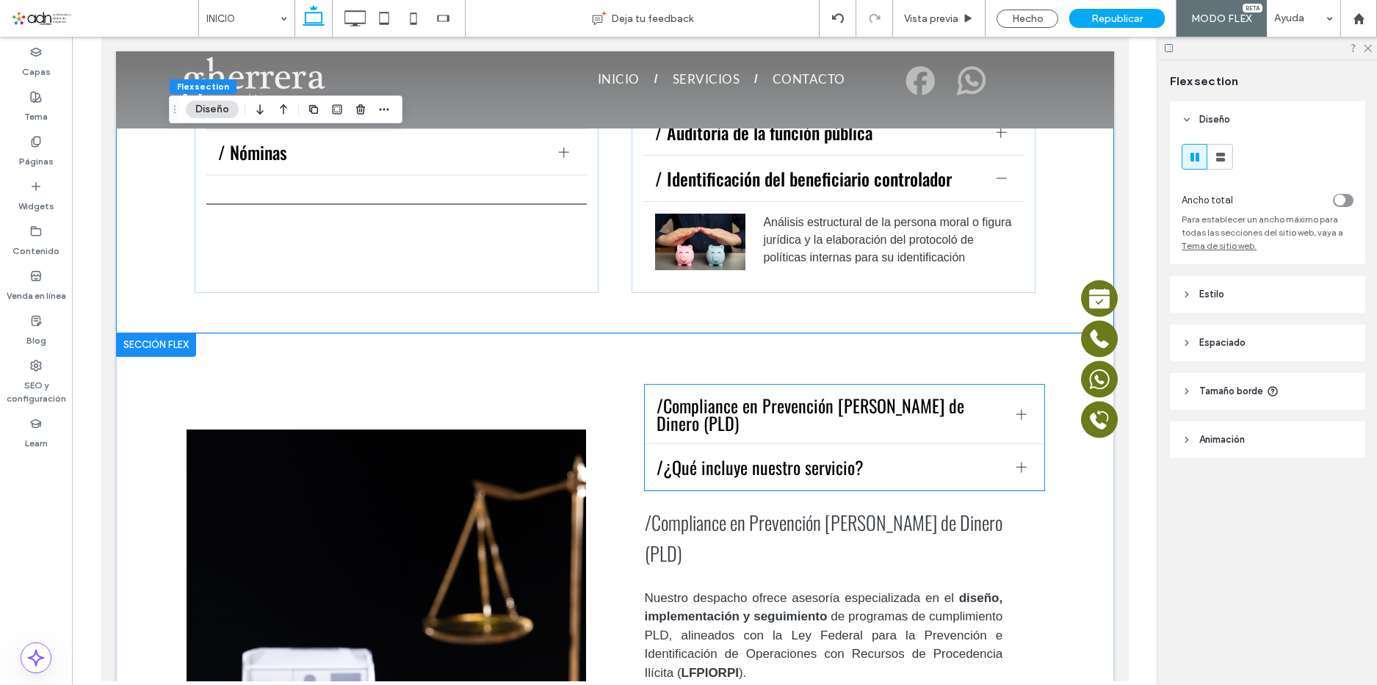
click at [930, 444] on div "/¿Qué incluye nuestro servicio?" at bounding box center [845, 467] width 400 height 46
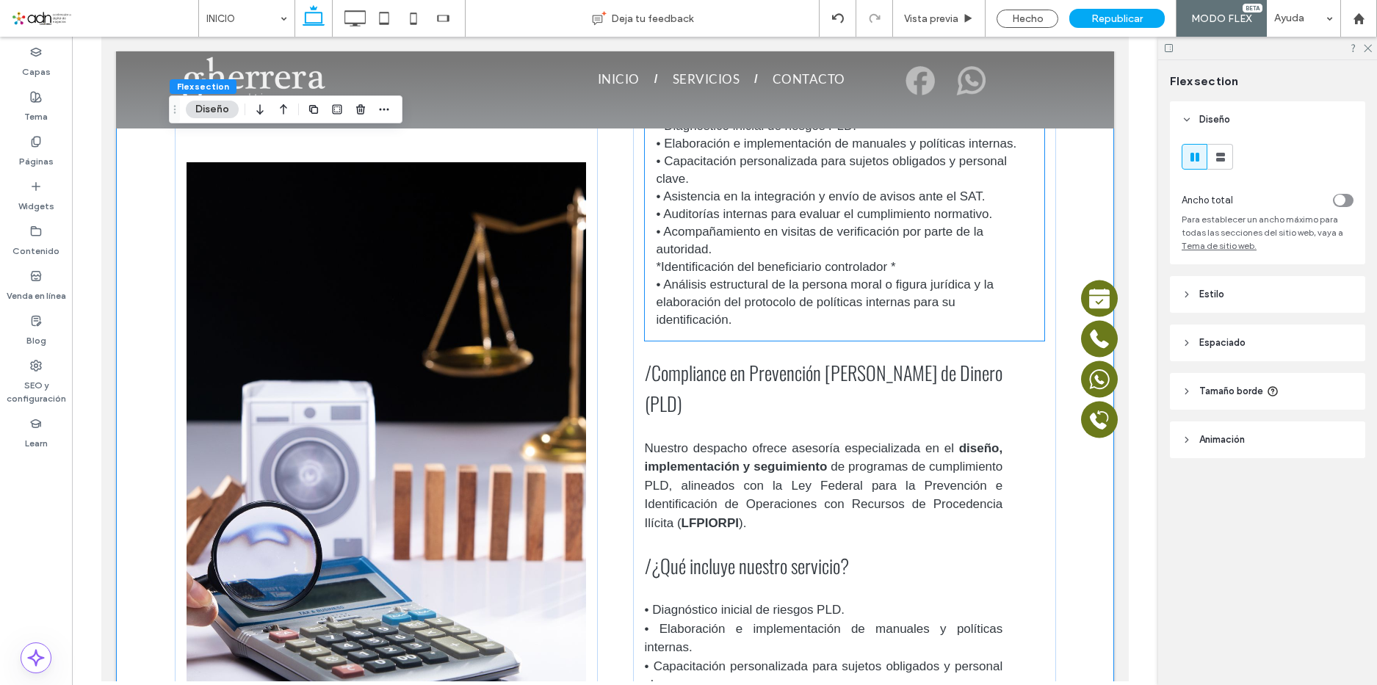
scroll to position [2191, 0]
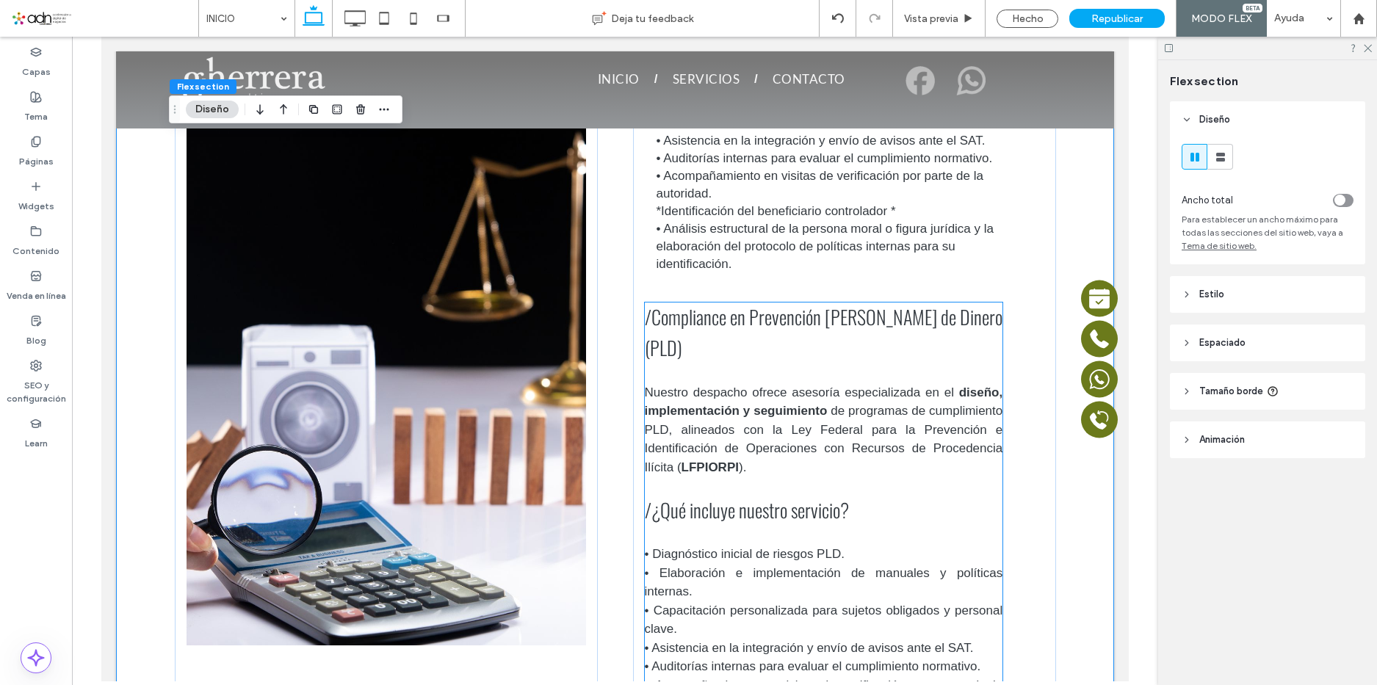
click at [920, 404] on span "de programas de cumplimiento PLD, alineados con la Ley Federal para la Prevenci…" at bounding box center [824, 439] width 358 height 71
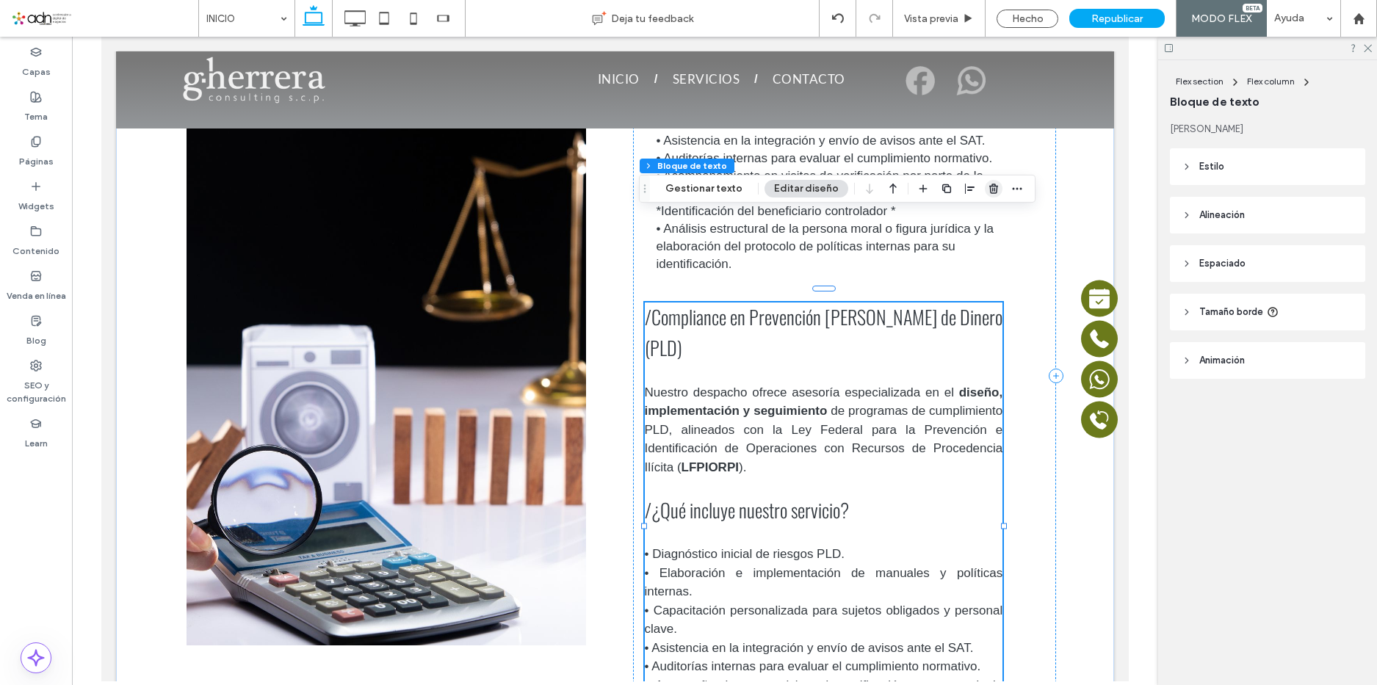
click at [989, 189] on use "button" at bounding box center [993, 189] width 9 height 10
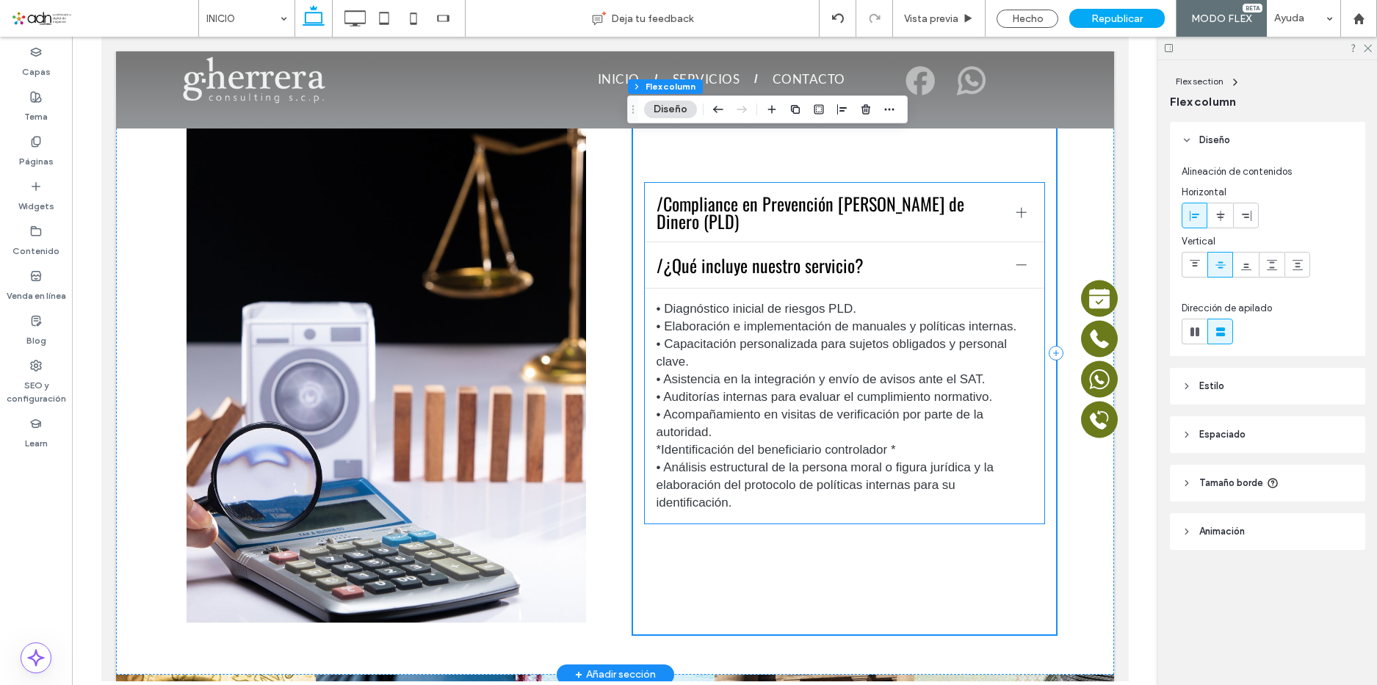
scroll to position [1831, 0]
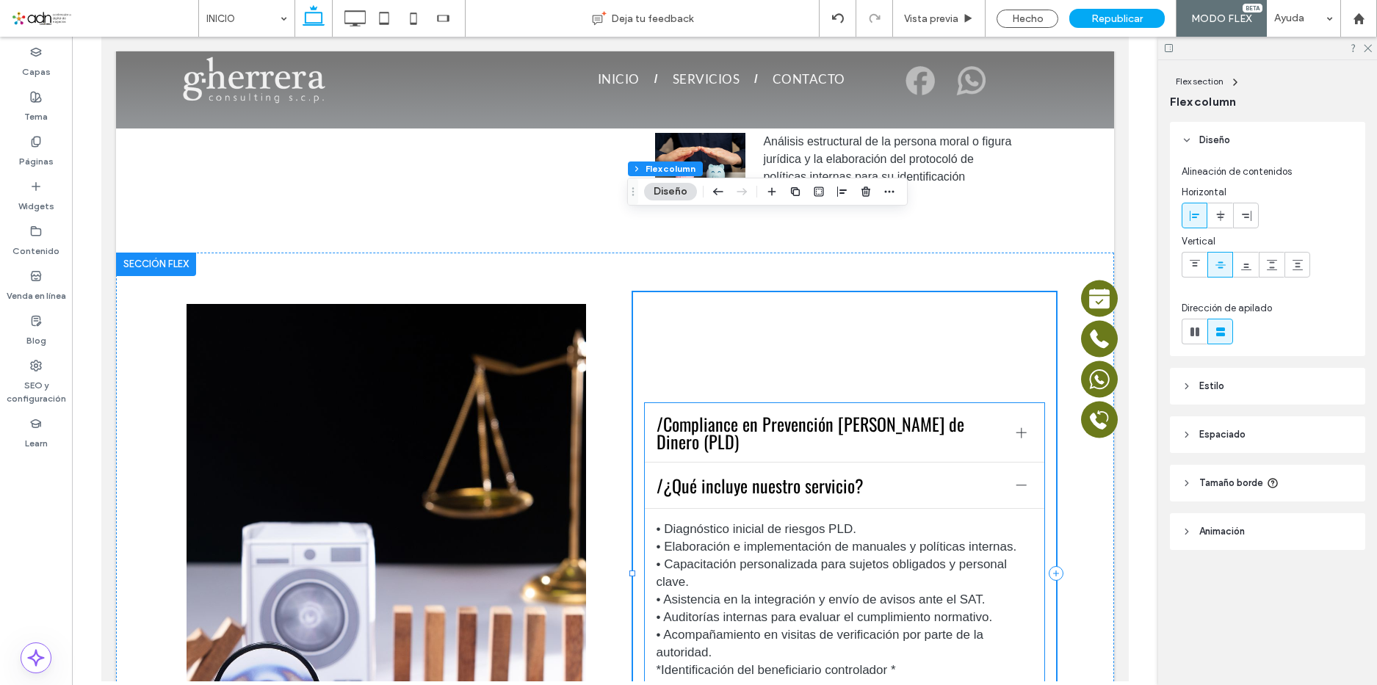
click at [850, 415] on span "/Compliance en Prevención de Lavado de Dinero (PLD)" at bounding box center [831, 432] width 348 height 35
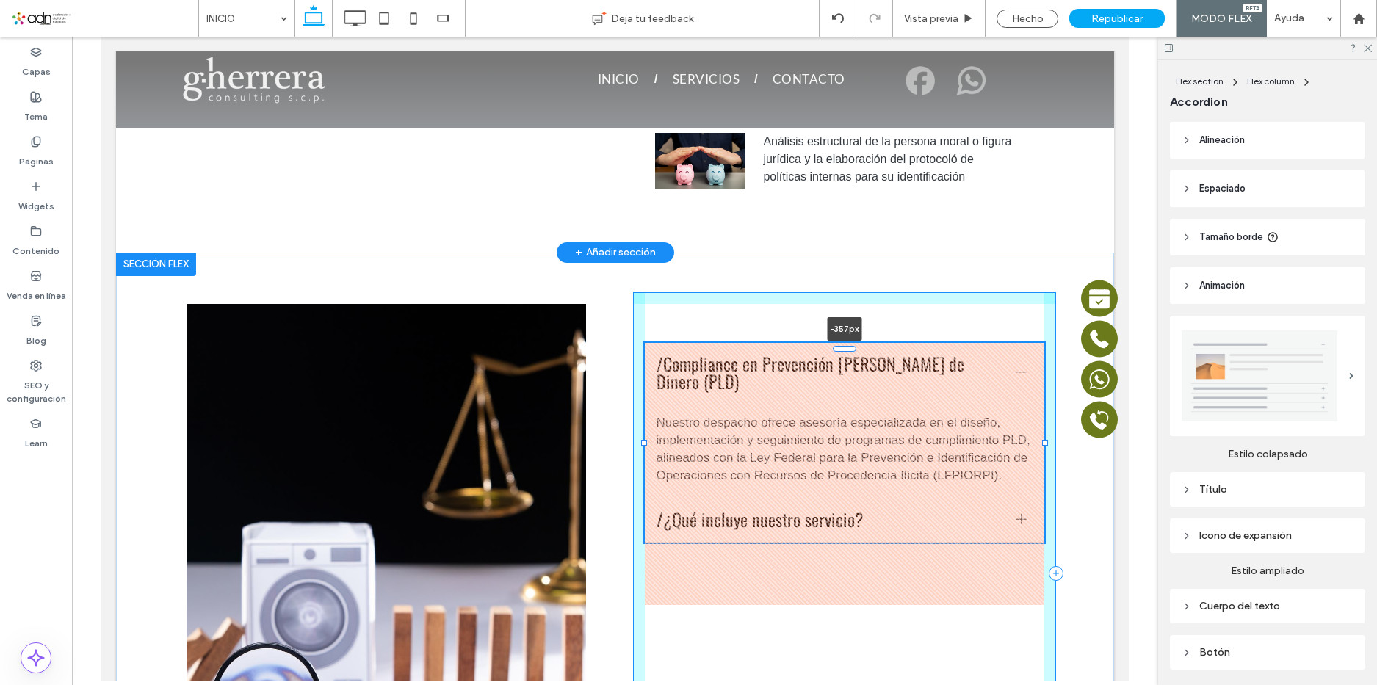
drag, startPoint x: 837, startPoint y: 401, endPoint x: 856, endPoint y: 139, distance: 262.9
click at [857, 137] on div "Despacho contable especializado en Mérida / 999 - 925 - 0272 Sección Hacer clic…" at bounding box center [615, 60] width 998 height 3525
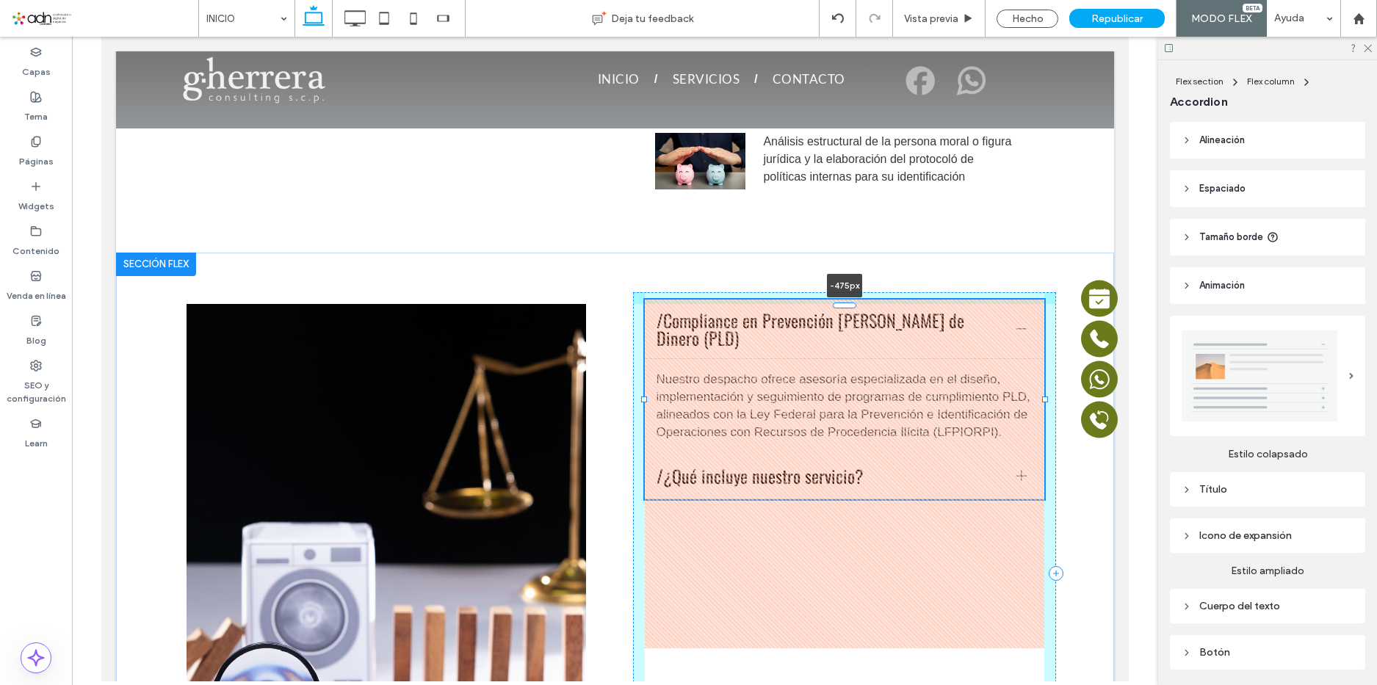
drag, startPoint x: 839, startPoint y: 271, endPoint x: 863, endPoint y: 184, distance: 89.8
click at [863, 253] on div "/Compliance en Prevención de Lavado de Dinero (PLD) Nuestro despacho ofrece ase…" at bounding box center [615, 574] width 881 height 643
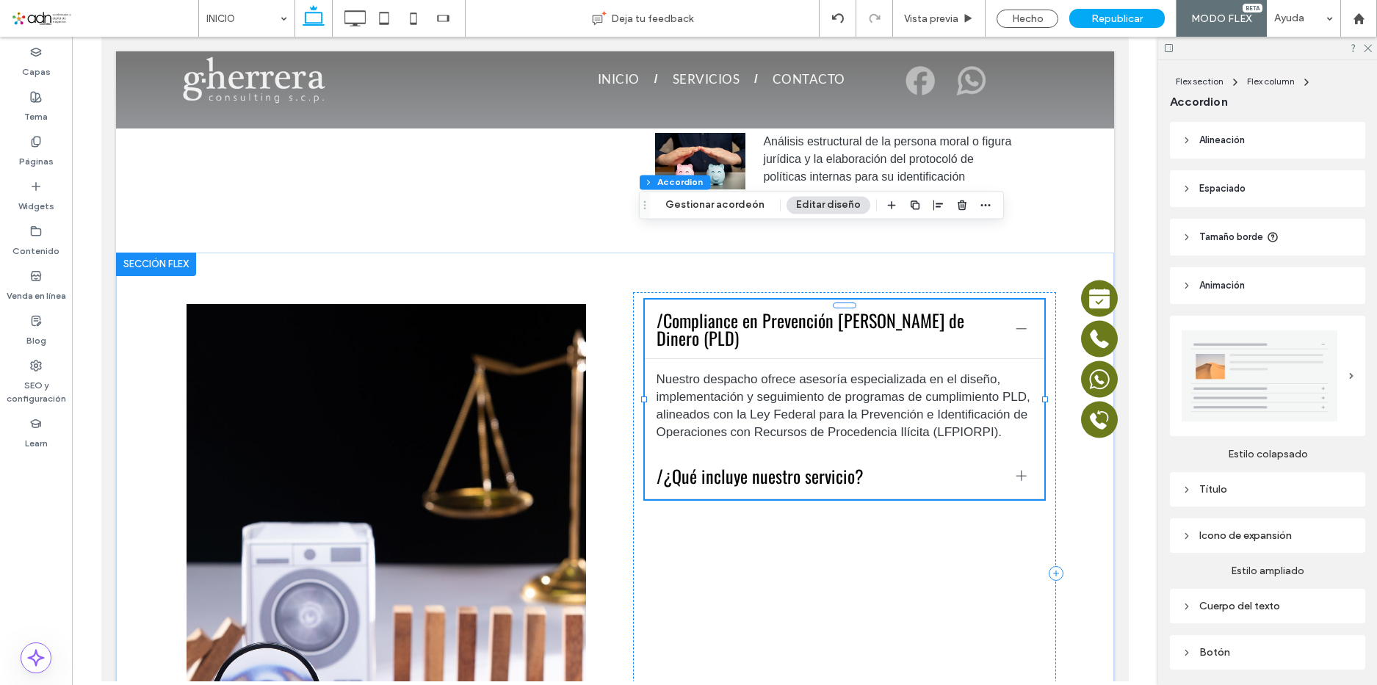
click at [1016, 318] on div at bounding box center [1022, 329] width 22 height 22
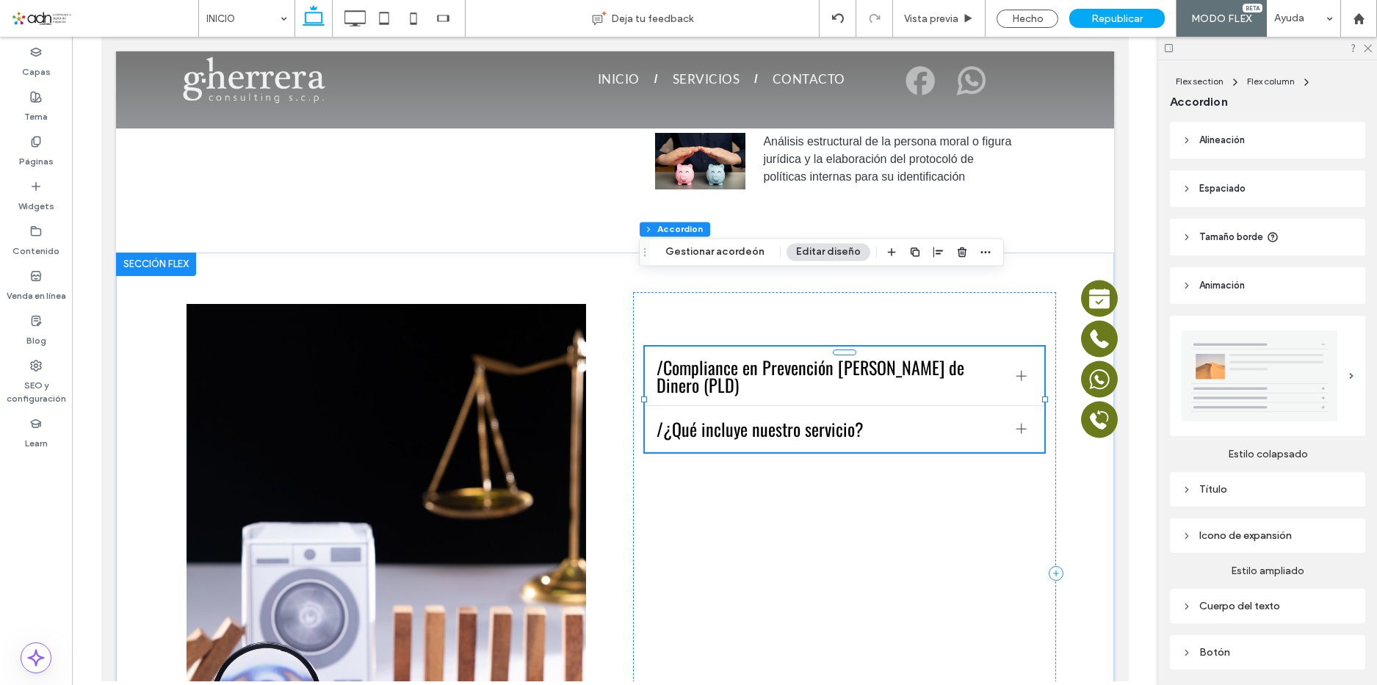
click at [1021, 371] on div at bounding box center [1021, 376] width 1 height 10
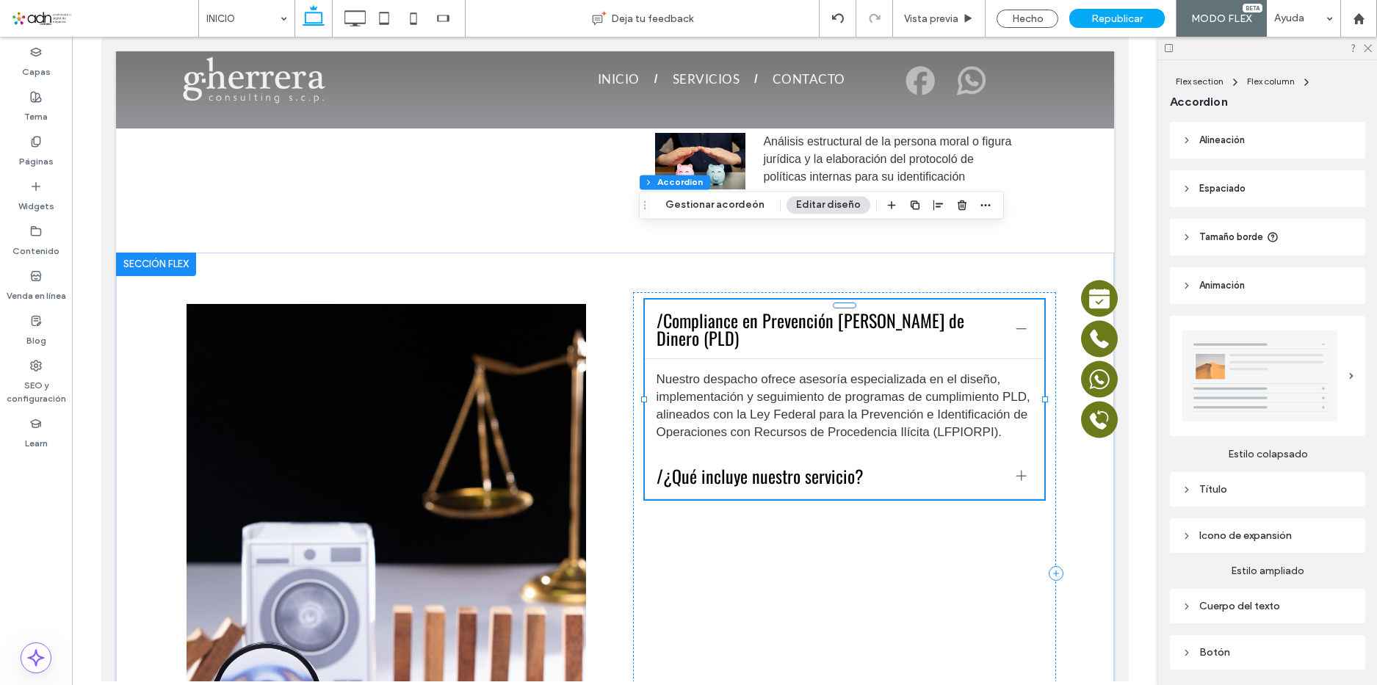
click at [1022, 465] on div at bounding box center [1022, 476] width 22 height 22
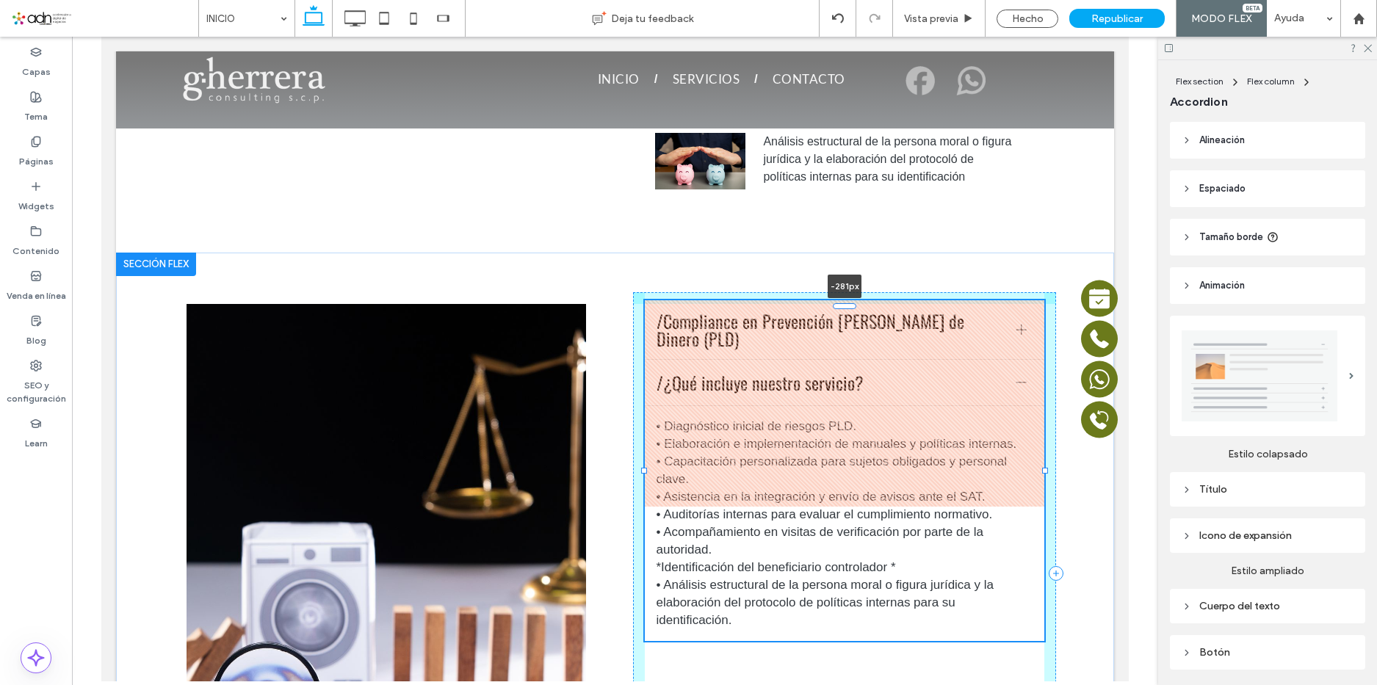
drag, startPoint x: 836, startPoint y: 161, endPoint x: 837, endPoint y: 303, distance: 142.5
click at [837, 303] on div "/Compliance en Prevención de Lavado de Dinero (PLD) Nuestro despacho ofrece ase…" at bounding box center [615, 574] width 881 height 643
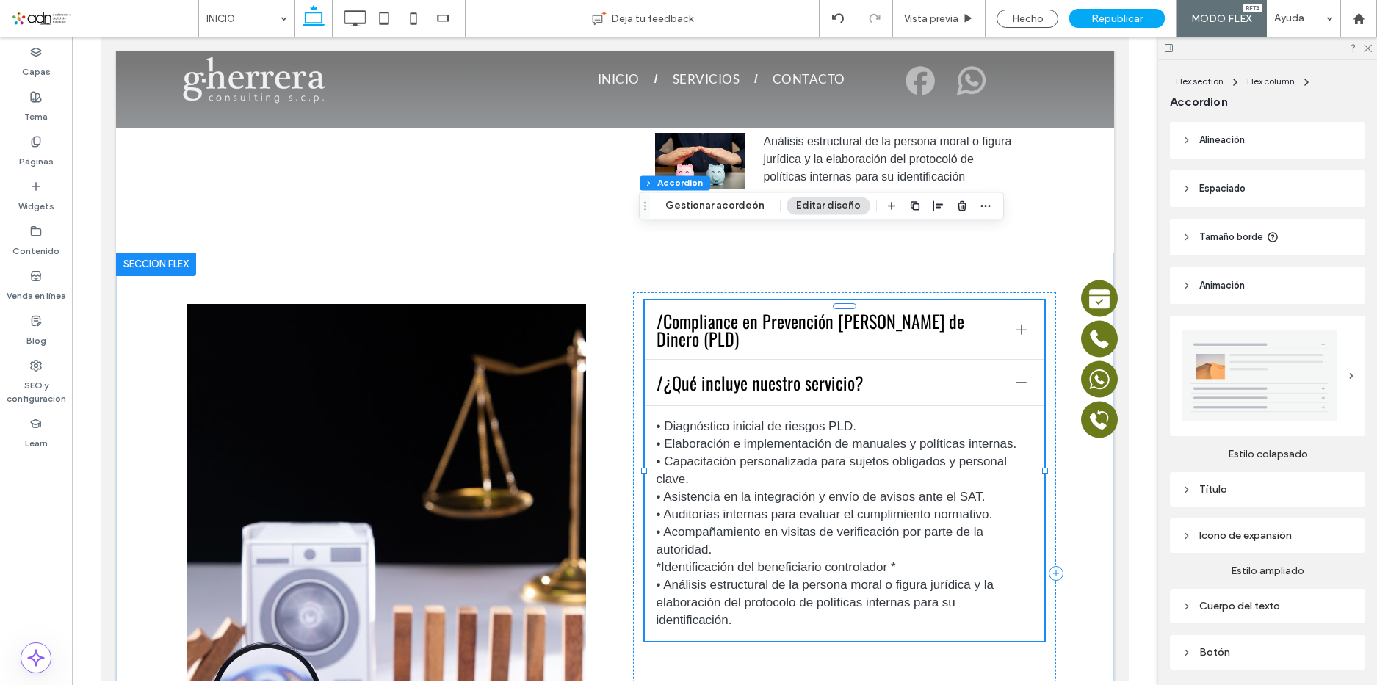
click at [1015, 319] on div at bounding box center [1022, 330] width 22 height 22
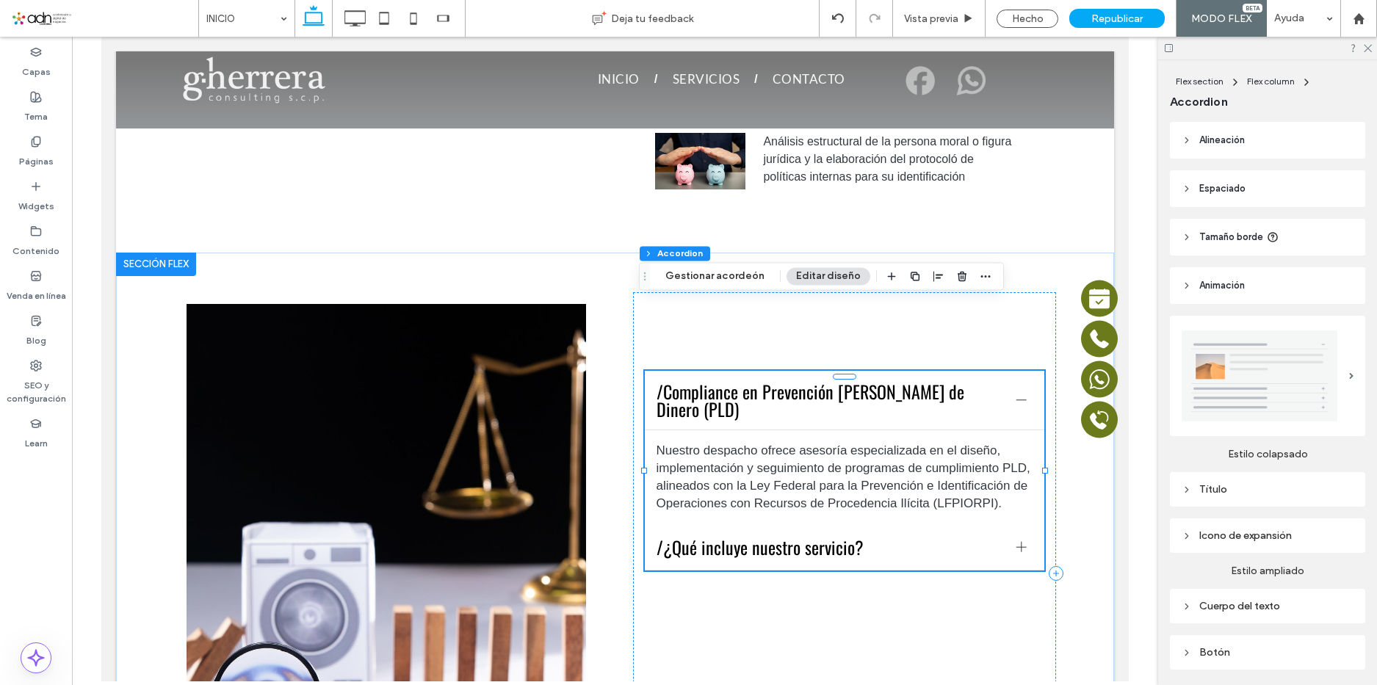
click at [1021, 395] on div at bounding box center [1021, 400] width 1 height 10
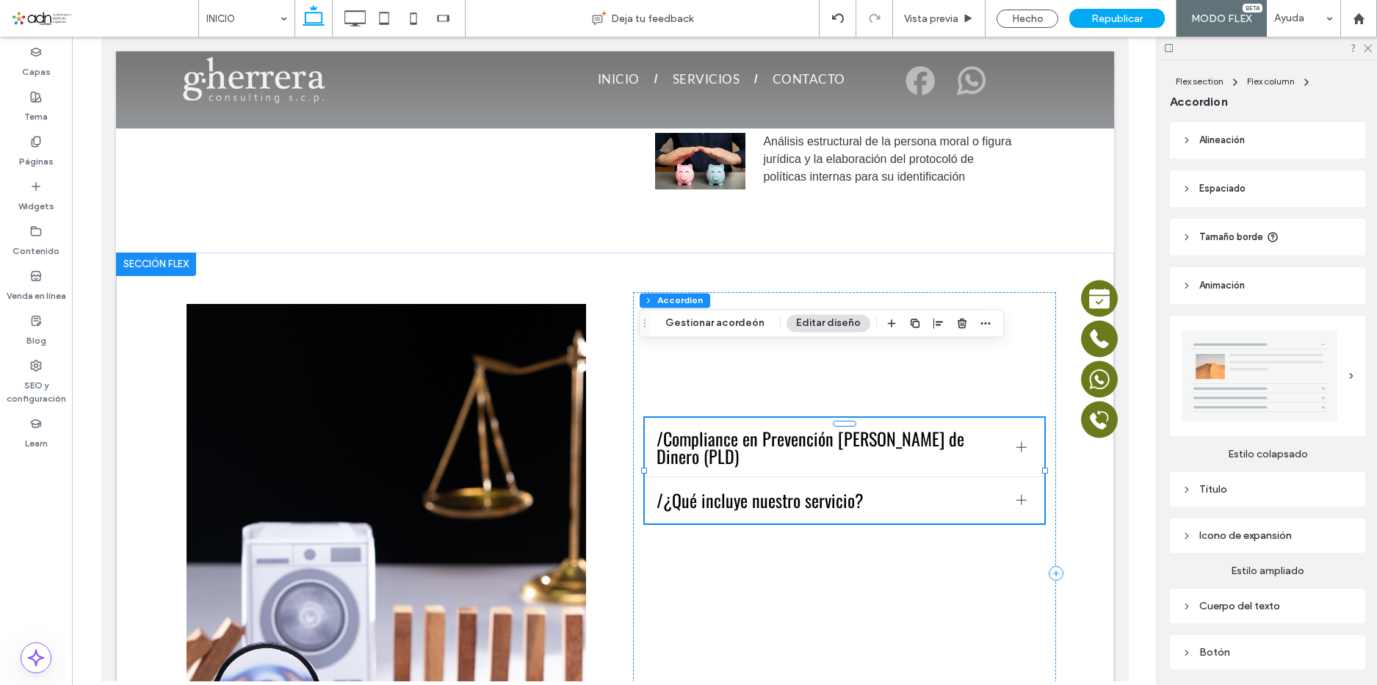
click at [1016, 442] on div at bounding box center [1021, 447] width 10 height 10
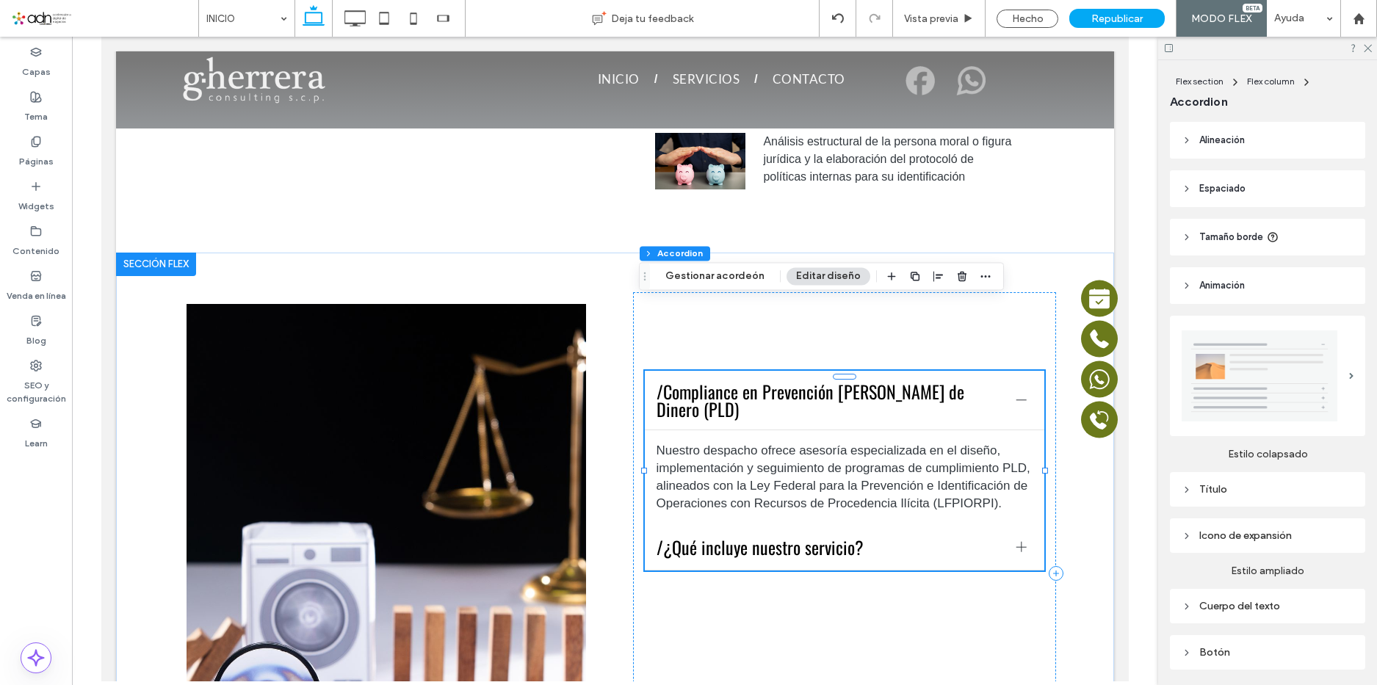
click at [1019, 542] on div at bounding box center [1021, 547] width 10 height 10
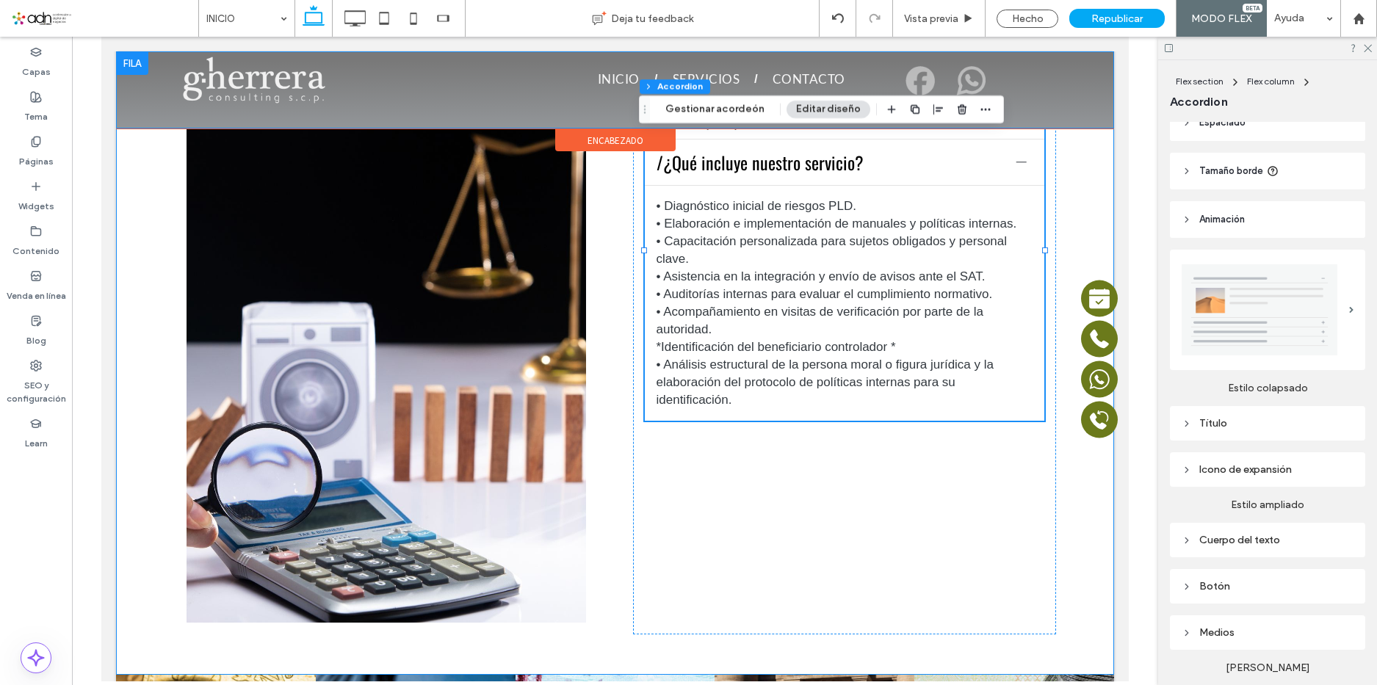
scroll to position [0, 0]
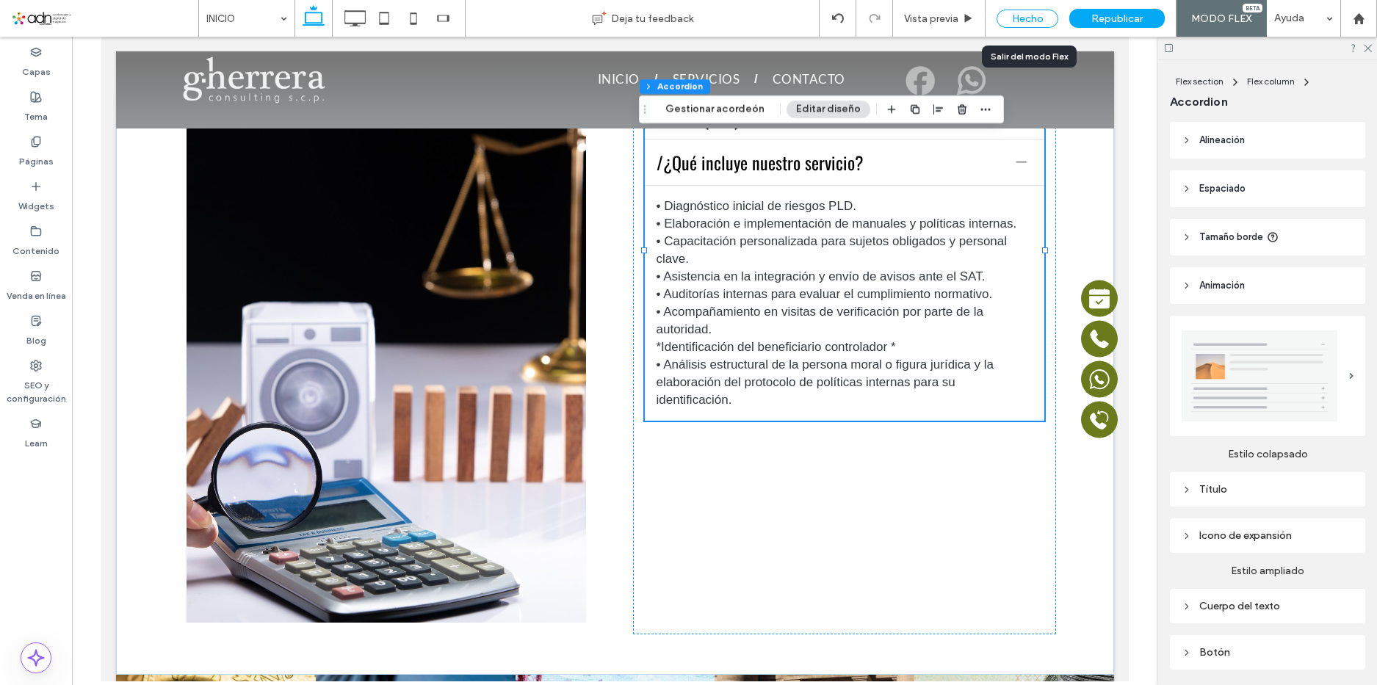
click at [1030, 17] on div "Hecho" at bounding box center [1028, 19] width 62 height 18
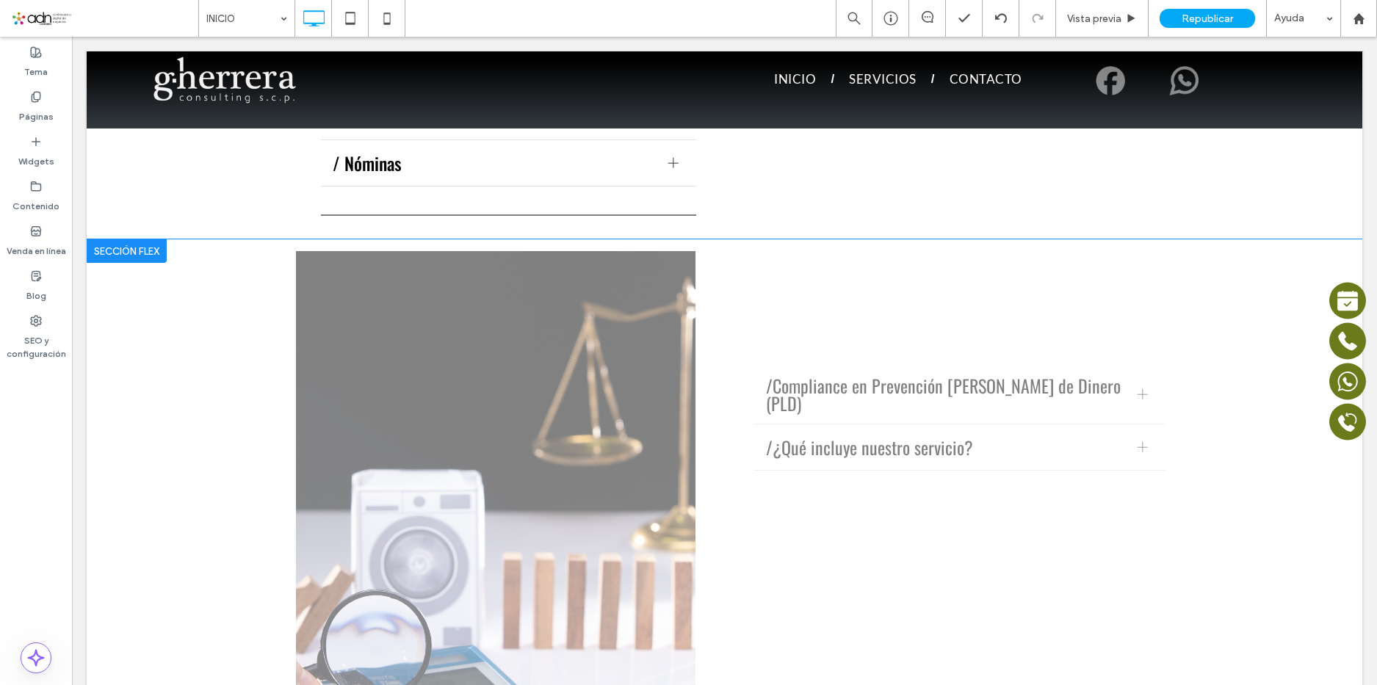
scroll to position [2345, 0]
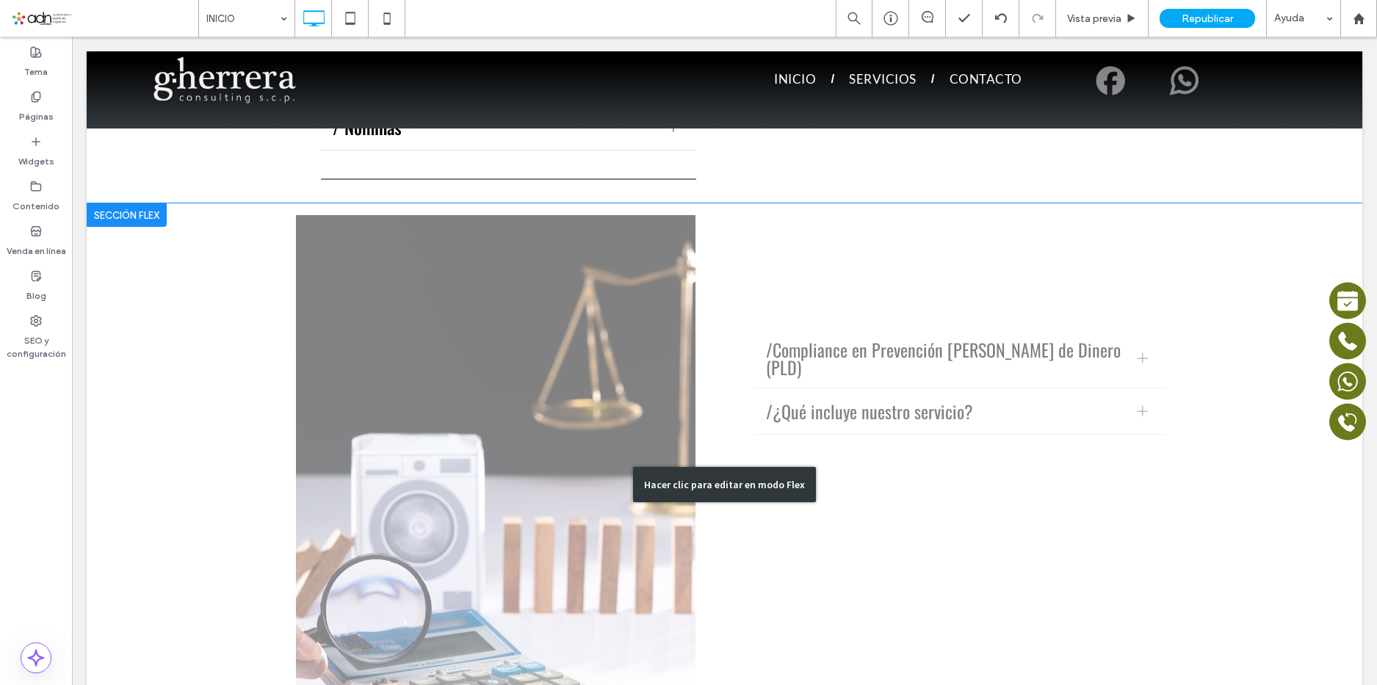
click at [904, 250] on div "Hacer clic para editar en modo Flex" at bounding box center [725, 484] width 1276 height 563
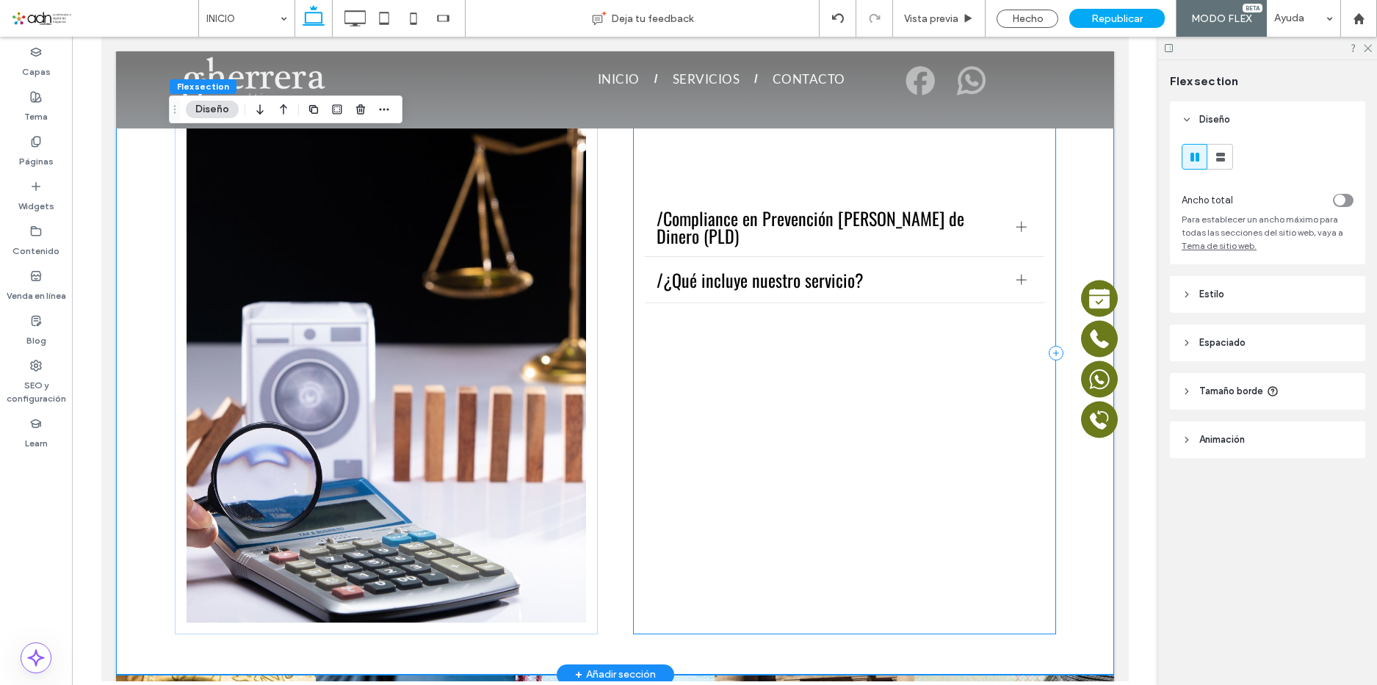
scroll to position [1904, 0]
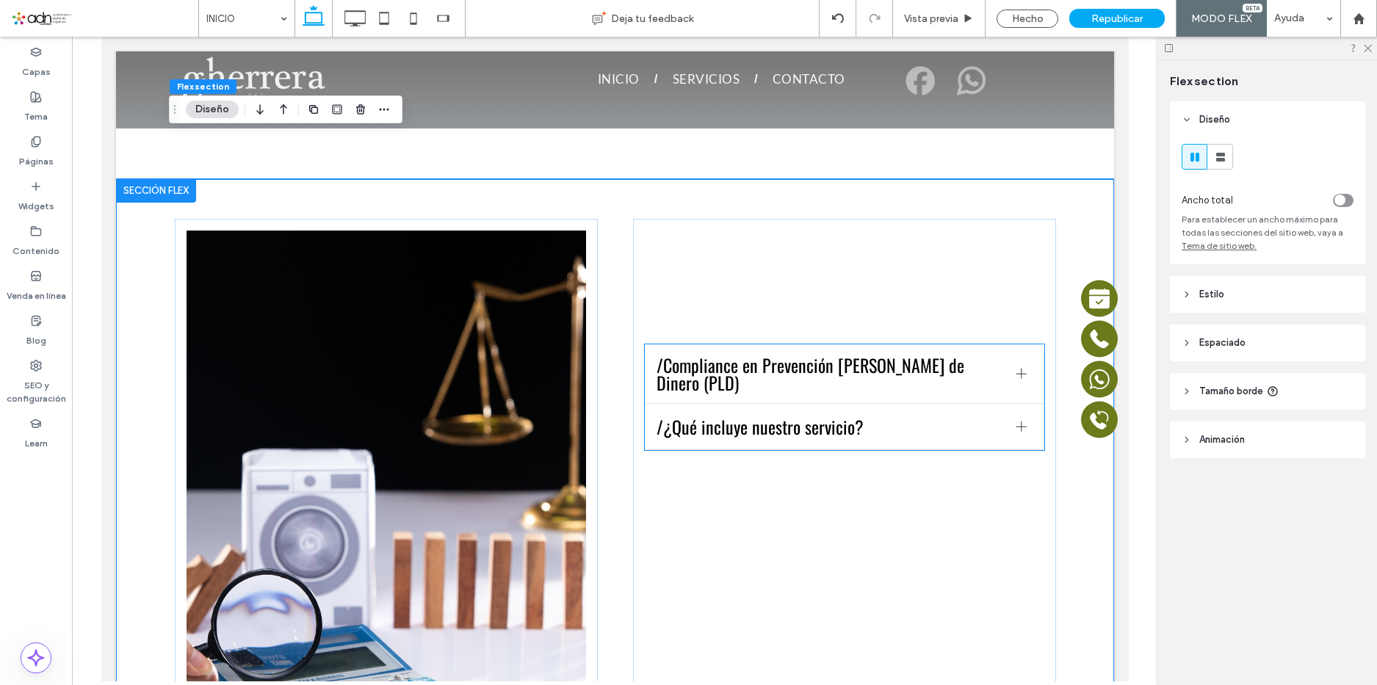
click at [773, 356] on span "/Compliance en Prevención de Lavado de Dinero (PLD)" at bounding box center [831, 373] width 348 height 35
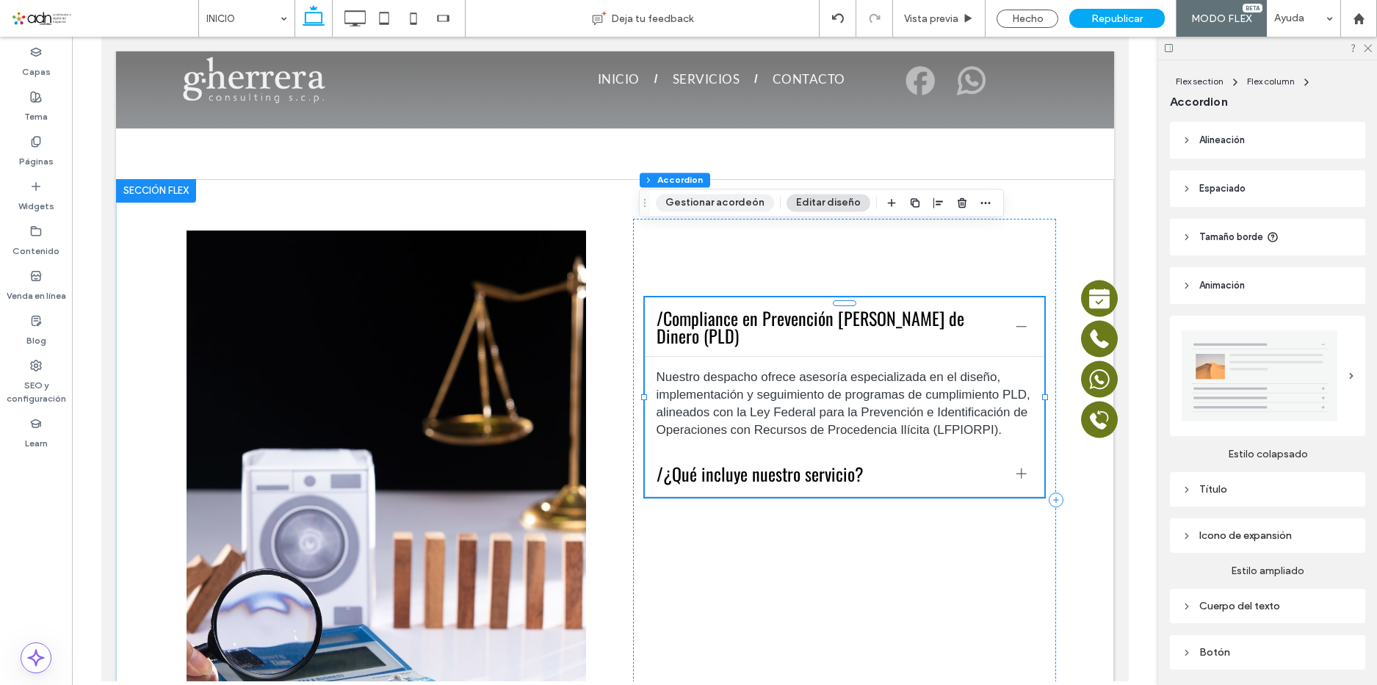
click at [693, 207] on button "Gestionar acordeón" at bounding box center [715, 203] width 118 height 18
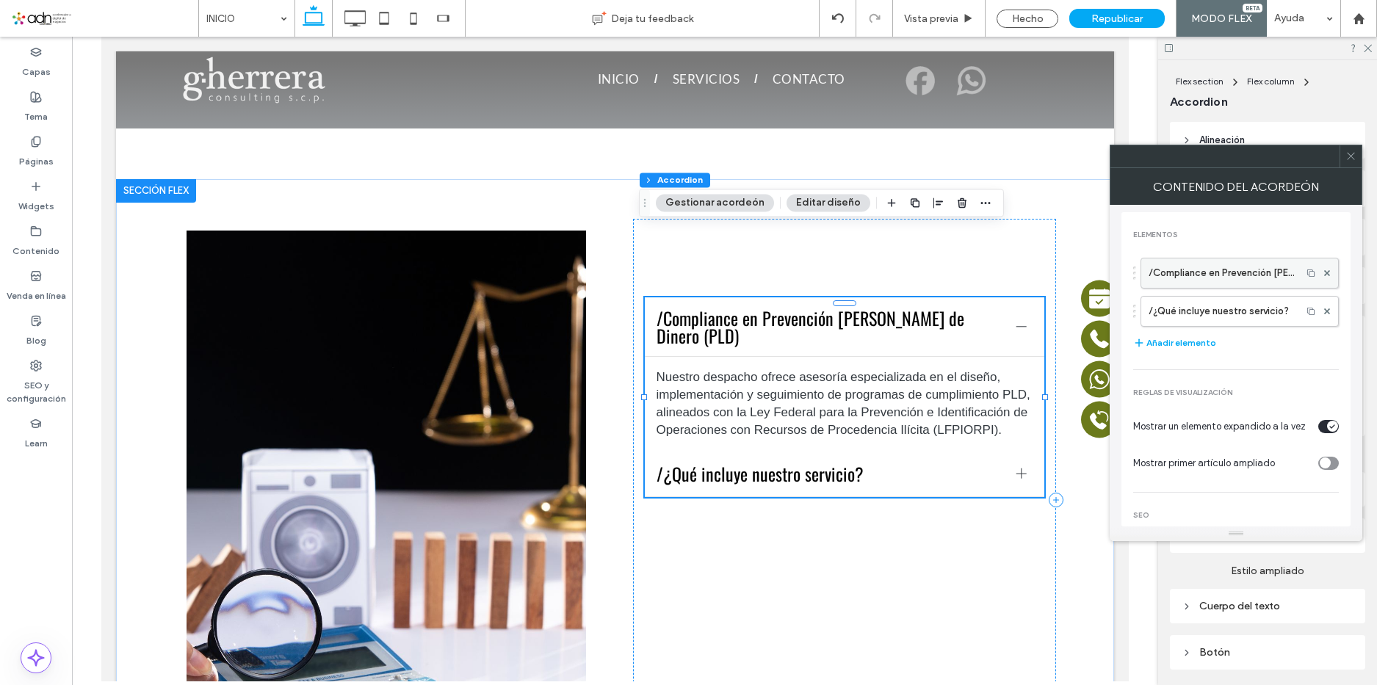
click at [1152, 277] on label "/Compliance en Prevención de Lavado de Dinero (PLD)" at bounding box center [1221, 273] width 145 height 29
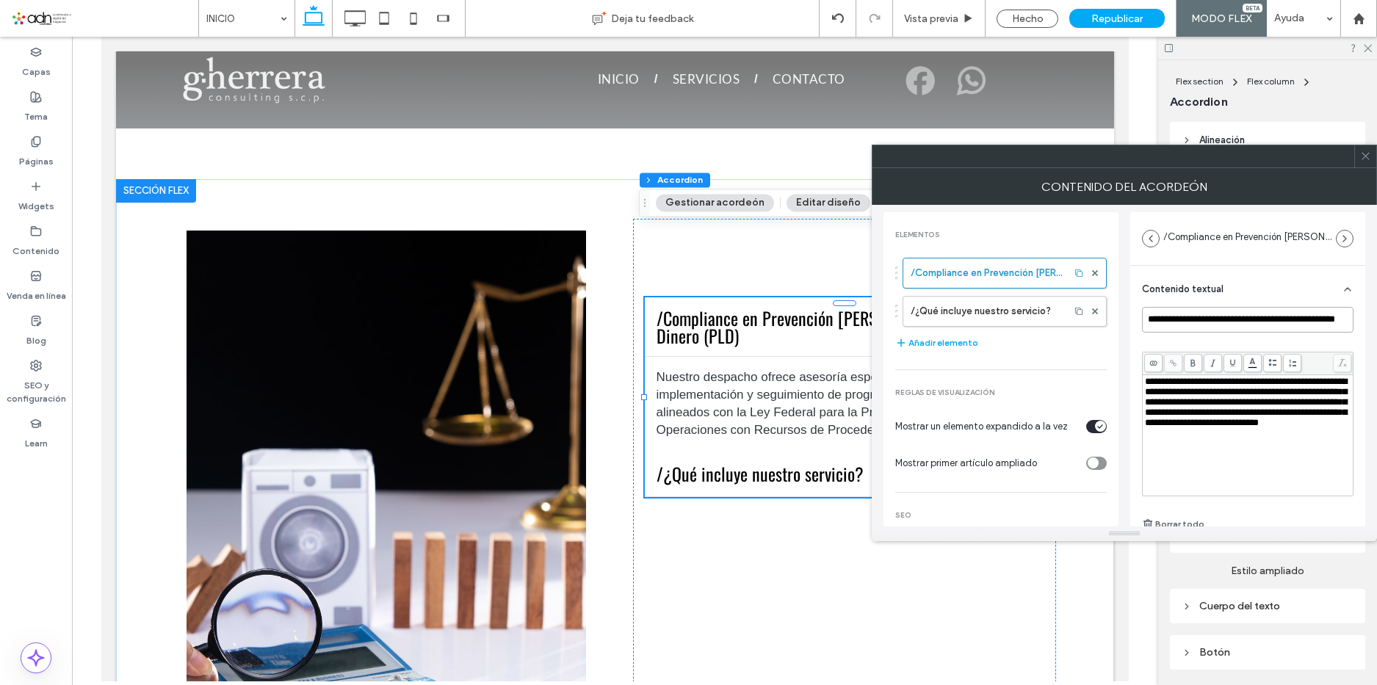
click at [1152, 319] on input "**********" at bounding box center [1248, 320] width 212 height 26
click at [920, 308] on label "/¿Qué incluye nuestro servicio?" at bounding box center [986, 311] width 151 height 29
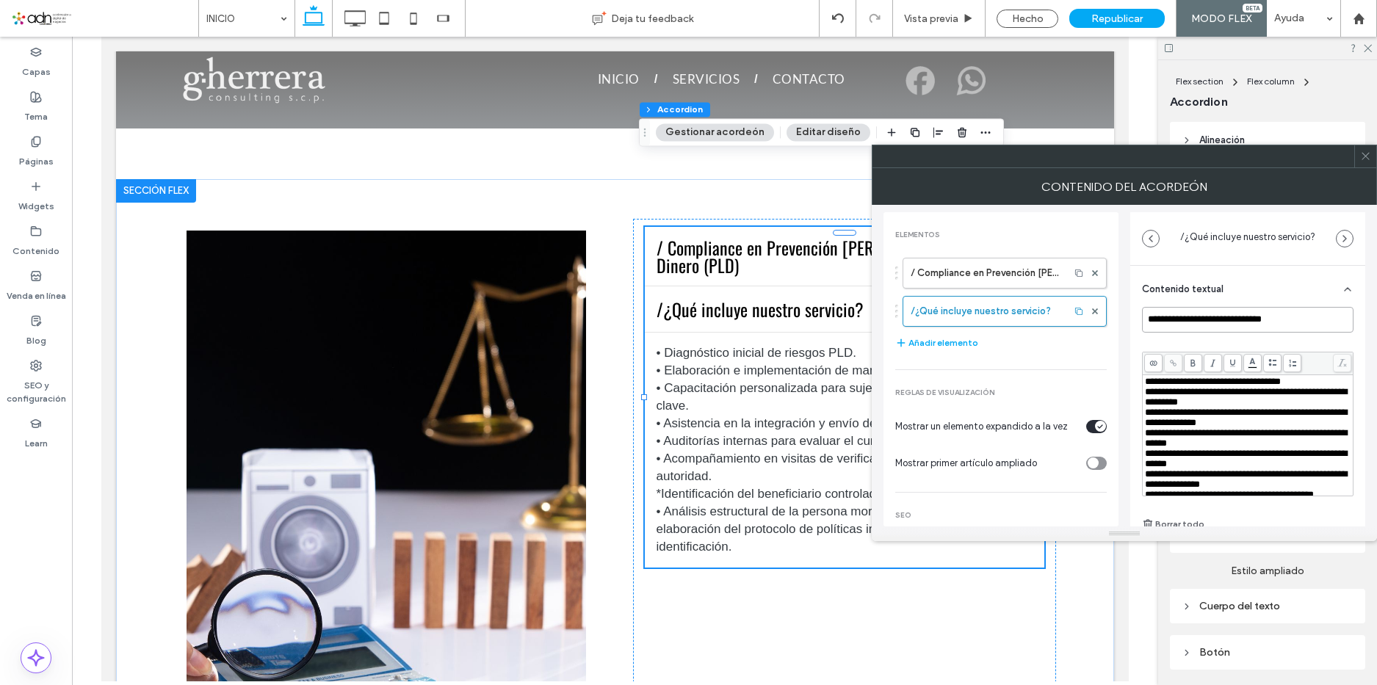
click at [1152, 317] on input "**********" at bounding box center [1248, 320] width 212 height 26
type input "**********"
click at [1372, 161] on div at bounding box center [1365, 156] width 22 height 22
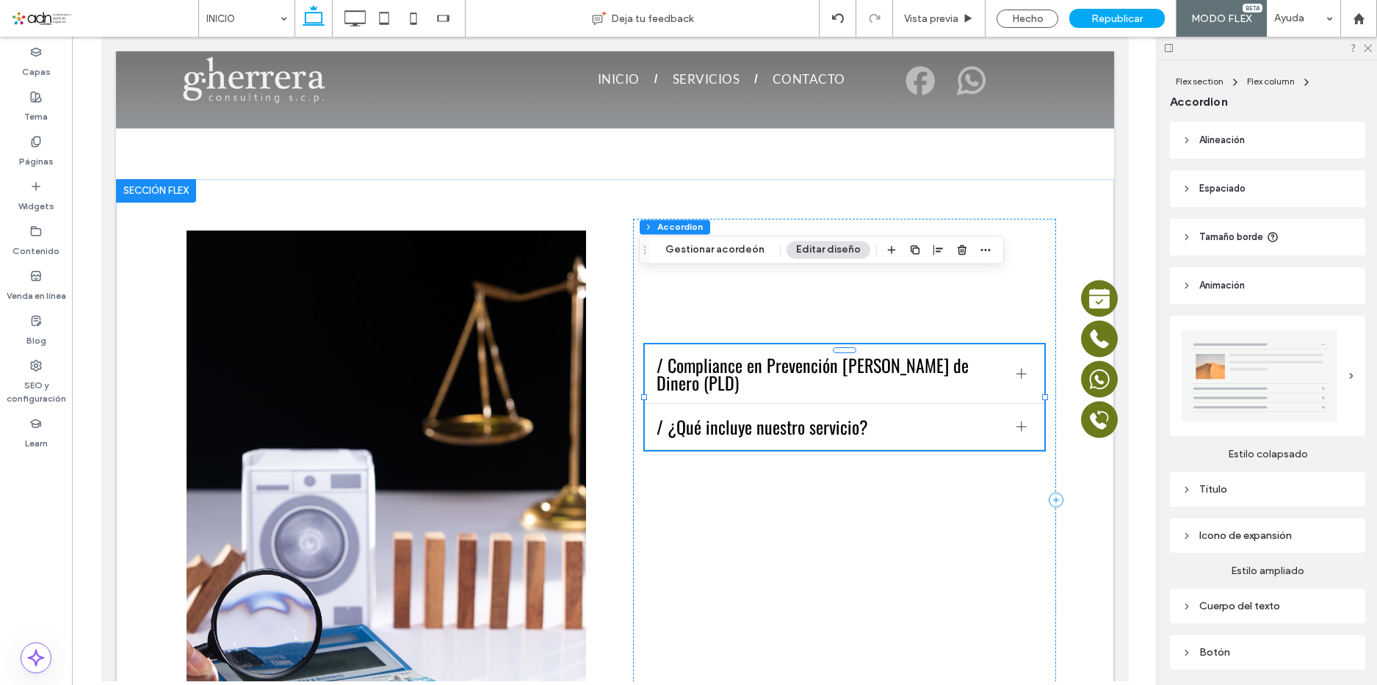
drag, startPoint x: 1229, startPoint y: 474, endPoint x: 1234, endPoint y: 485, distance: 12.8
click at [1233, 485] on div "Título" at bounding box center [1268, 489] width 172 height 12
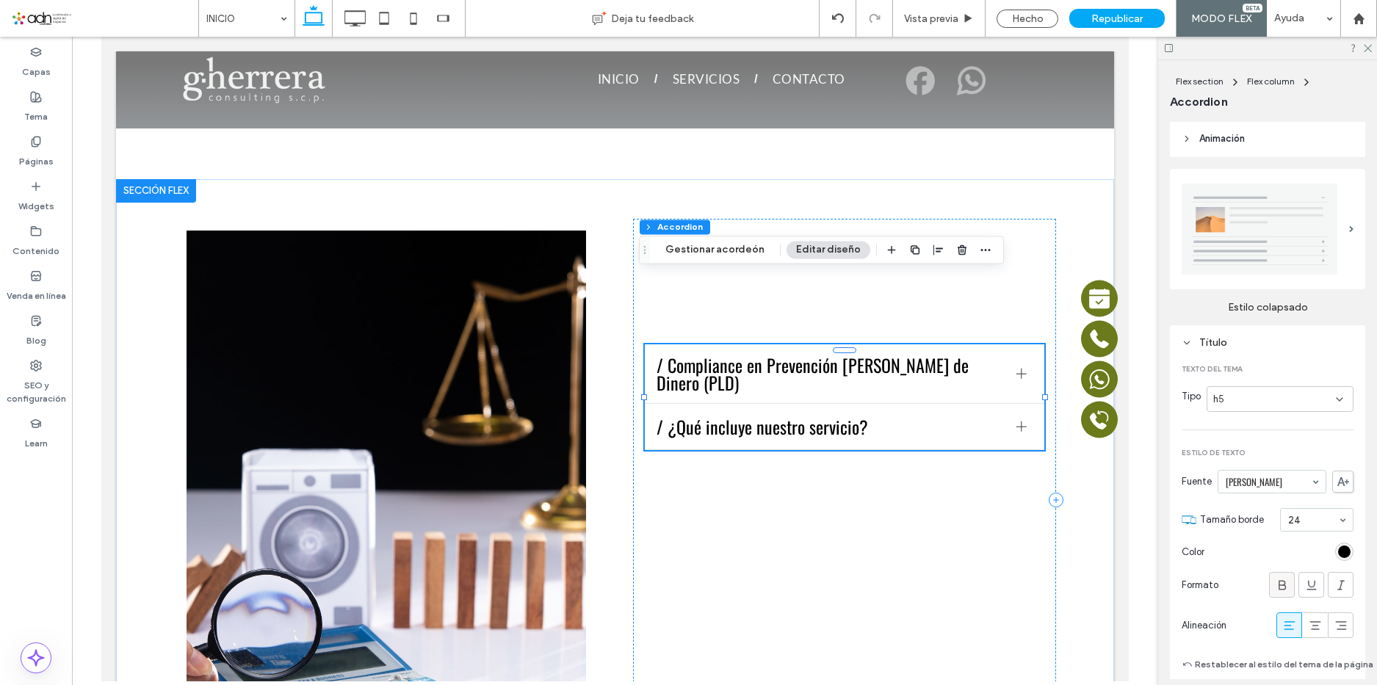
click at [1279, 582] on icon at bounding box center [1282, 585] width 15 height 15
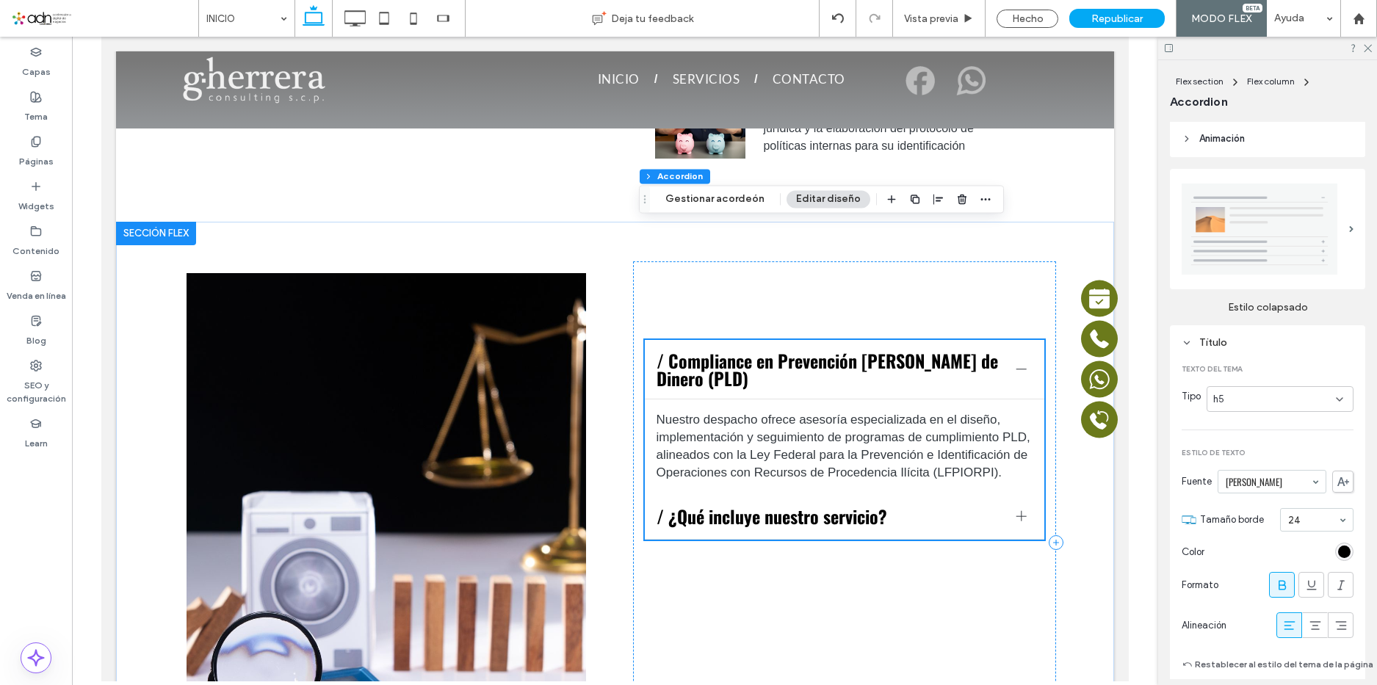
scroll to position [1904, 0]
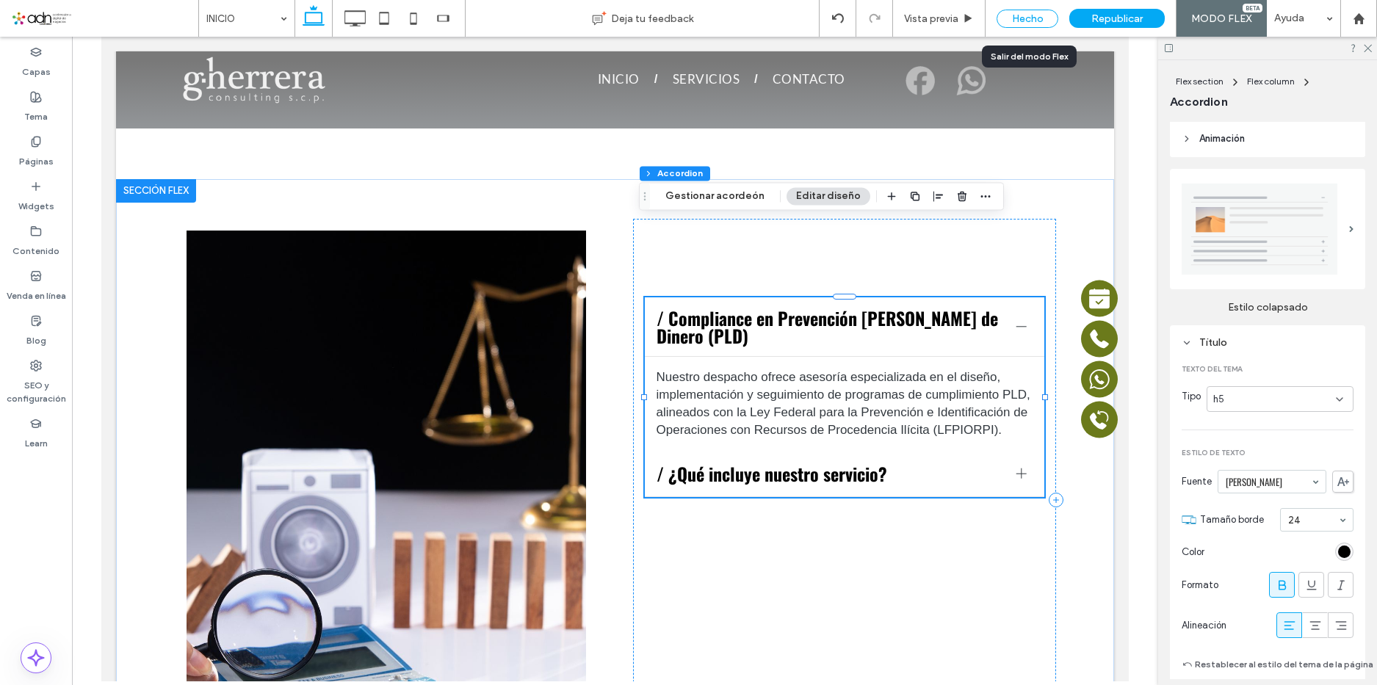
click at [1014, 14] on div "Hecho" at bounding box center [1028, 19] width 62 height 18
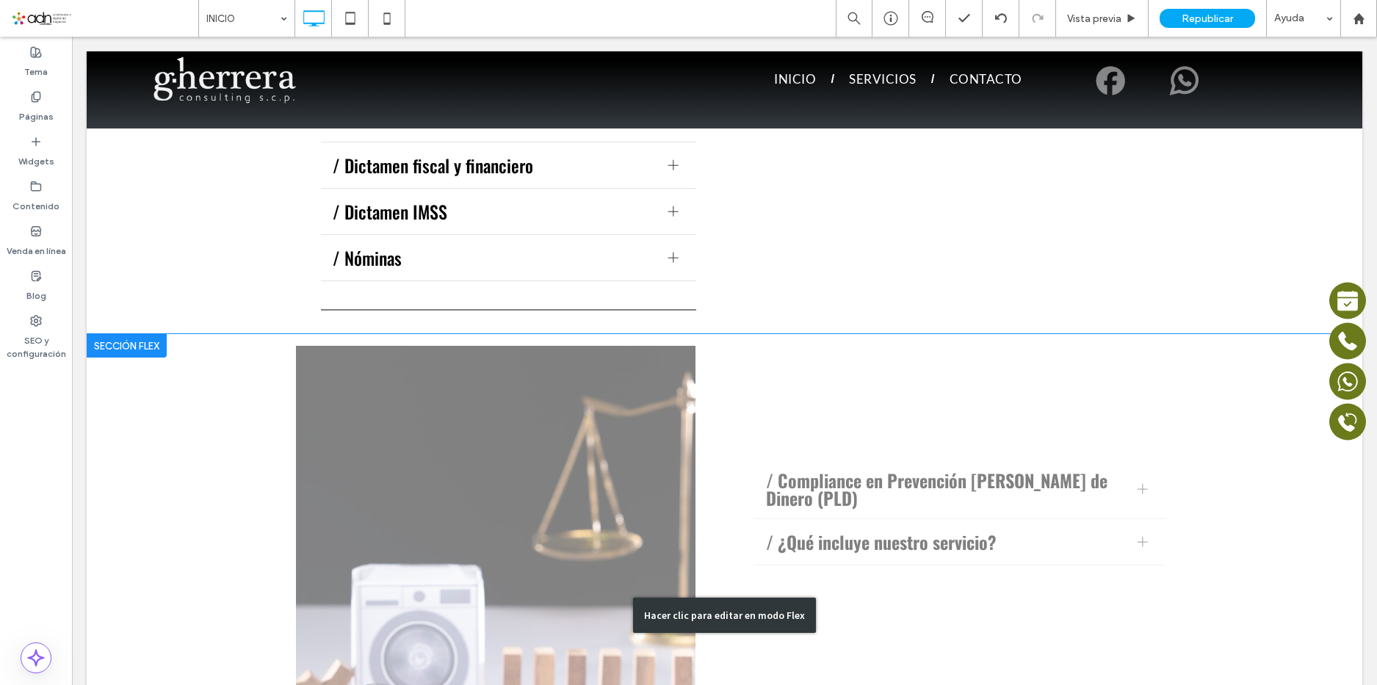
scroll to position [2272, 0]
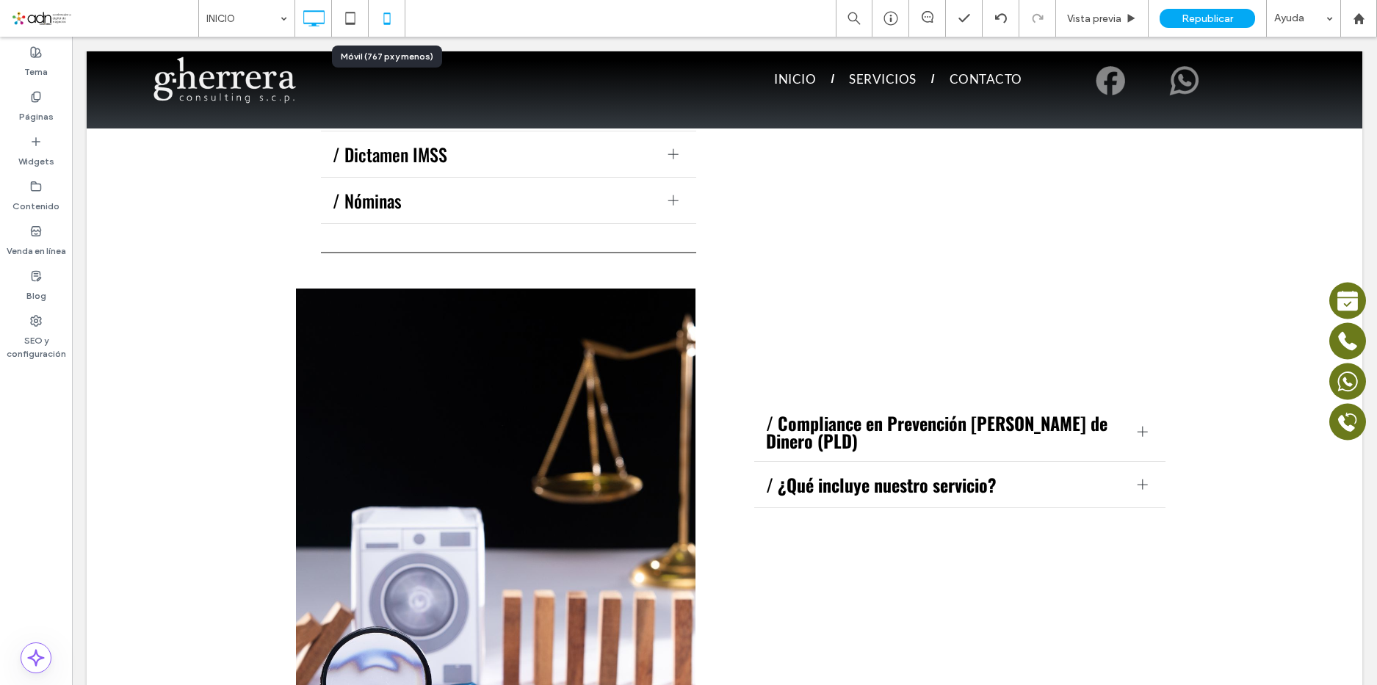
click at [399, 20] on icon at bounding box center [386, 18] width 29 height 29
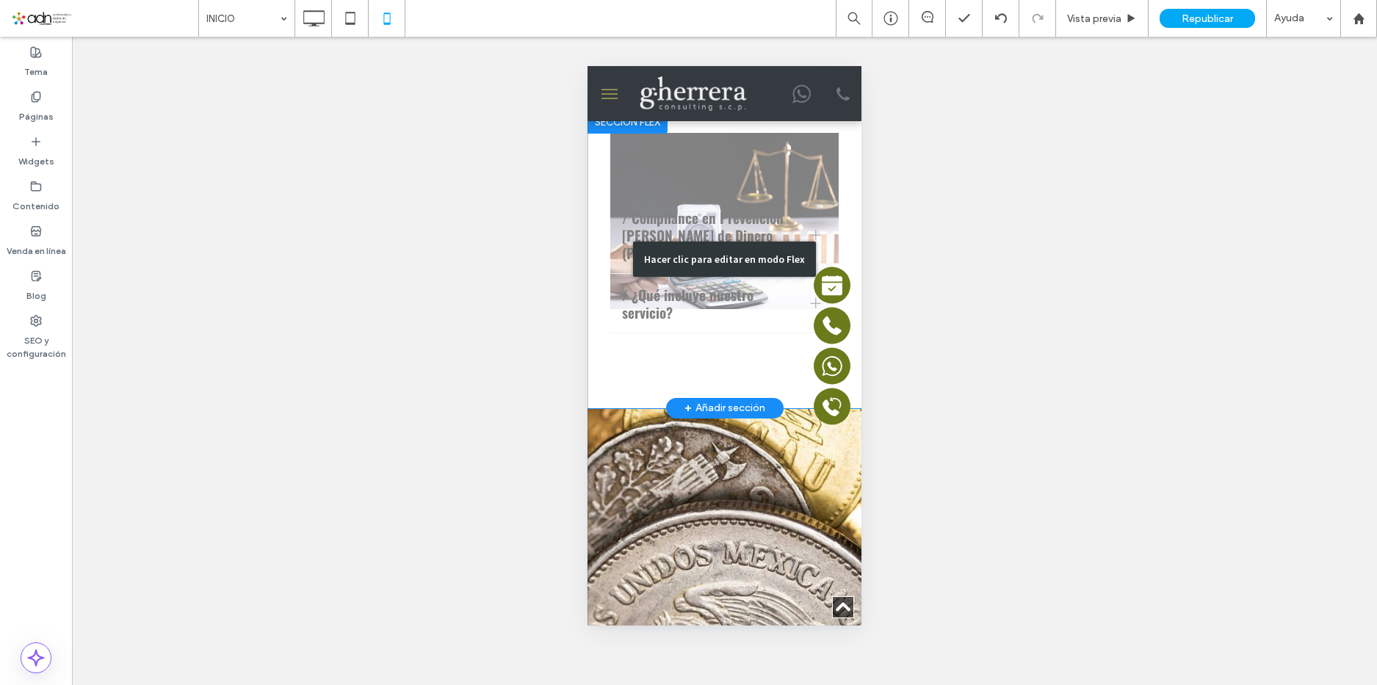
scroll to position [2350, 0]
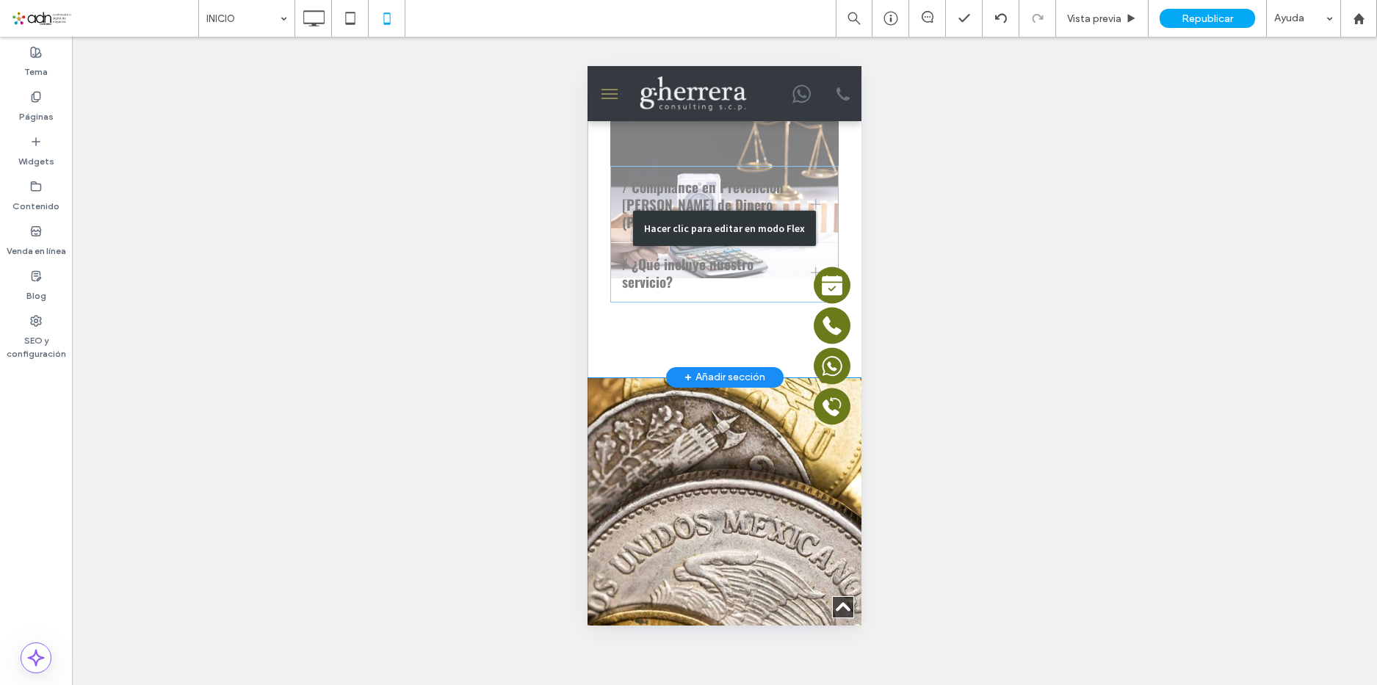
click at [687, 263] on div "Hacer clic para editar en modo Flex" at bounding box center [725, 228] width 274 height 298
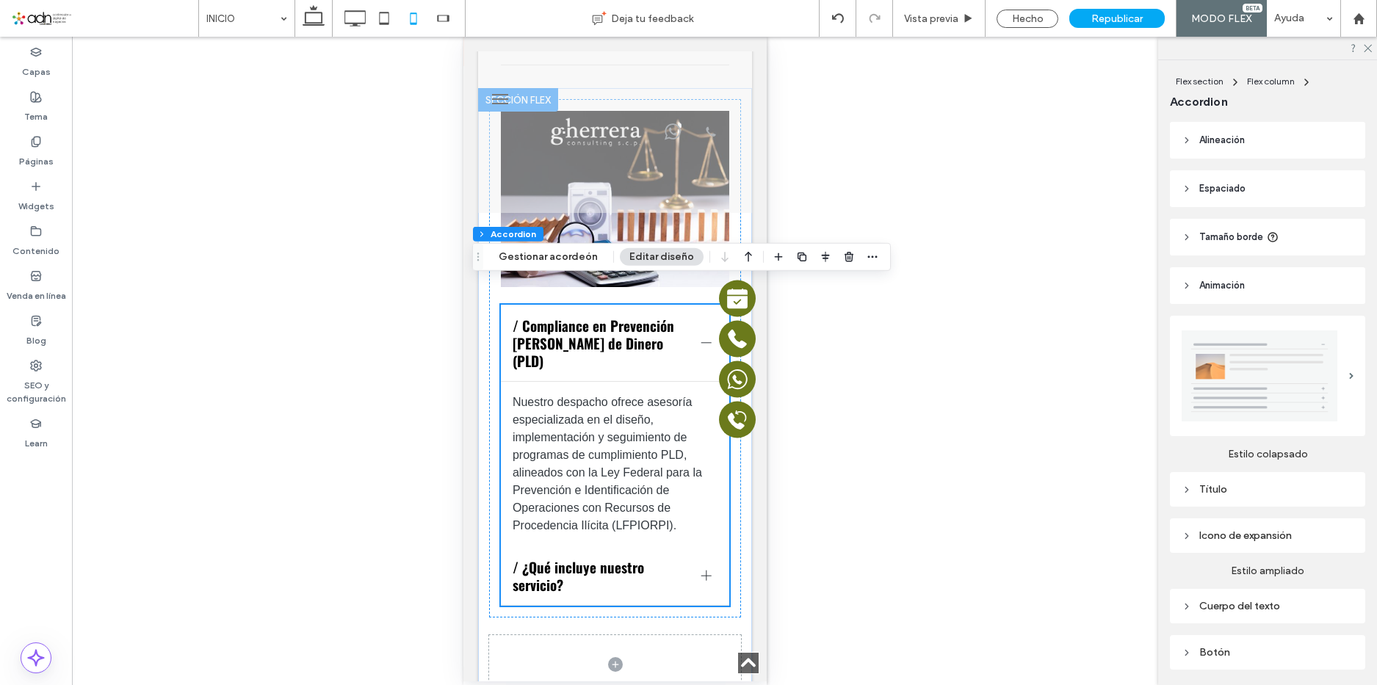
scroll to position [2282, 0]
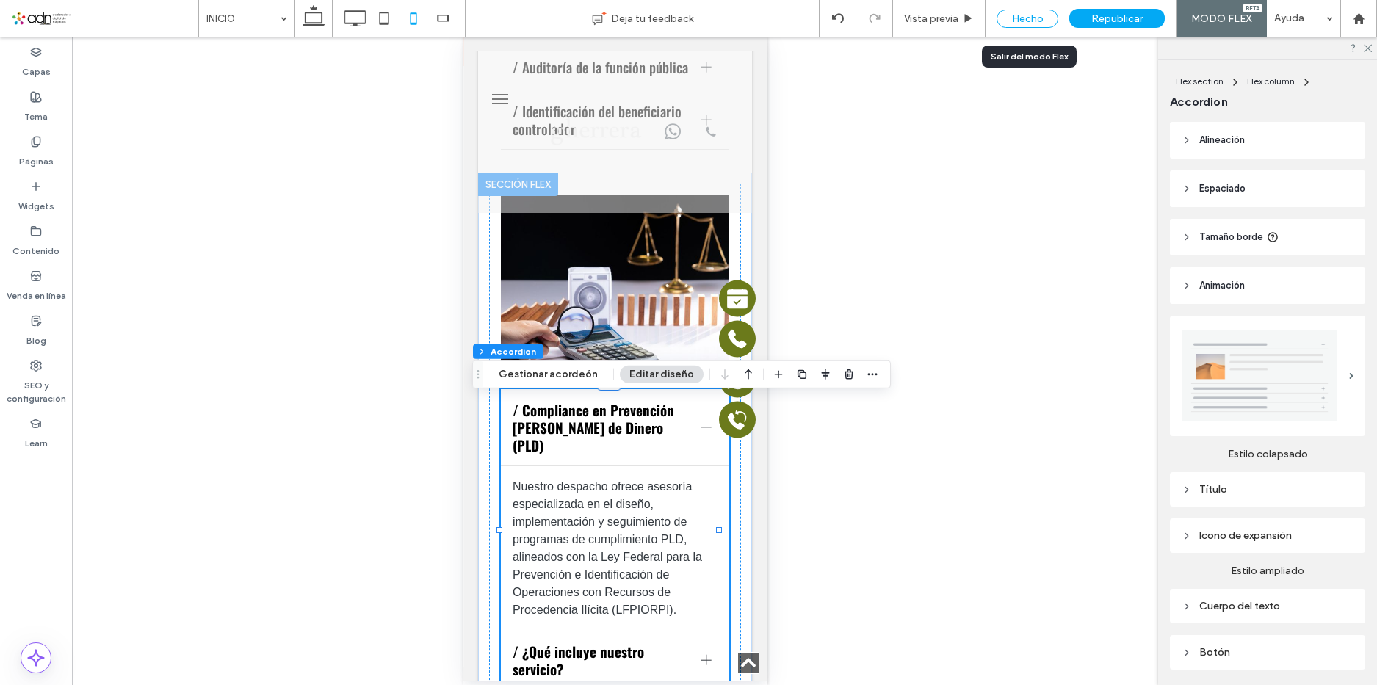
click at [1034, 18] on div "Hecho" at bounding box center [1028, 19] width 62 height 18
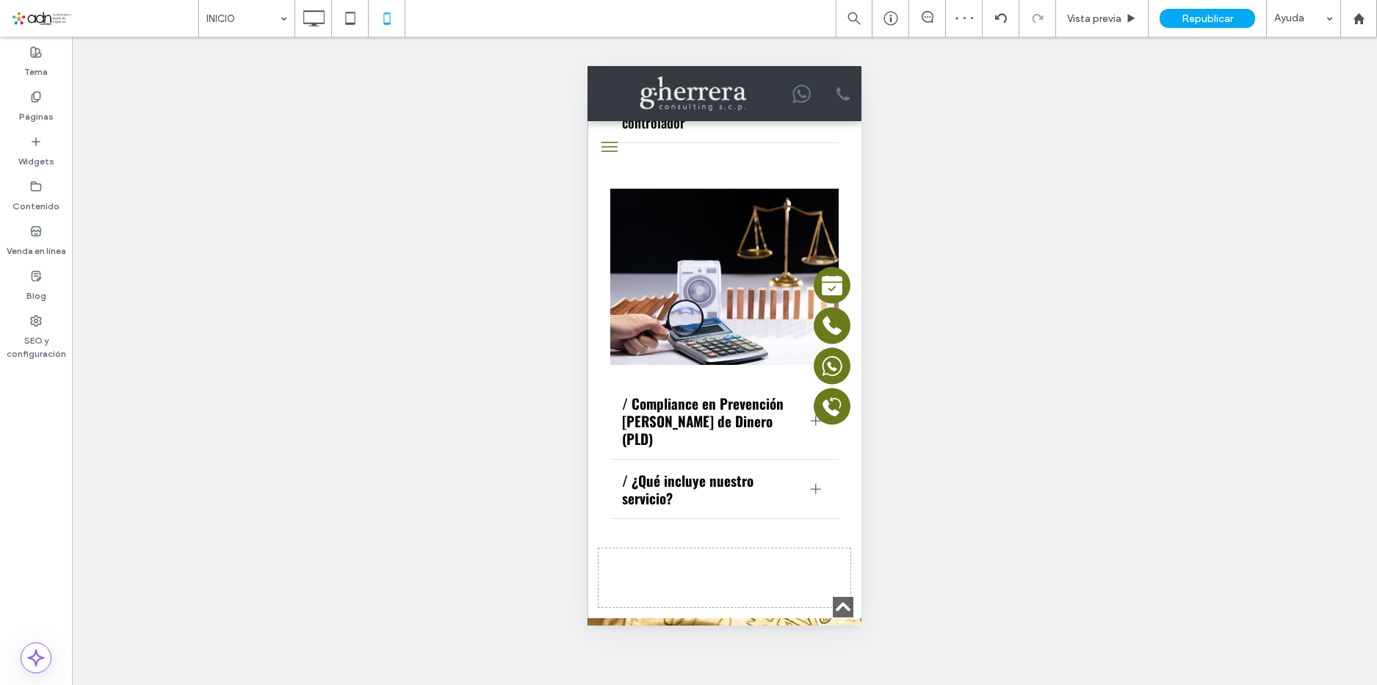
scroll to position [2505, 0]
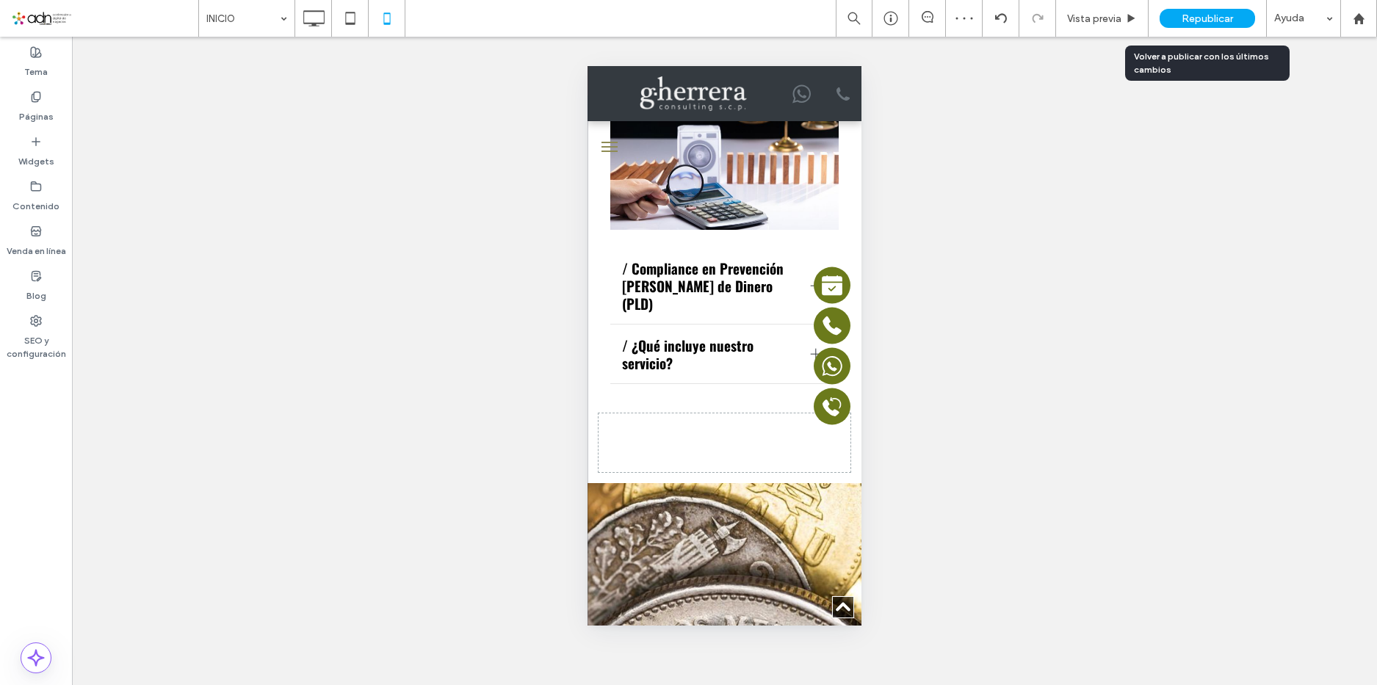
click at [1222, 11] on div "Republicar" at bounding box center [1207, 18] width 95 height 19
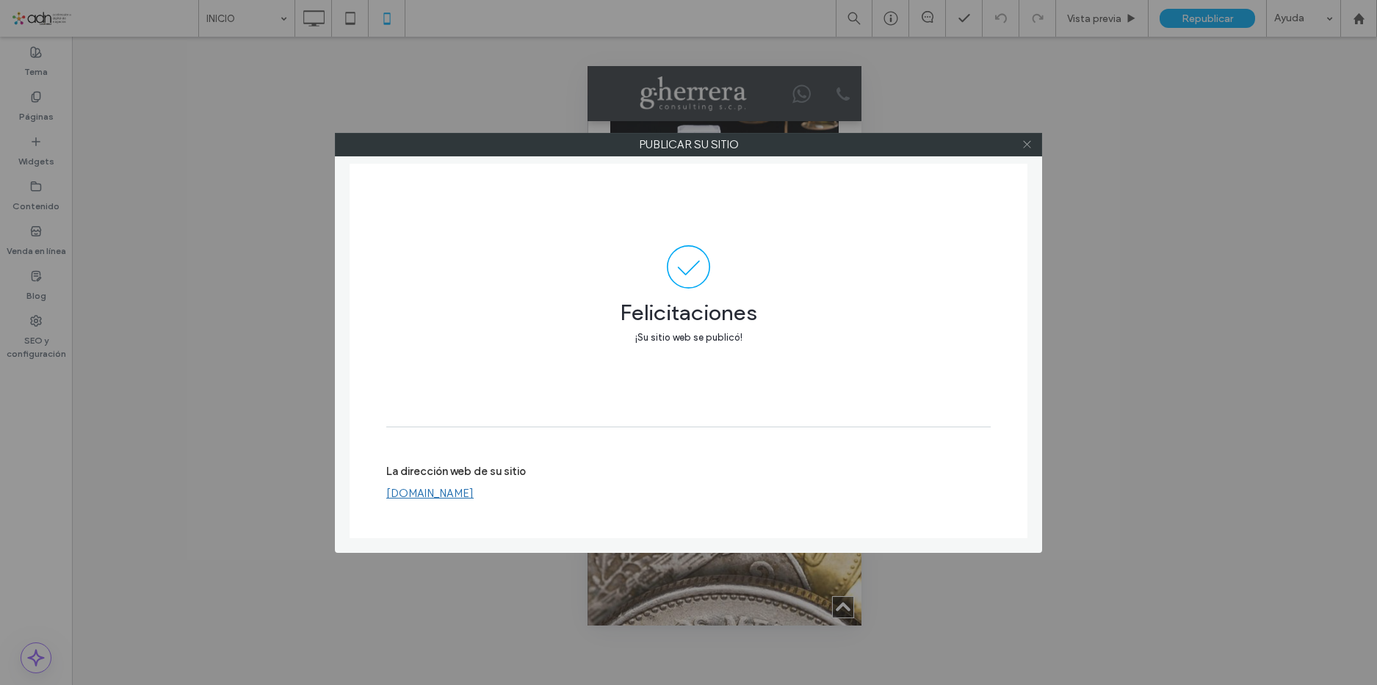
click at [1032, 141] on icon at bounding box center [1027, 144] width 11 height 11
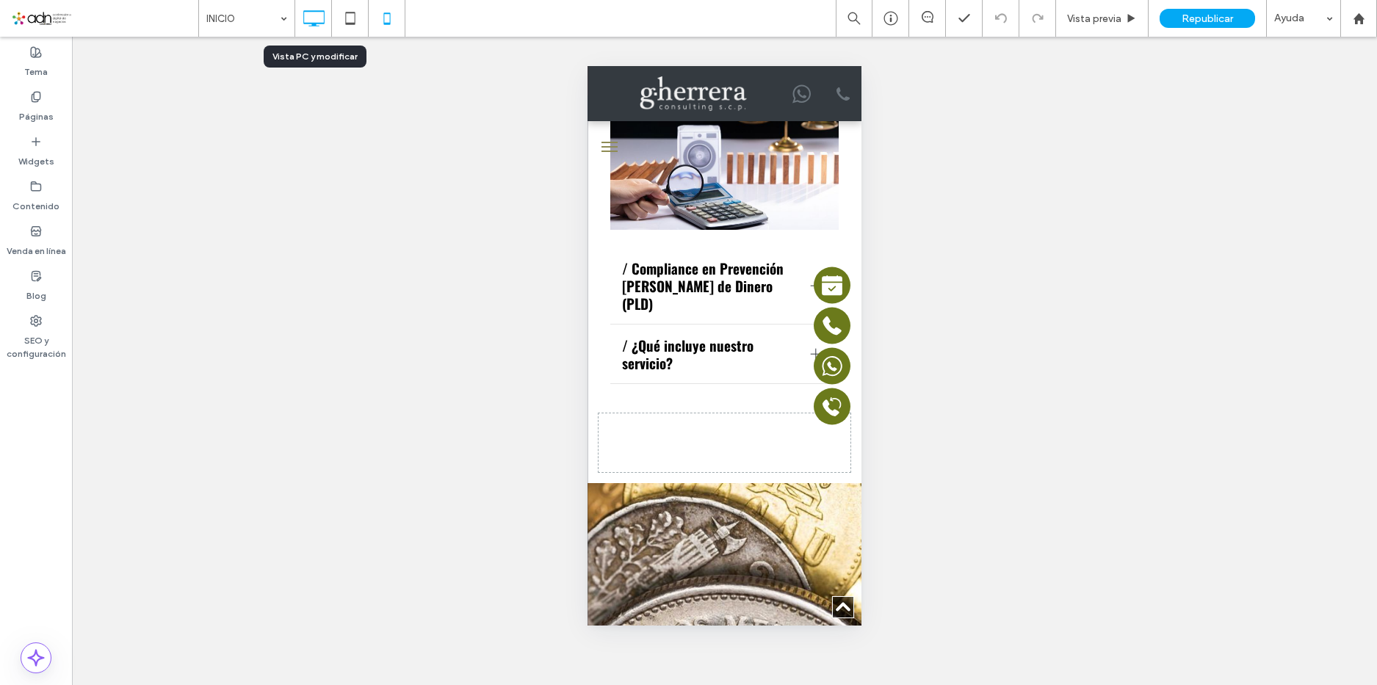
click at [329, 21] on div at bounding box center [313, 18] width 36 height 29
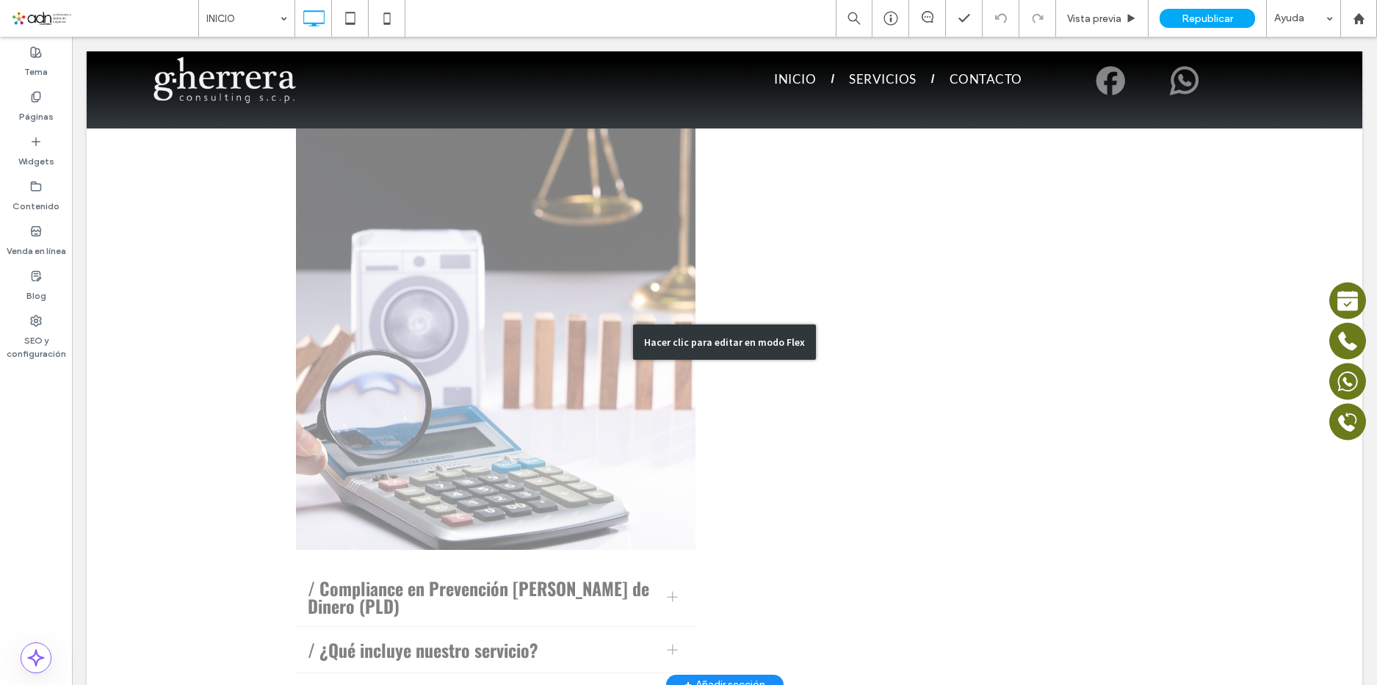
scroll to position [2717, 0]
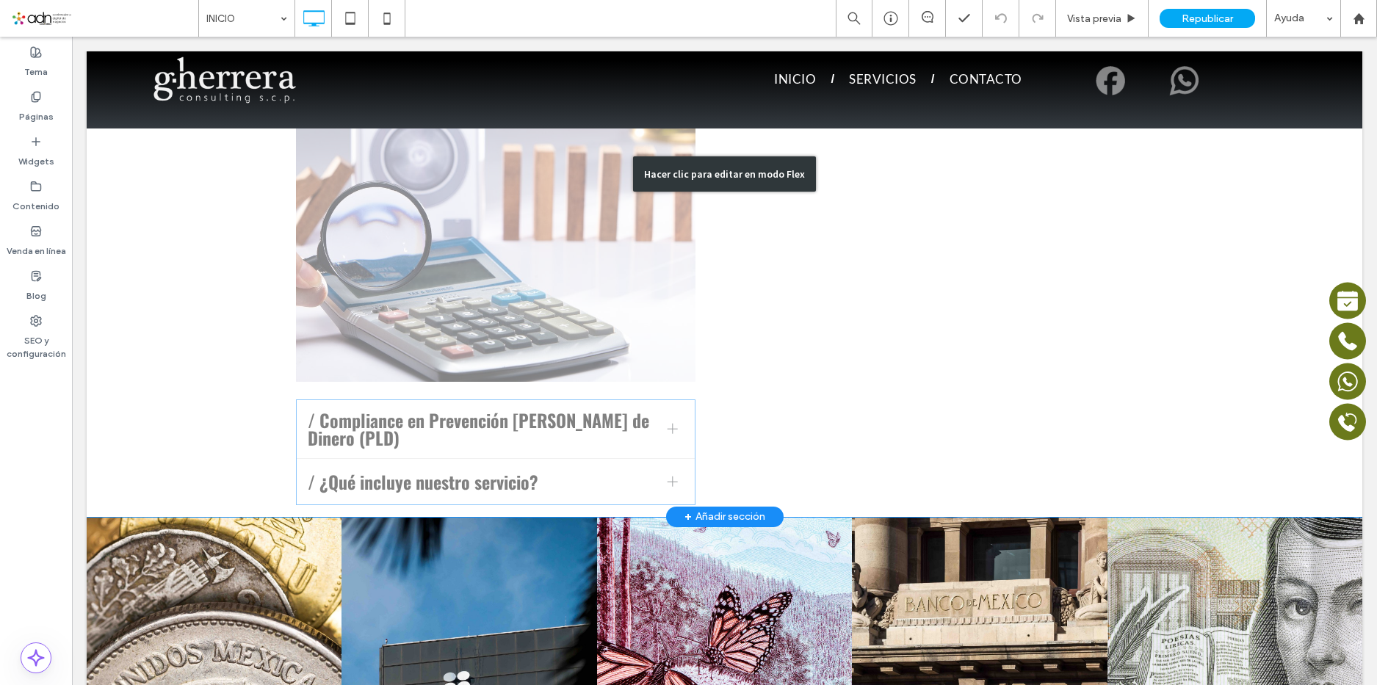
click at [400, 320] on div "Hacer clic para editar en modo Flex" at bounding box center [725, 174] width 1276 height 686
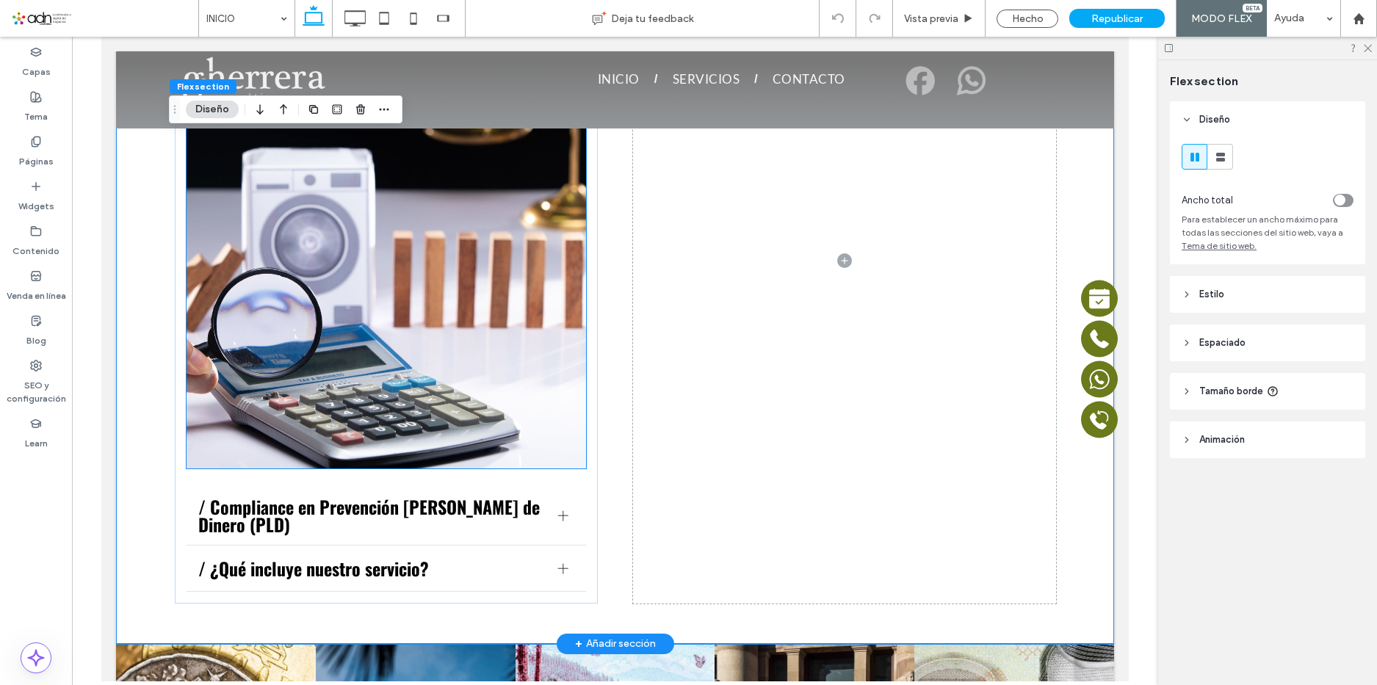
scroll to position [2277, 0]
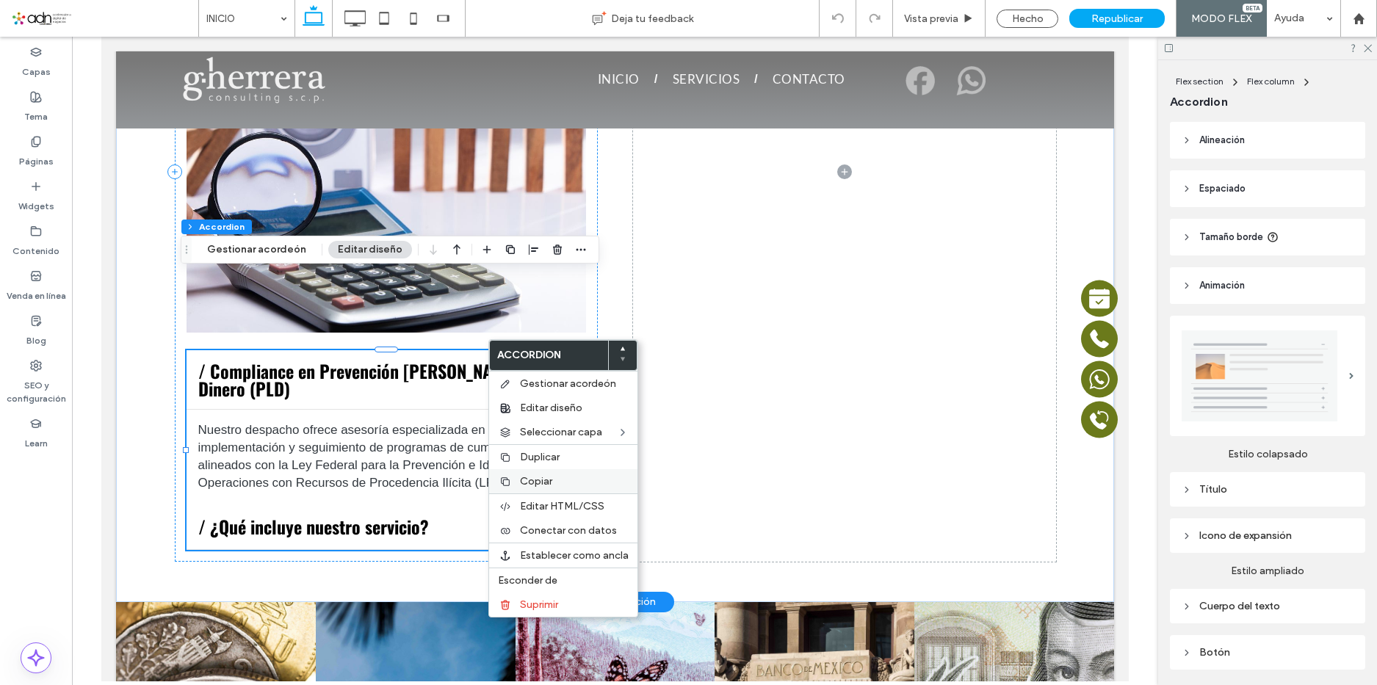
click at [555, 482] on label "Copiar" at bounding box center [574, 481] width 109 height 12
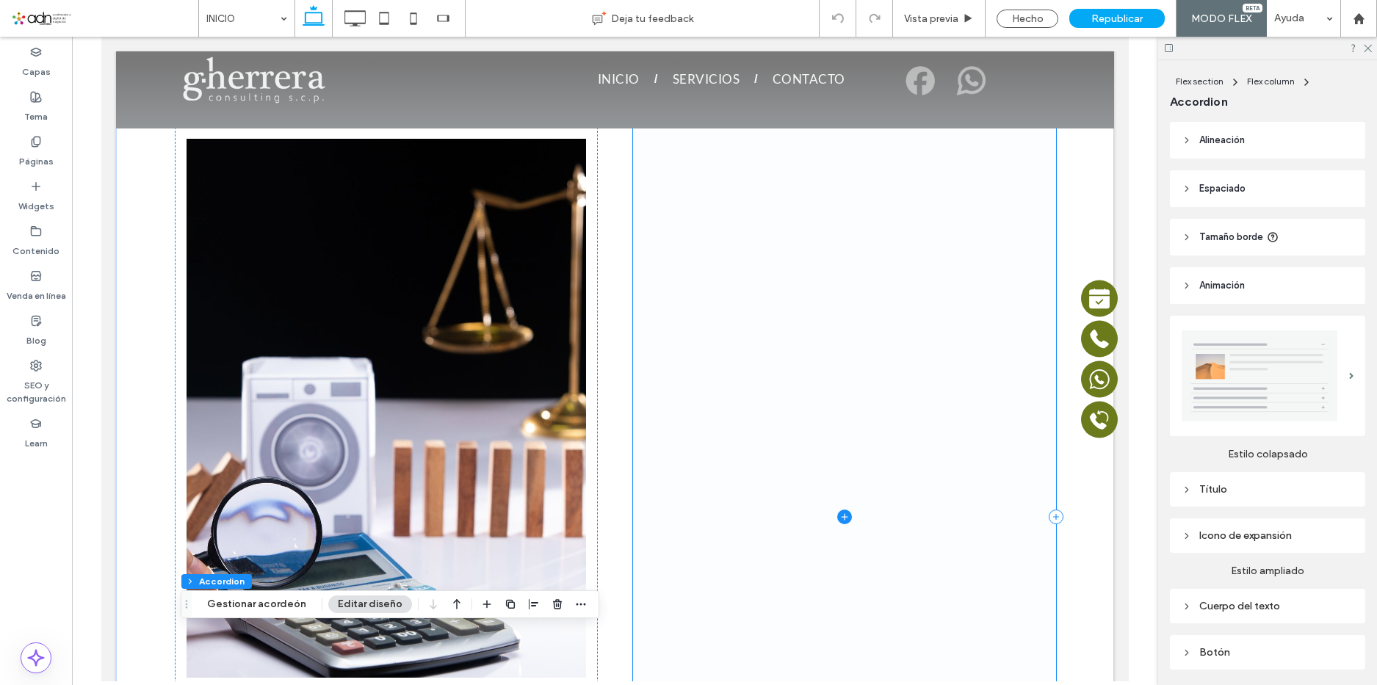
scroll to position [1910, 0]
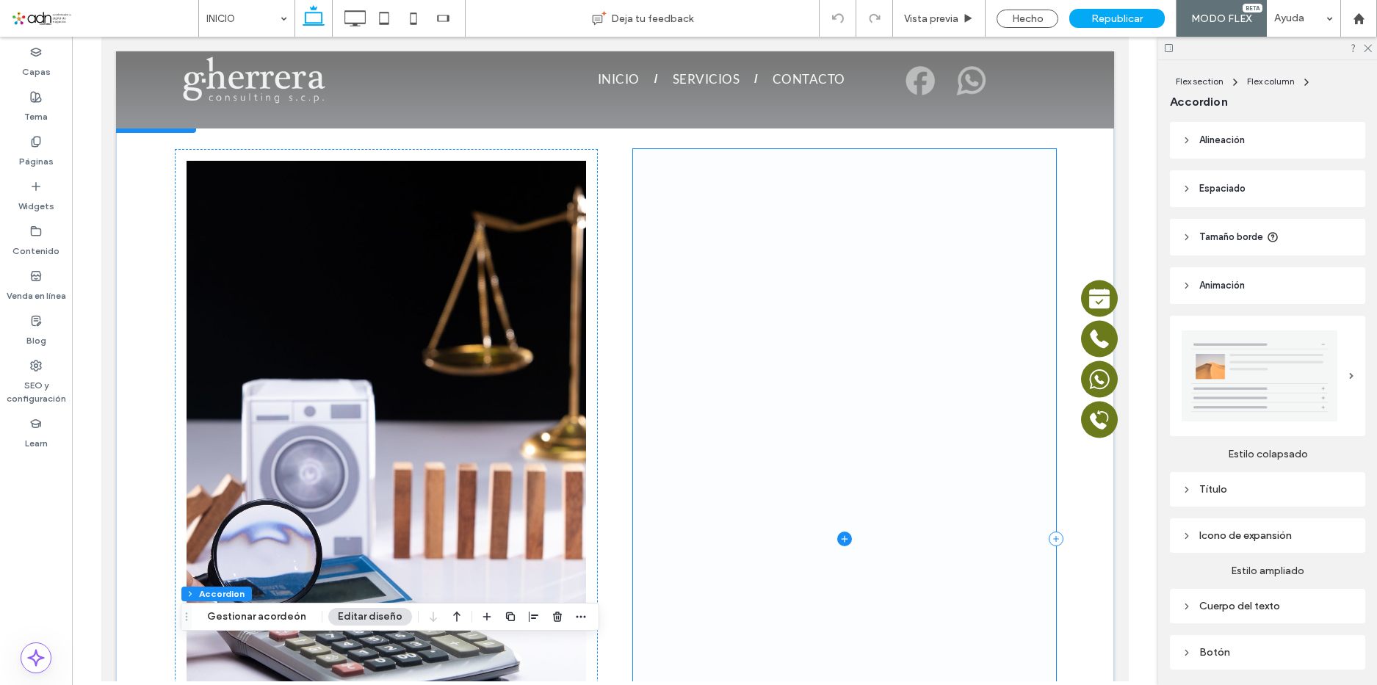
click at [802, 303] on span at bounding box center [844, 539] width 423 height 780
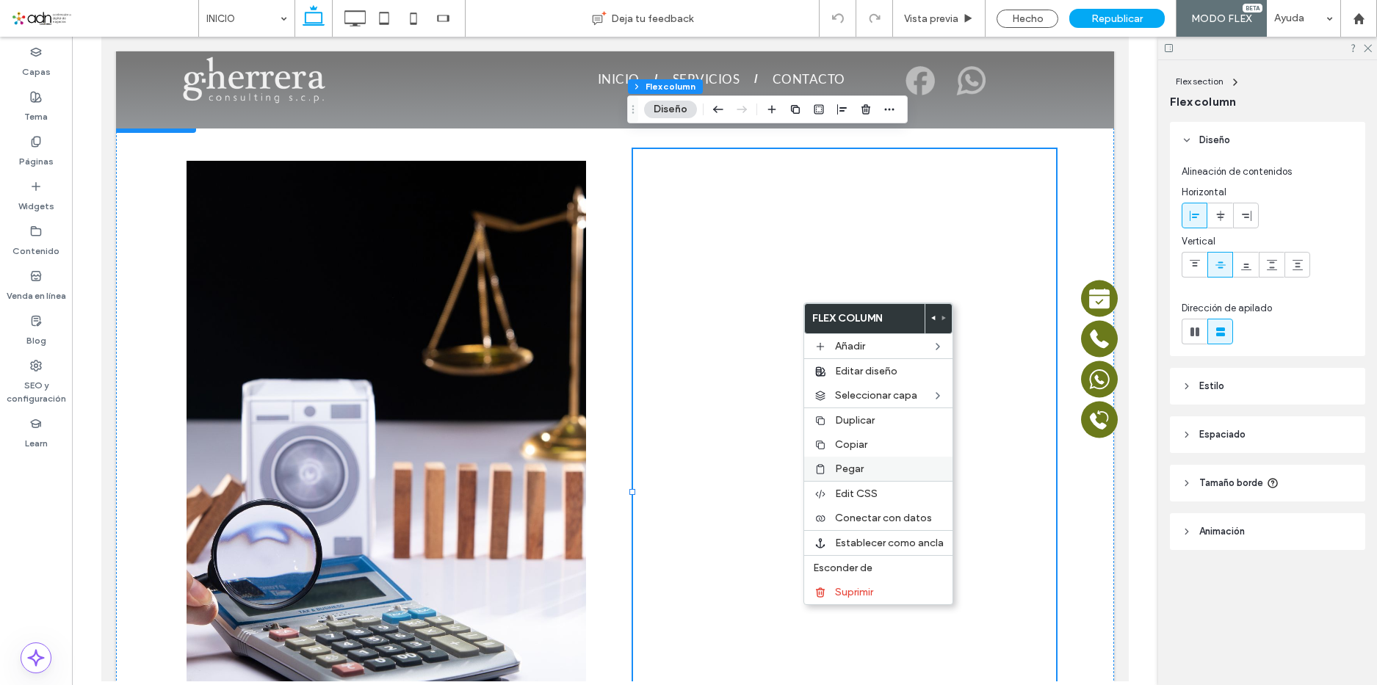
click at [870, 468] on label "Pegar" at bounding box center [889, 469] width 109 height 12
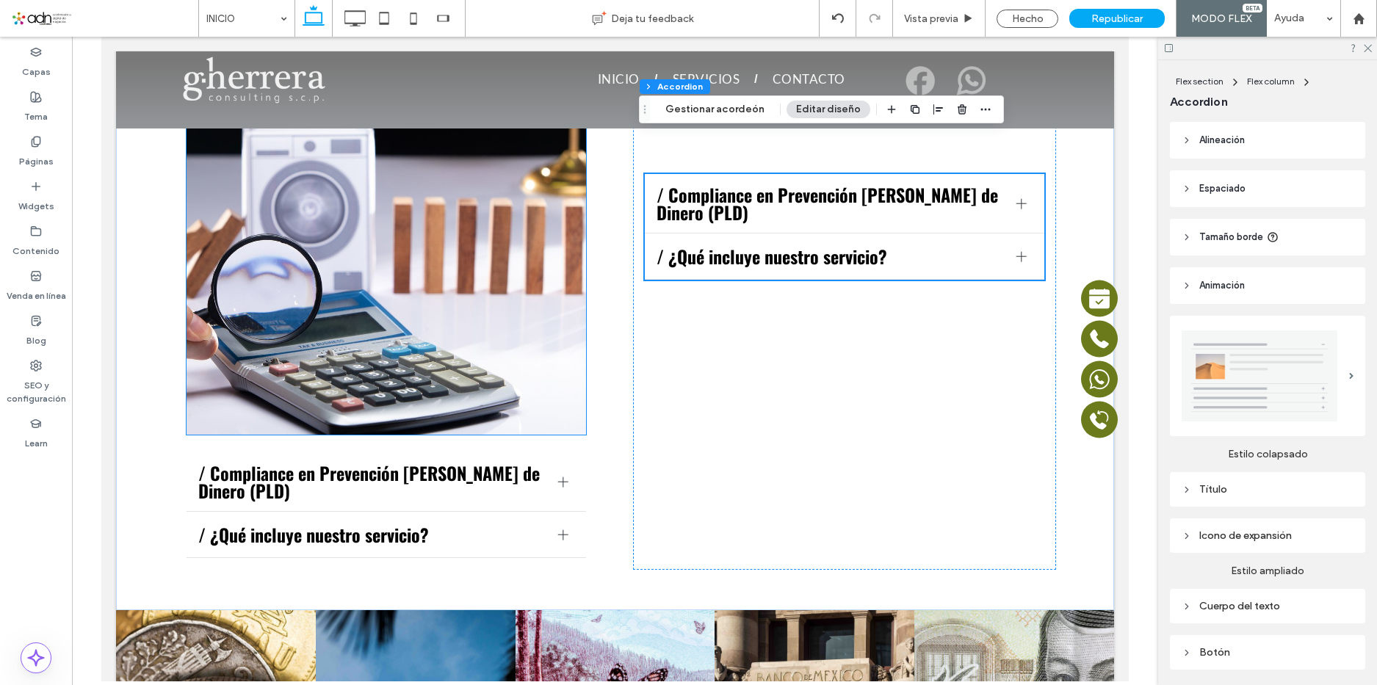
scroll to position [2203, 0]
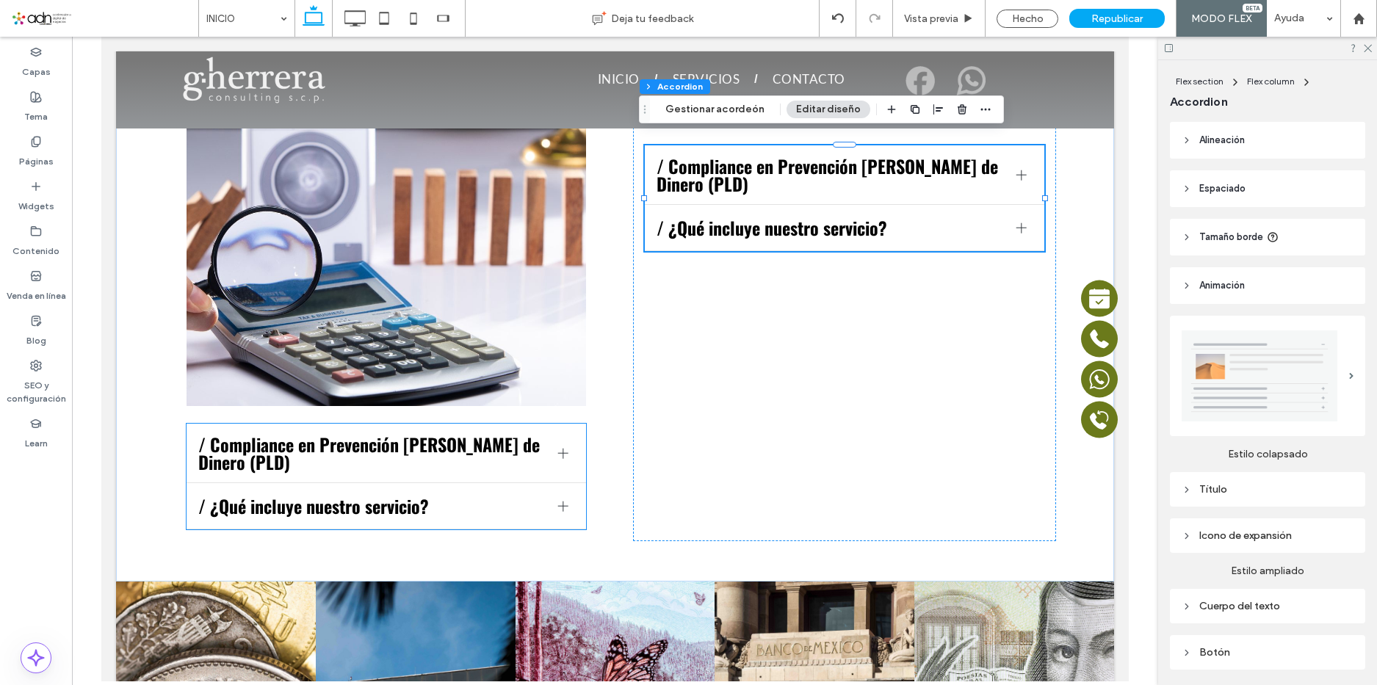
click at [552, 424] on div "/ Compliance en Prevención de Lavado de Dinero (PLD)" at bounding box center [387, 453] width 400 height 59
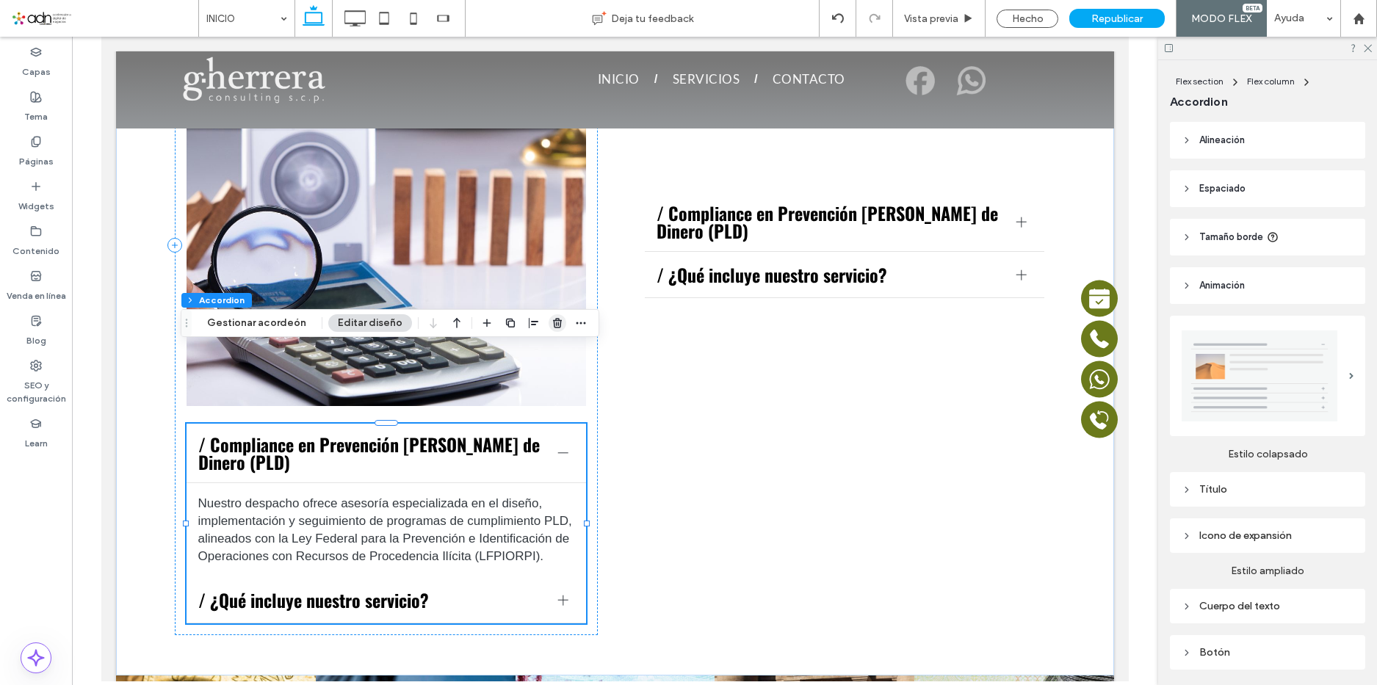
drag, startPoint x: 552, startPoint y: 322, endPoint x: 454, endPoint y: 286, distance: 105.0
click at [553, 322] on use "button" at bounding box center [557, 323] width 9 height 10
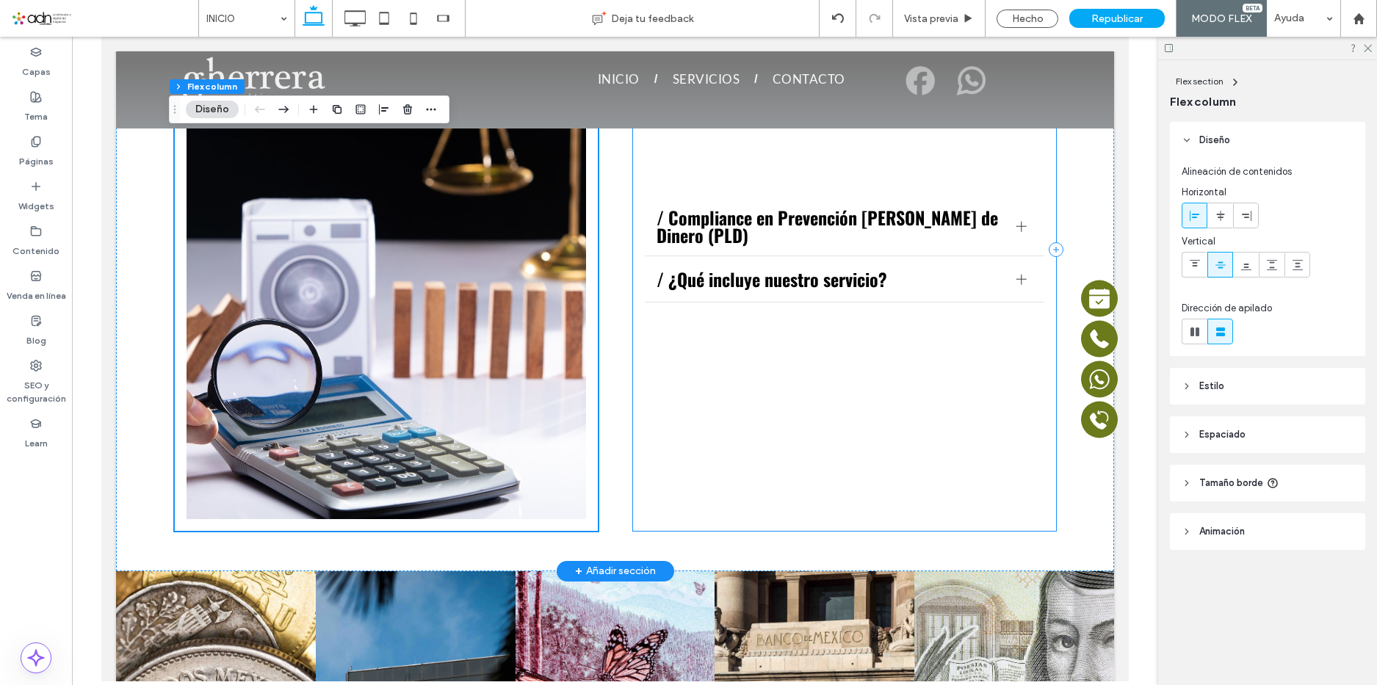
scroll to position [1910, 0]
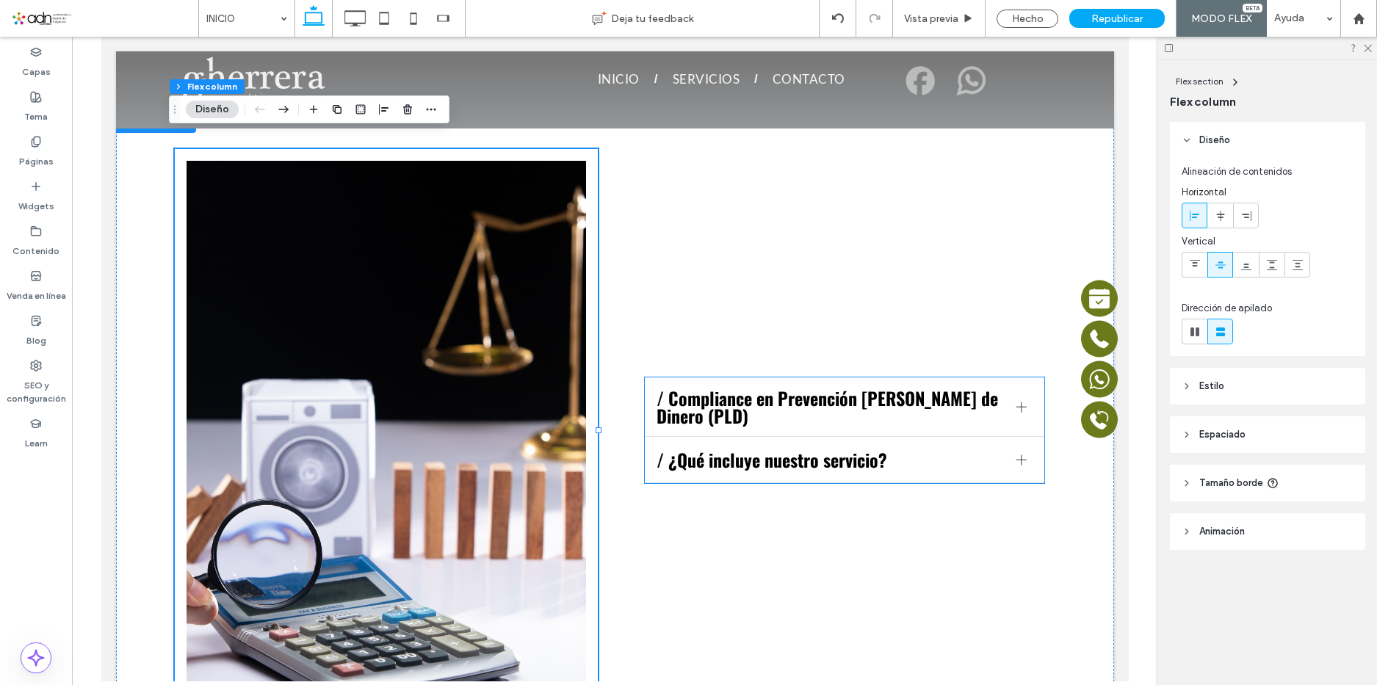
click at [1012, 396] on div at bounding box center [1022, 407] width 22 height 22
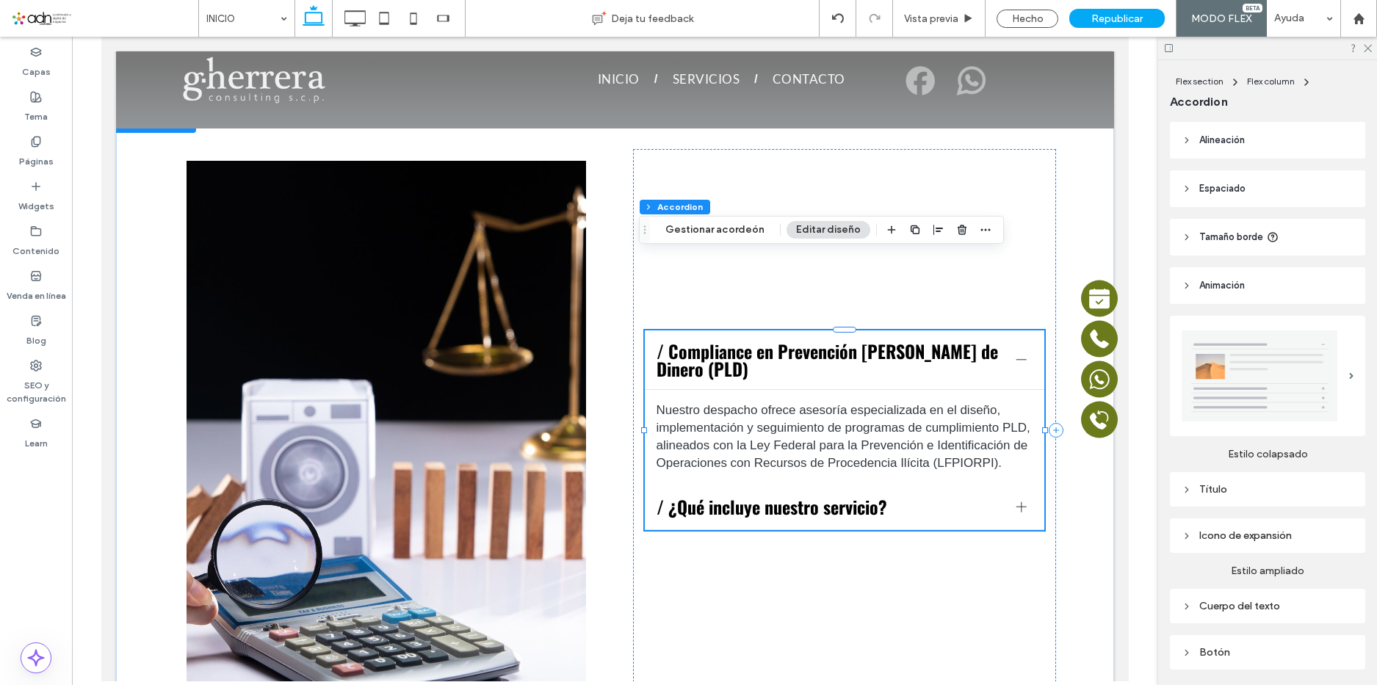
click at [1021, 496] on div at bounding box center [1022, 507] width 22 height 22
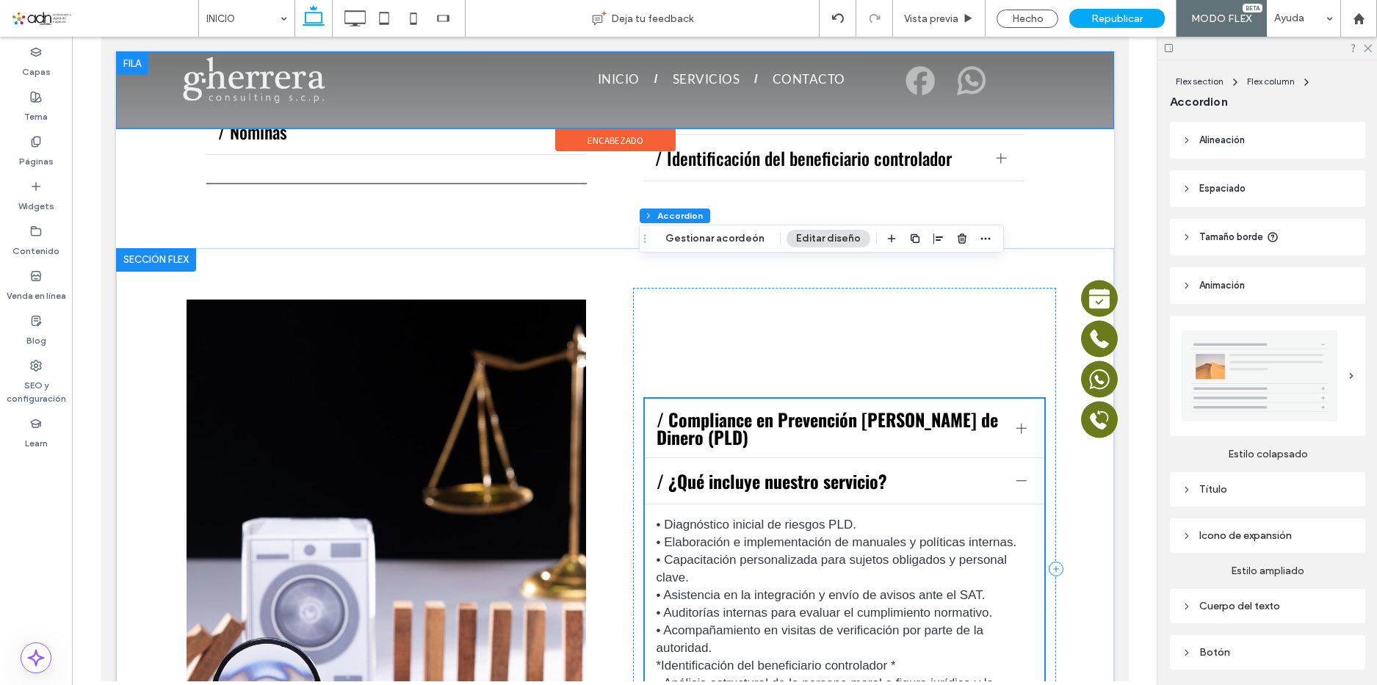
scroll to position [1763, 0]
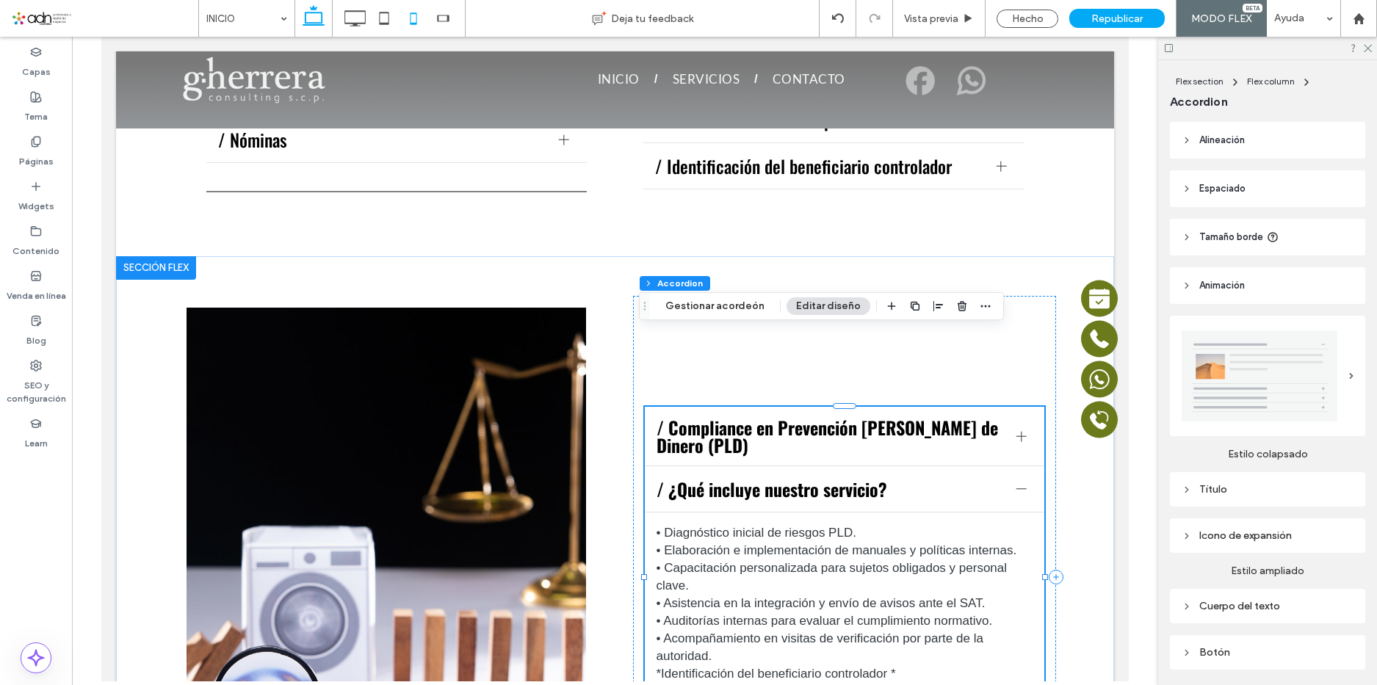
click at [416, 19] on icon at bounding box center [413, 18] width 29 height 29
